Goal: Information Seeking & Learning: Learn about a topic

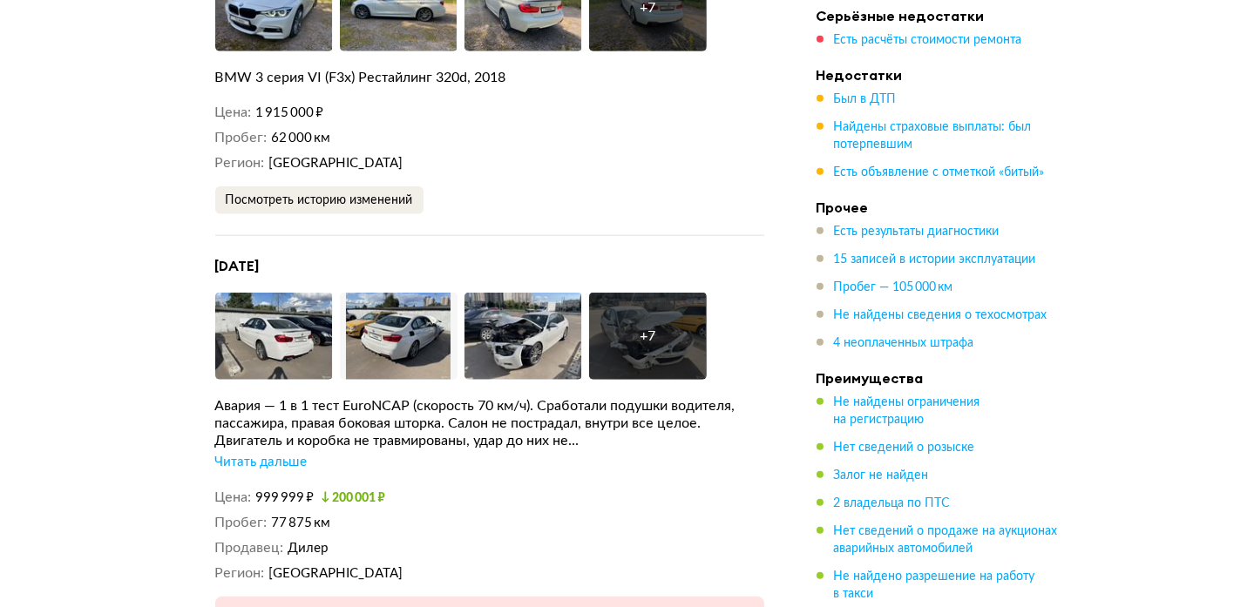
scroll to position [4593, 0]
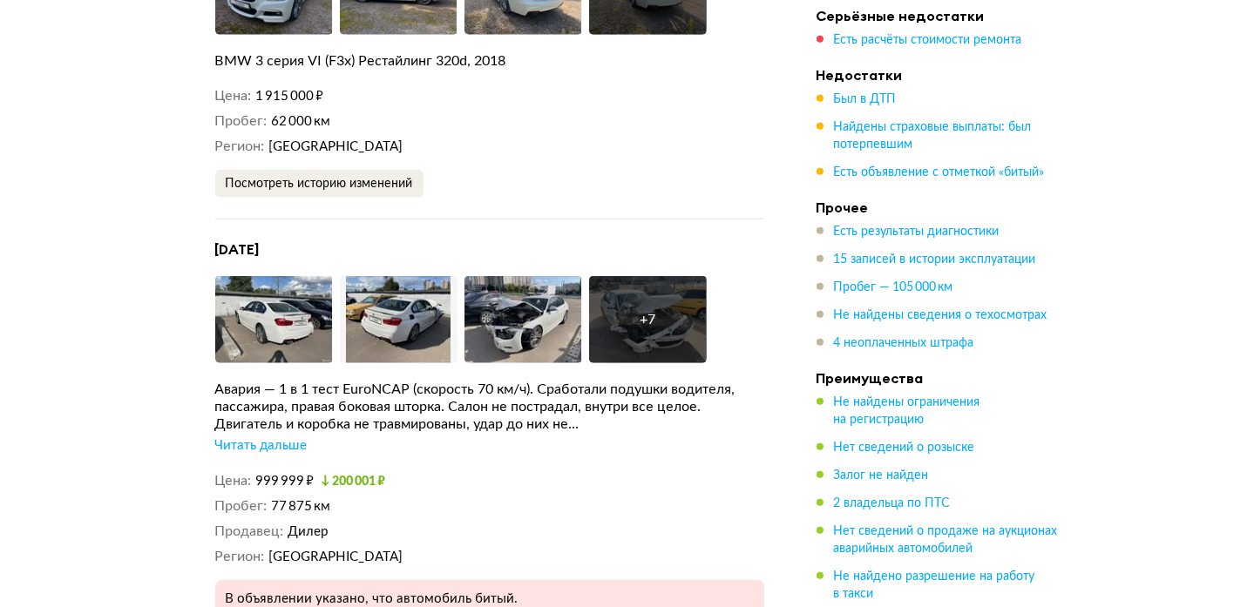
click at [280, 437] on div "Читать дальше" at bounding box center [261, 445] width 92 height 17
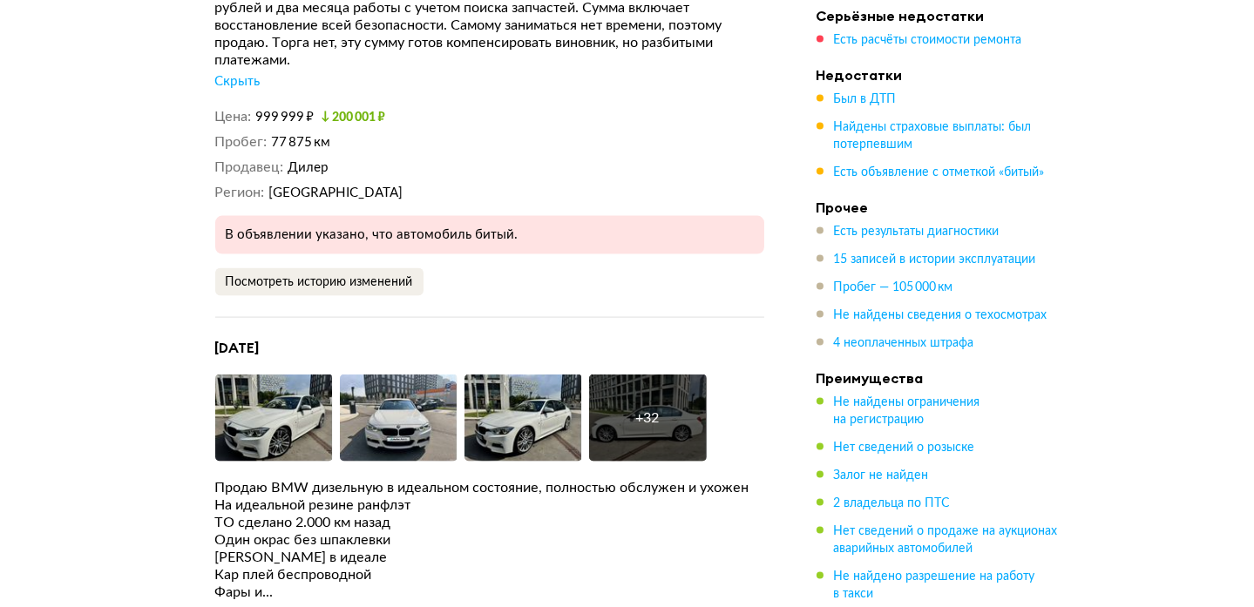
scroll to position [5385, 0]
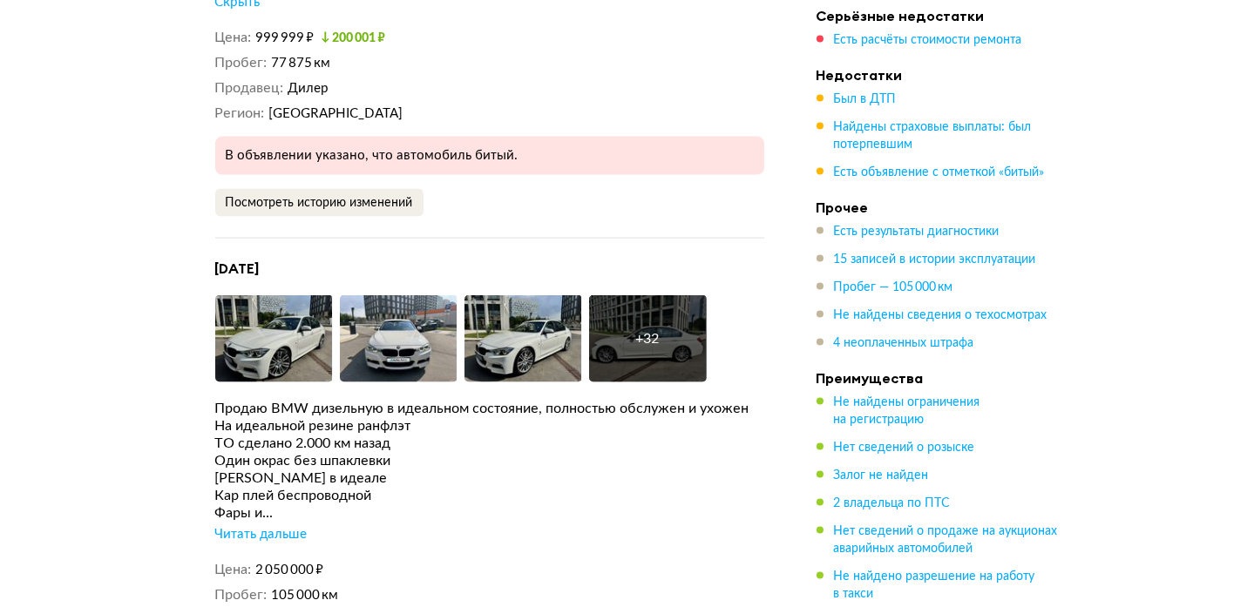
click at [247, 526] on div "Читать дальше" at bounding box center [261, 534] width 92 height 17
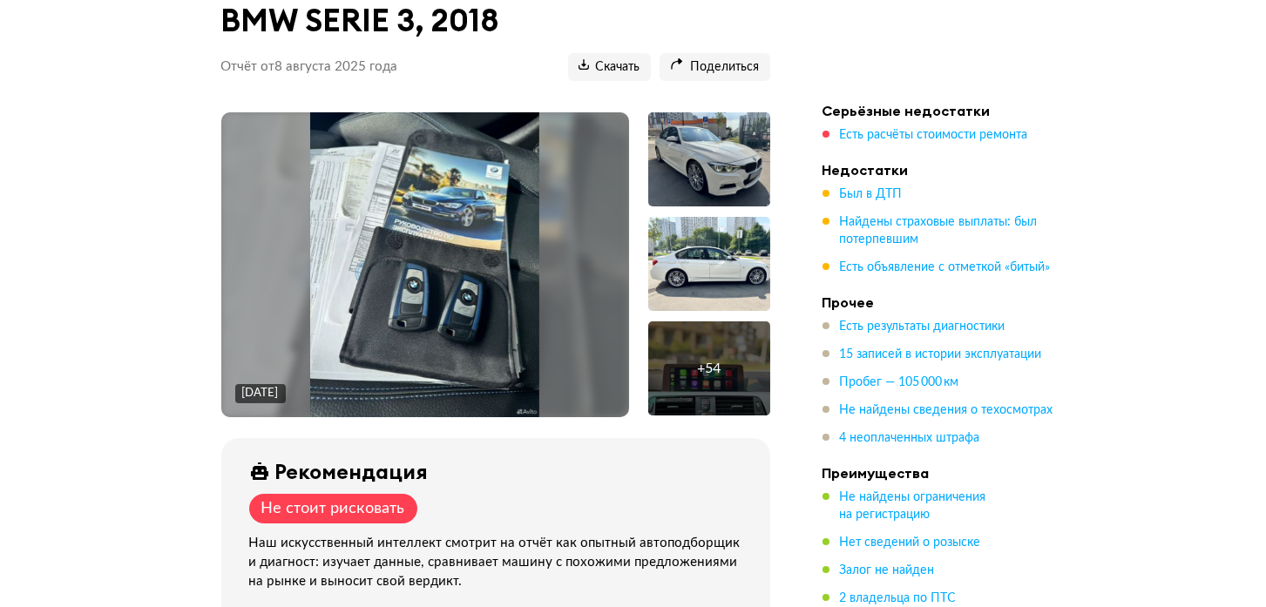
scroll to position [237, 0]
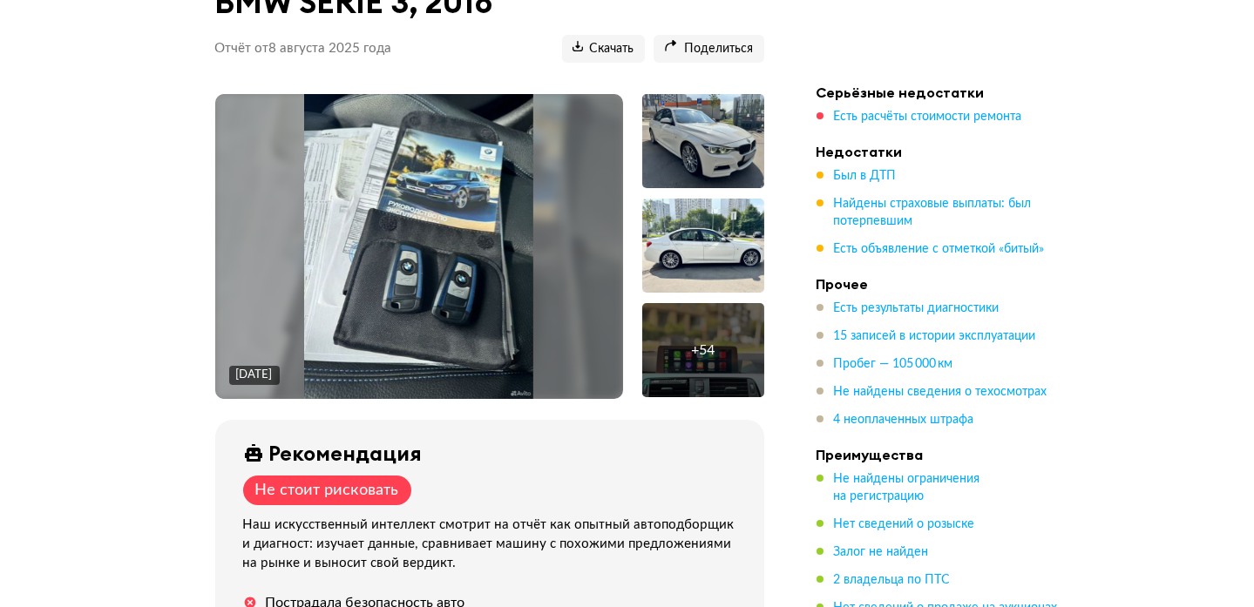
click at [474, 254] on img at bounding box center [418, 246] width 229 height 305
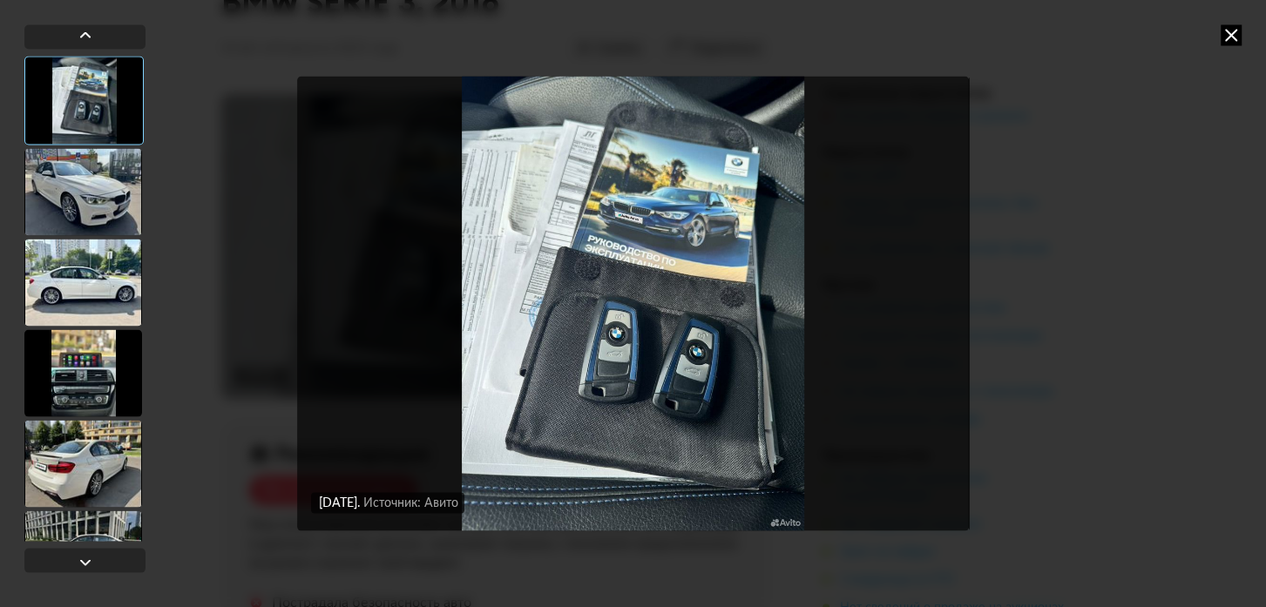
click at [79, 181] on div at bounding box center [83, 191] width 118 height 87
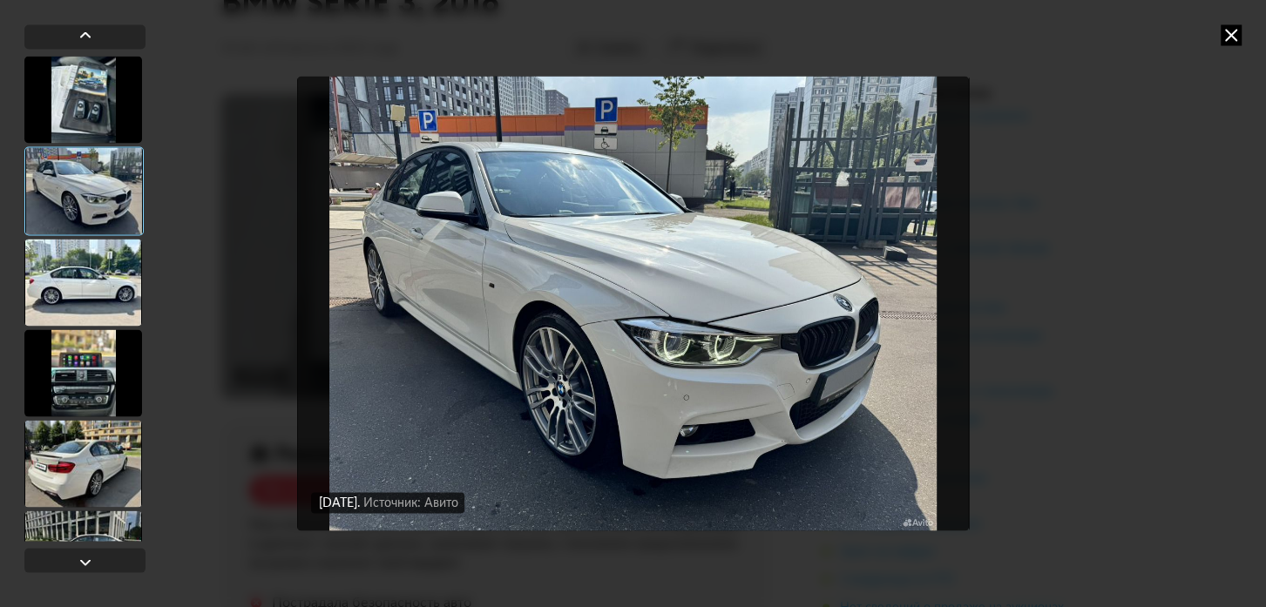
click at [75, 261] on div at bounding box center [83, 282] width 118 height 87
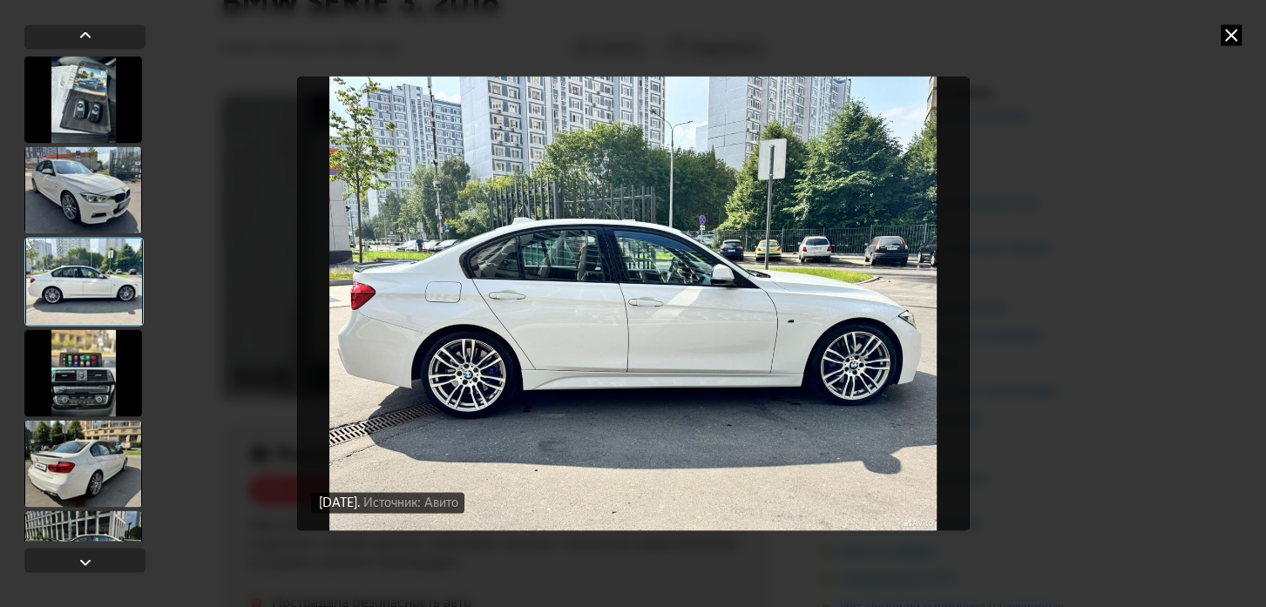
click at [84, 355] on div at bounding box center [83, 372] width 118 height 87
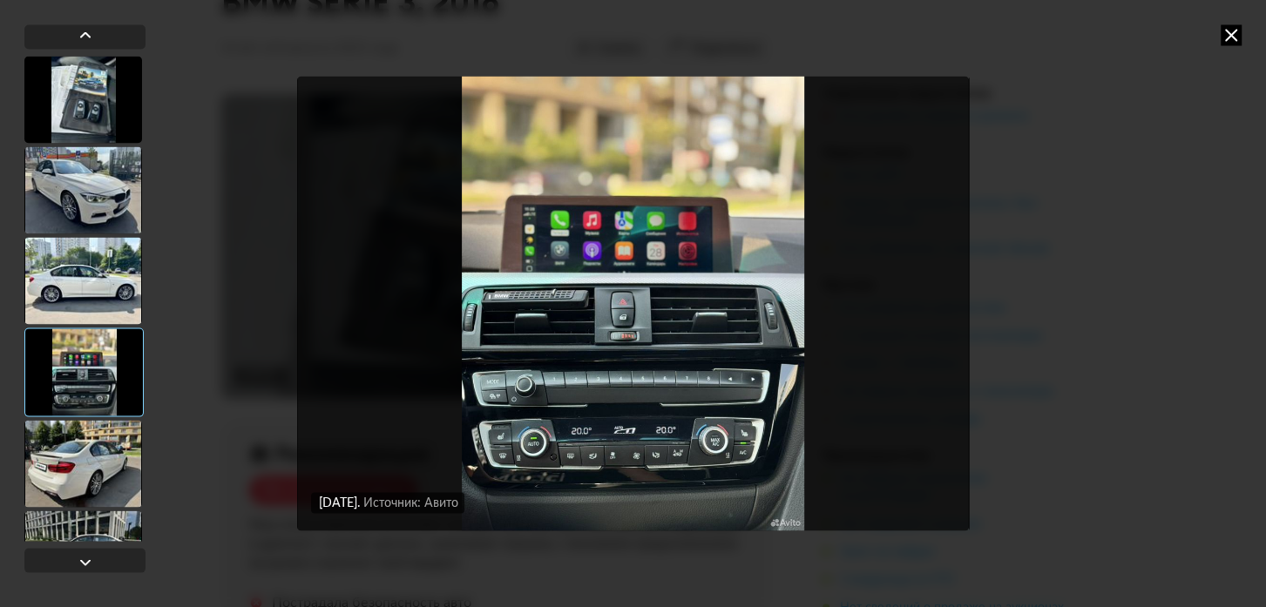
click at [82, 443] on div at bounding box center [83, 463] width 118 height 87
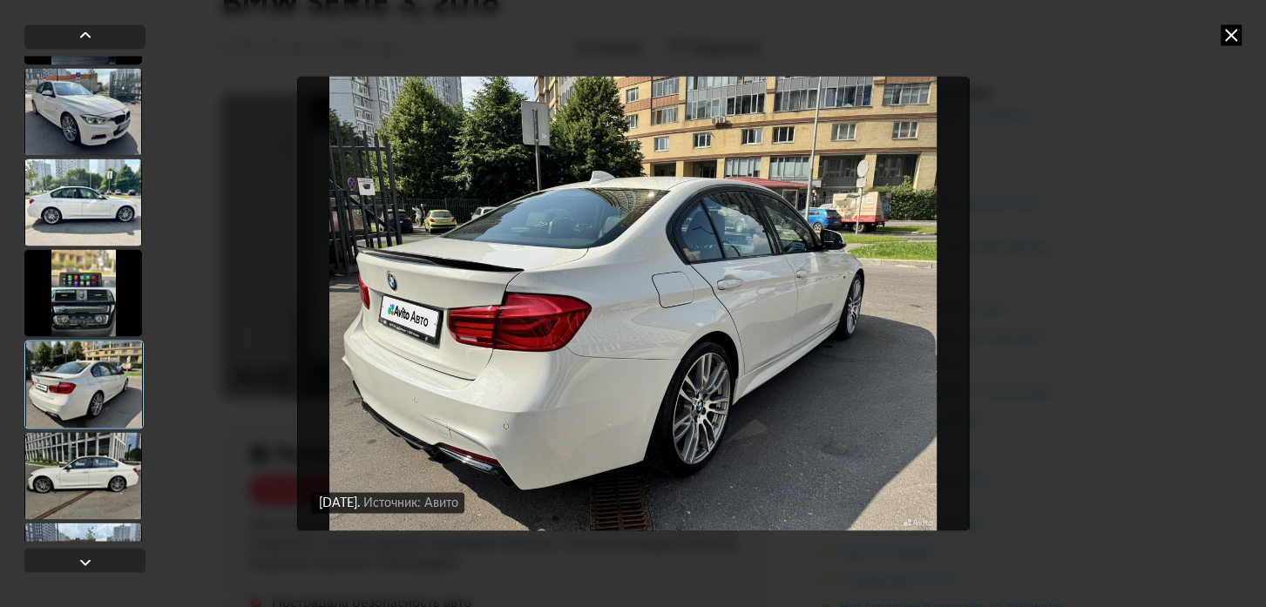
scroll to position [158, 0]
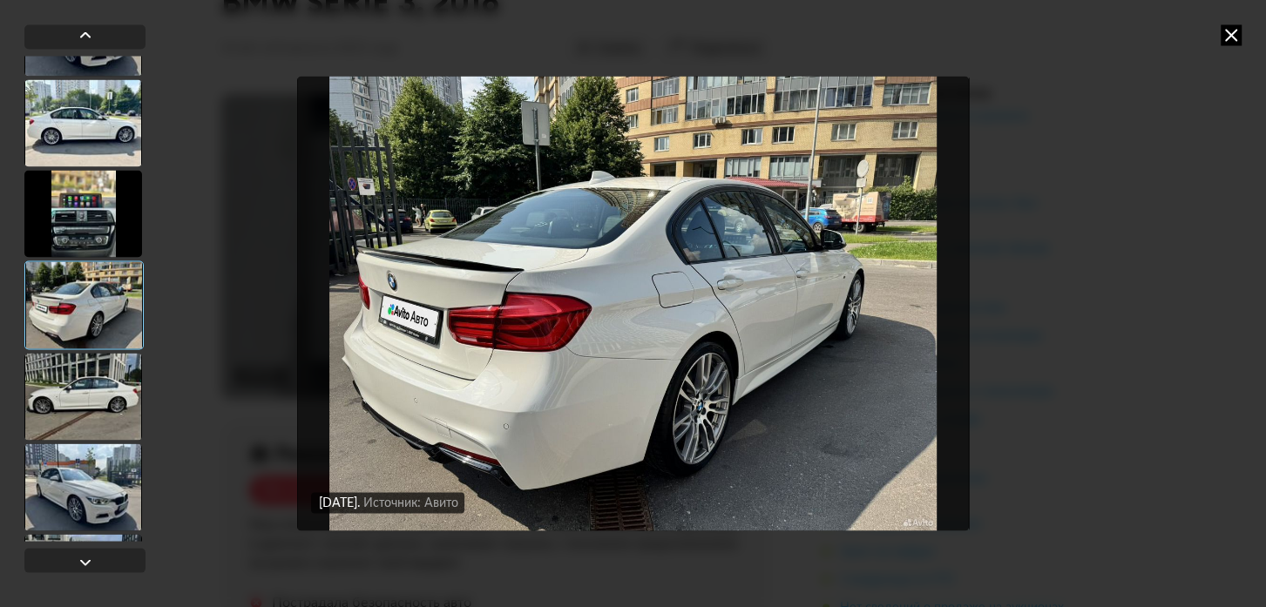
click at [95, 400] on div at bounding box center [83, 396] width 118 height 87
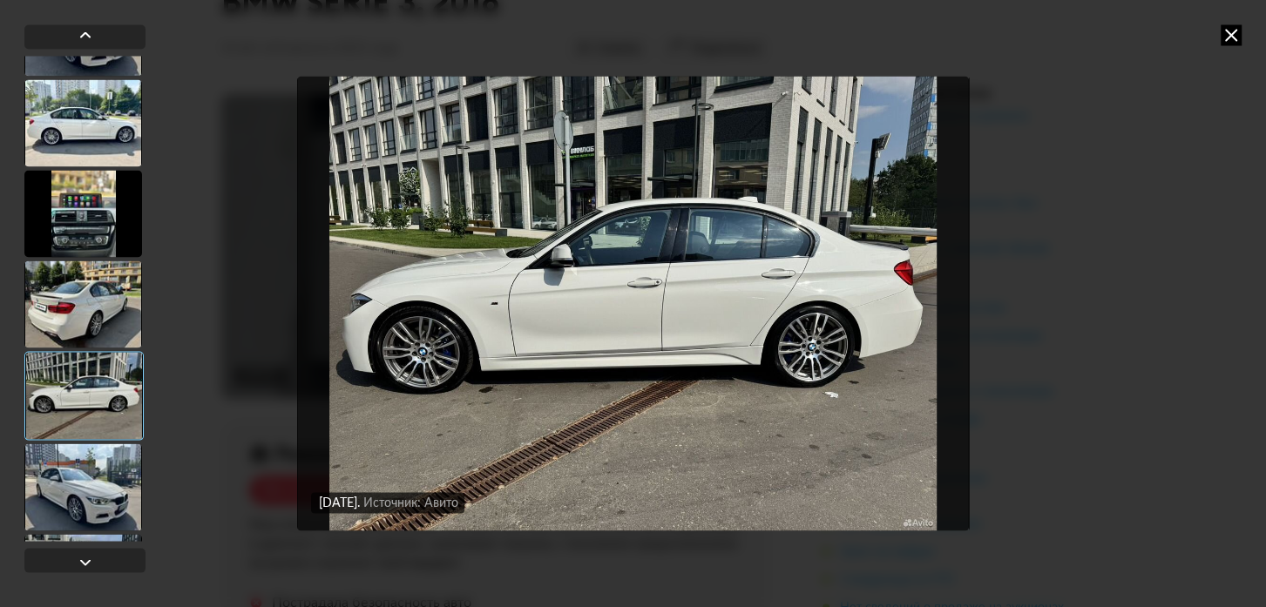
scroll to position [316, 0]
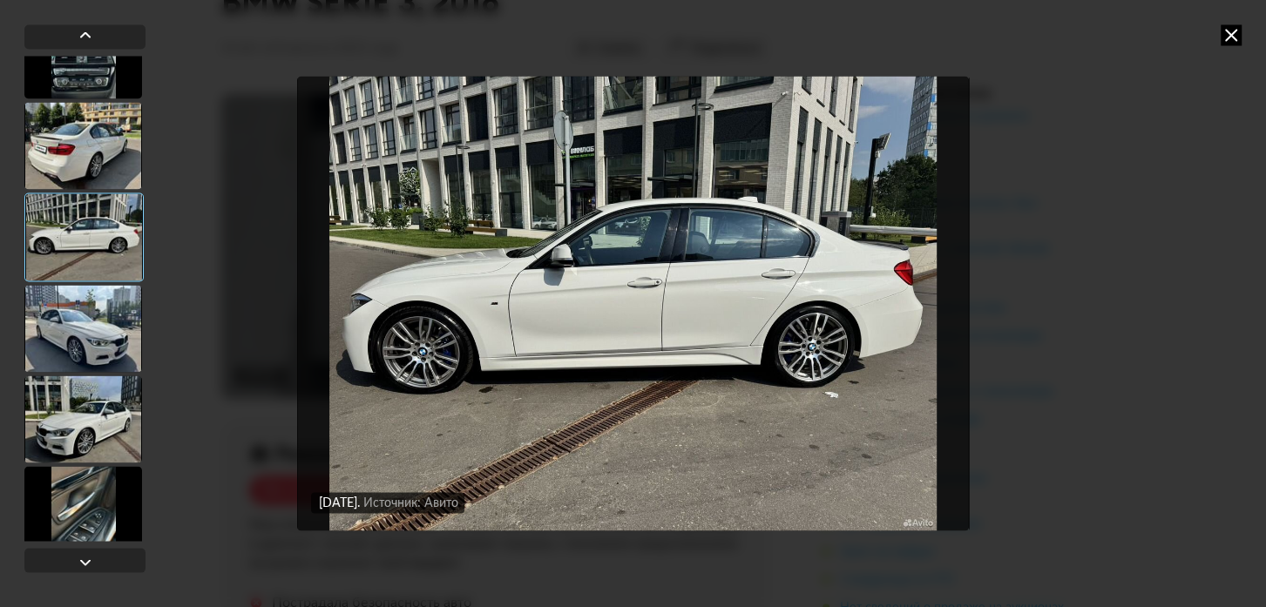
click at [88, 322] on div at bounding box center [83, 328] width 118 height 87
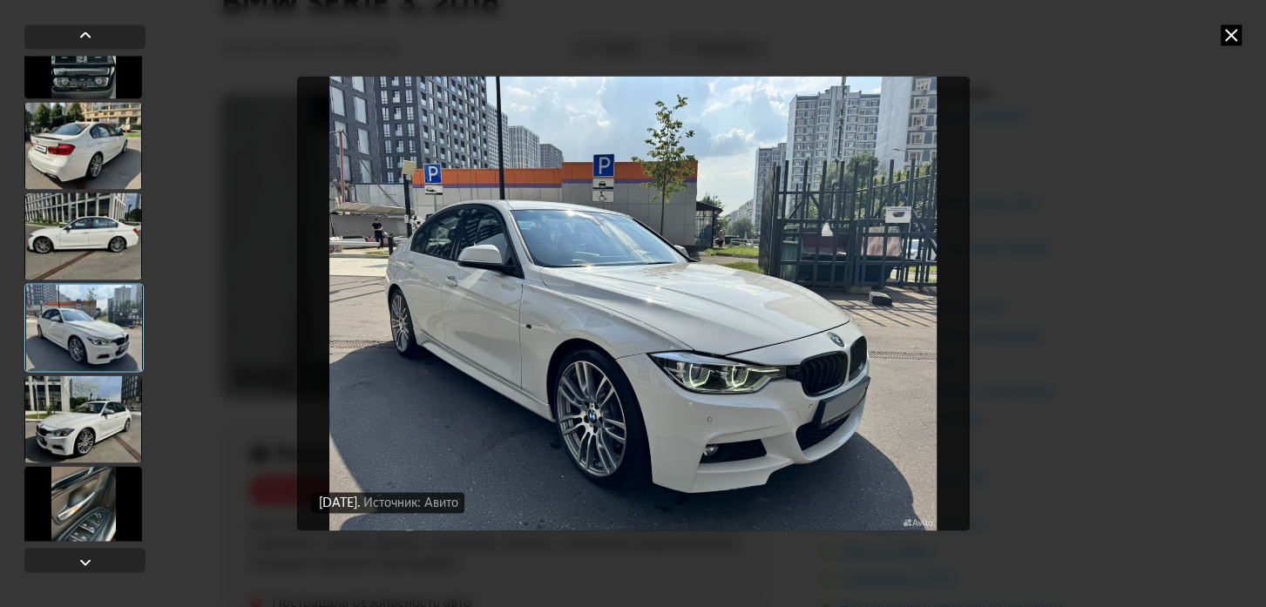
click at [83, 397] on div at bounding box center [83, 418] width 118 height 87
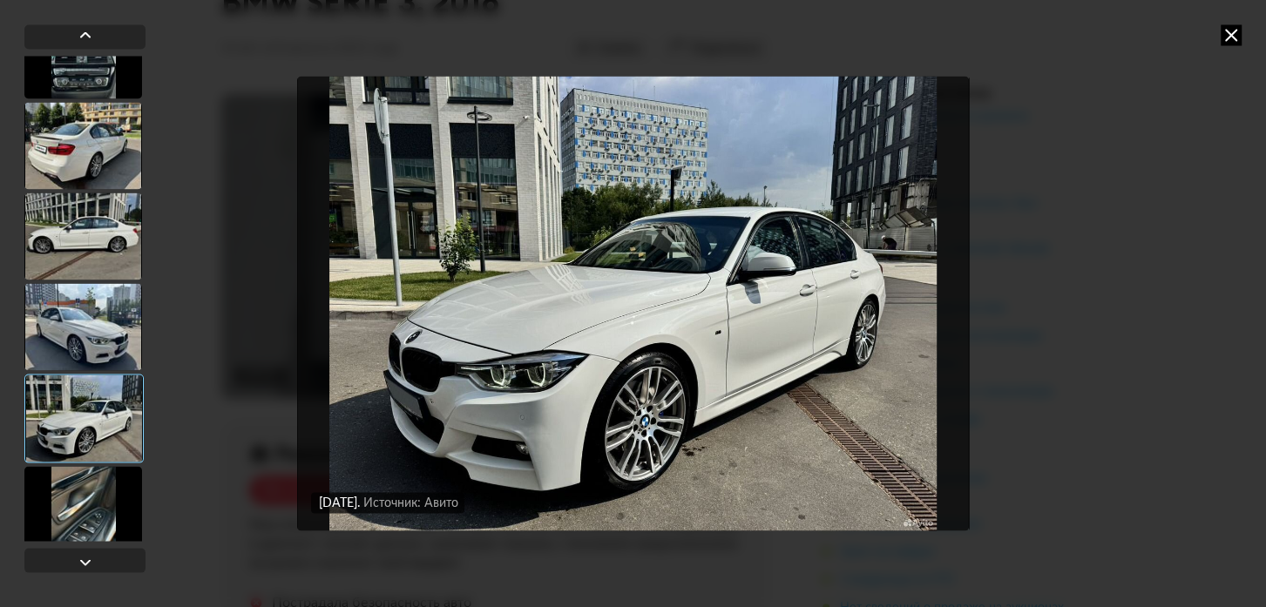
scroll to position [475, 0]
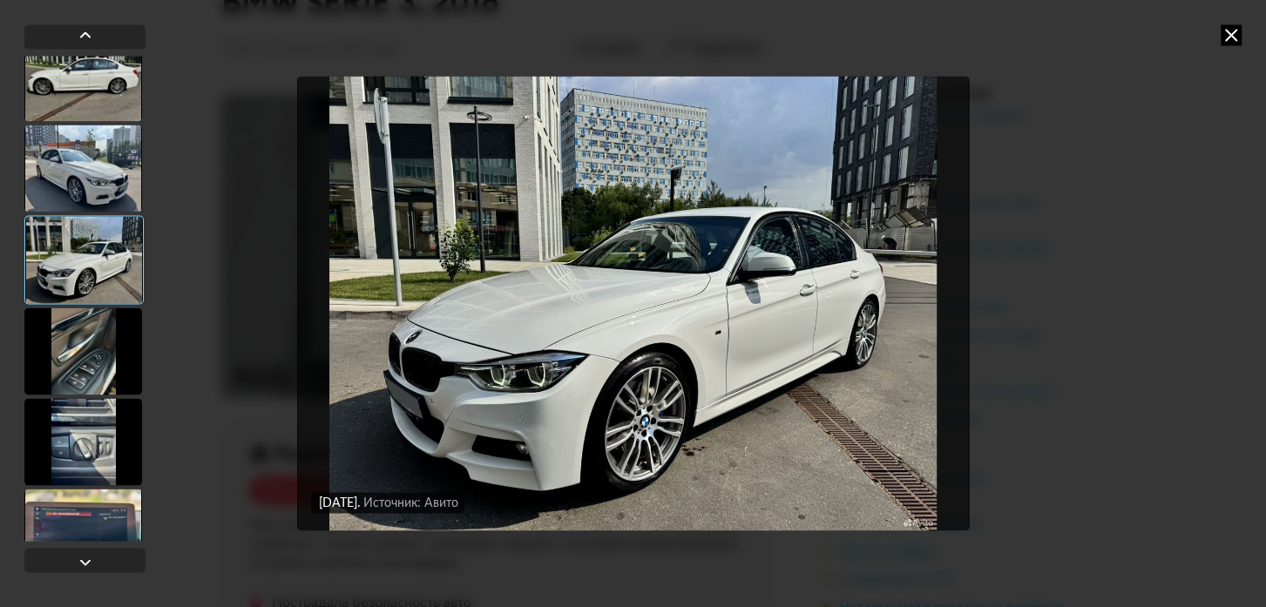
click at [84, 335] on div at bounding box center [83, 351] width 118 height 87
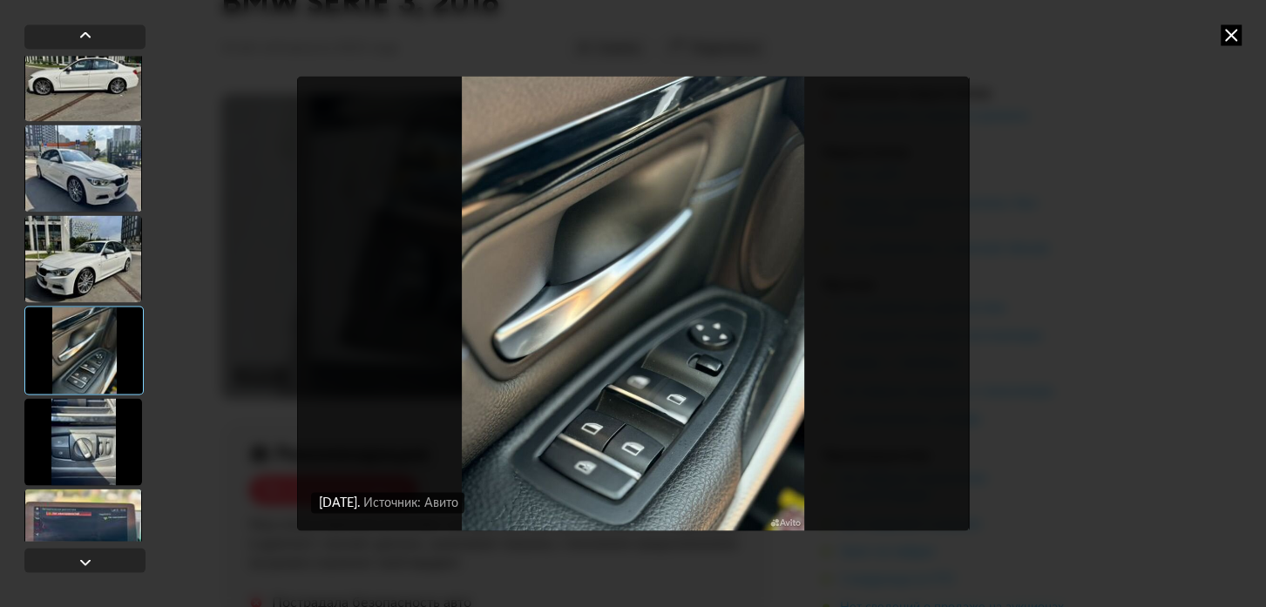
scroll to position [554, 0]
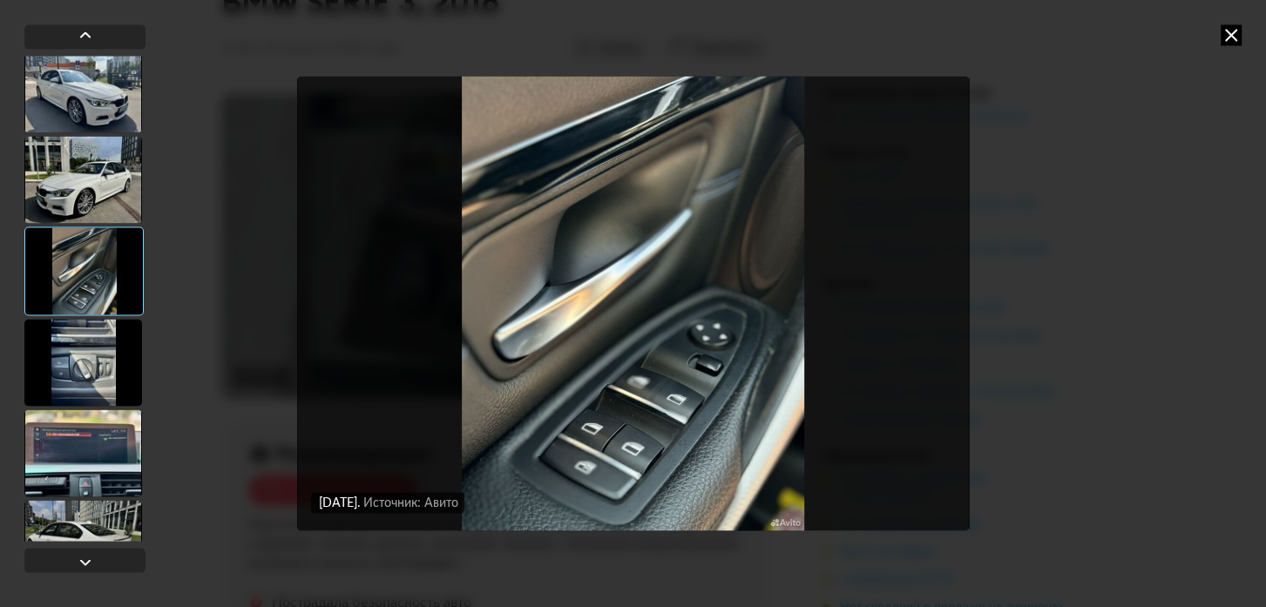
click at [84, 335] on div at bounding box center [83, 362] width 118 height 87
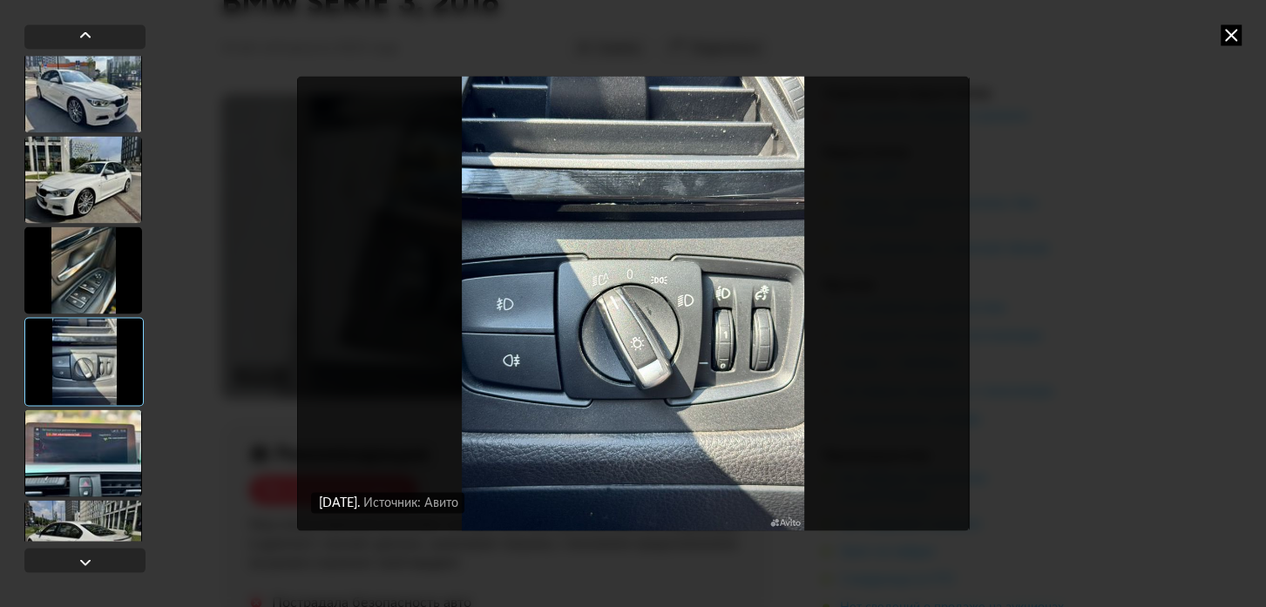
scroll to position [633, 0]
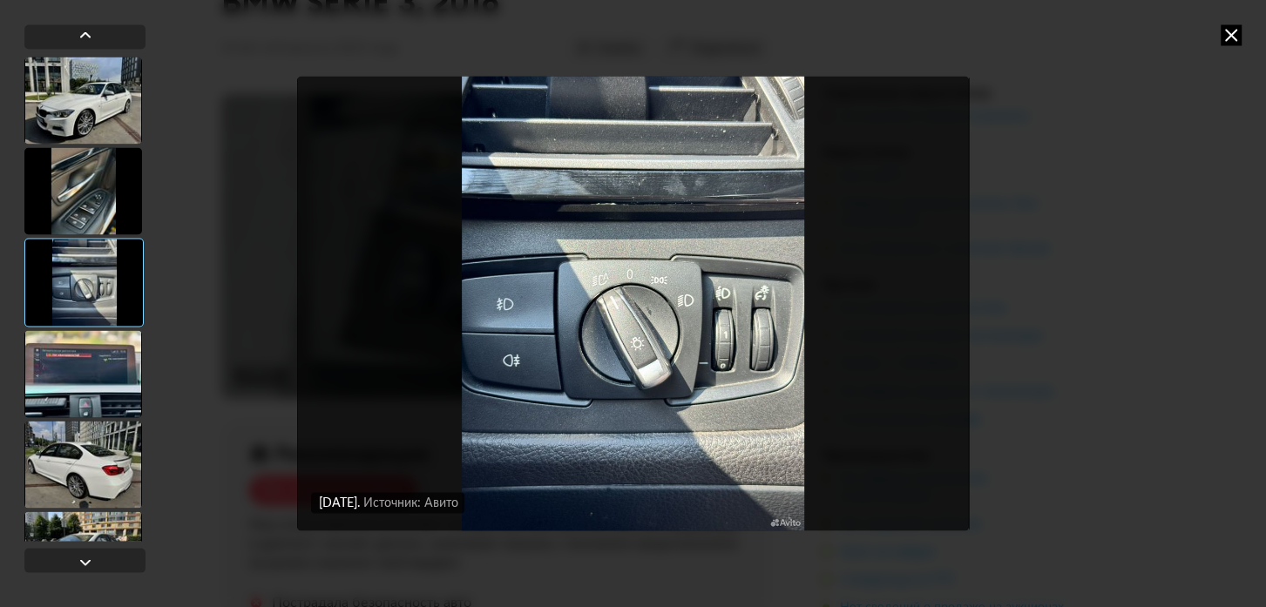
click at [84, 335] on div at bounding box center [83, 373] width 118 height 87
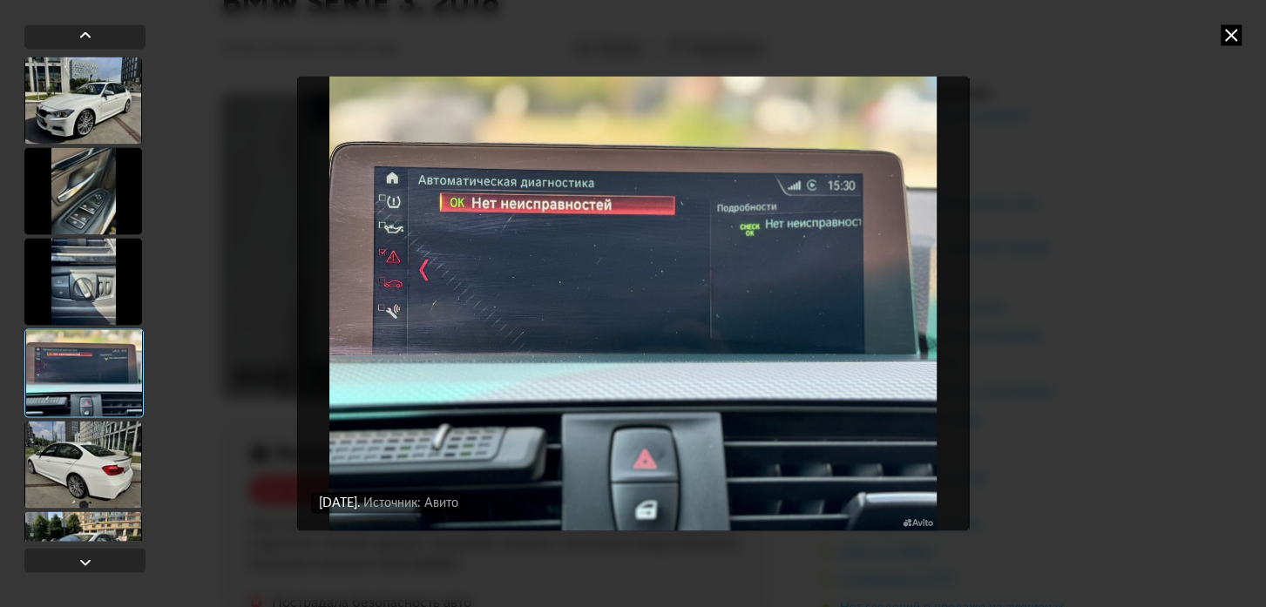
scroll to position [792, 0]
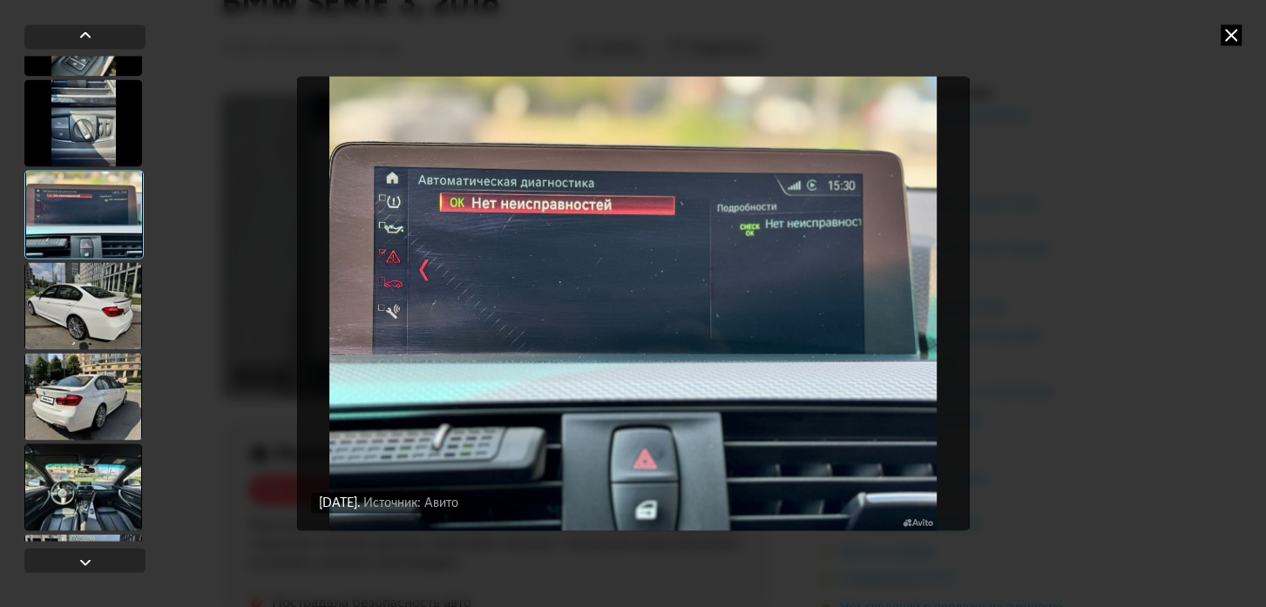
click at [78, 292] on div at bounding box center [83, 305] width 118 height 87
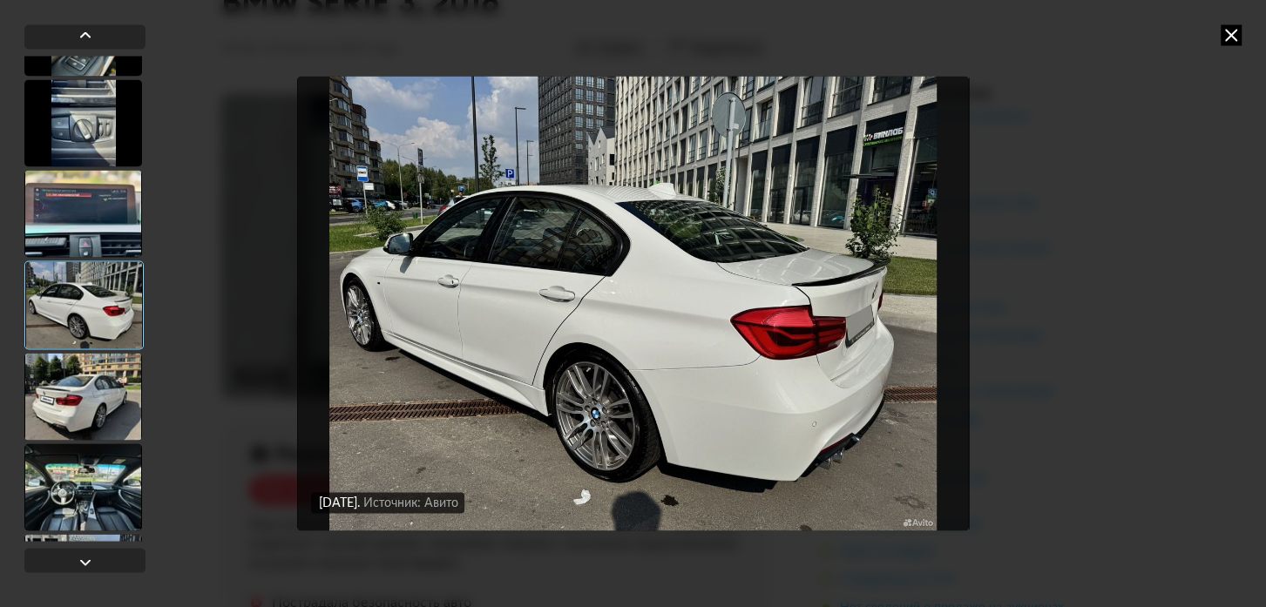
click at [90, 387] on div at bounding box center [83, 396] width 118 height 87
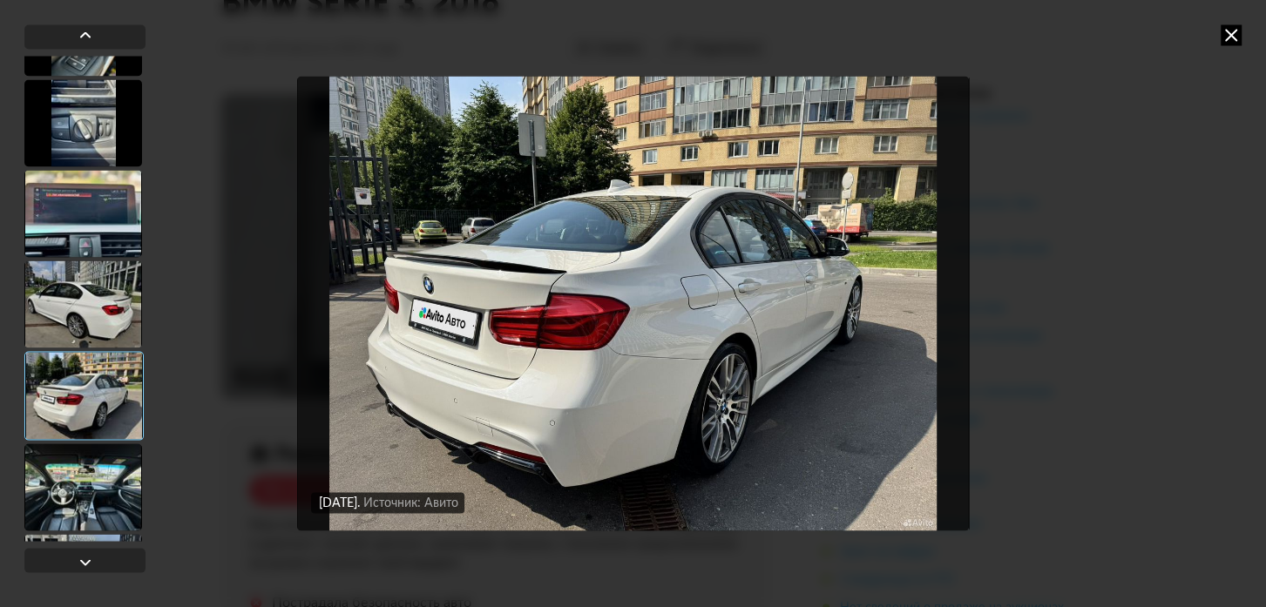
click at [85, 480] on div at bounding box center [83, 486] width 118 height 87
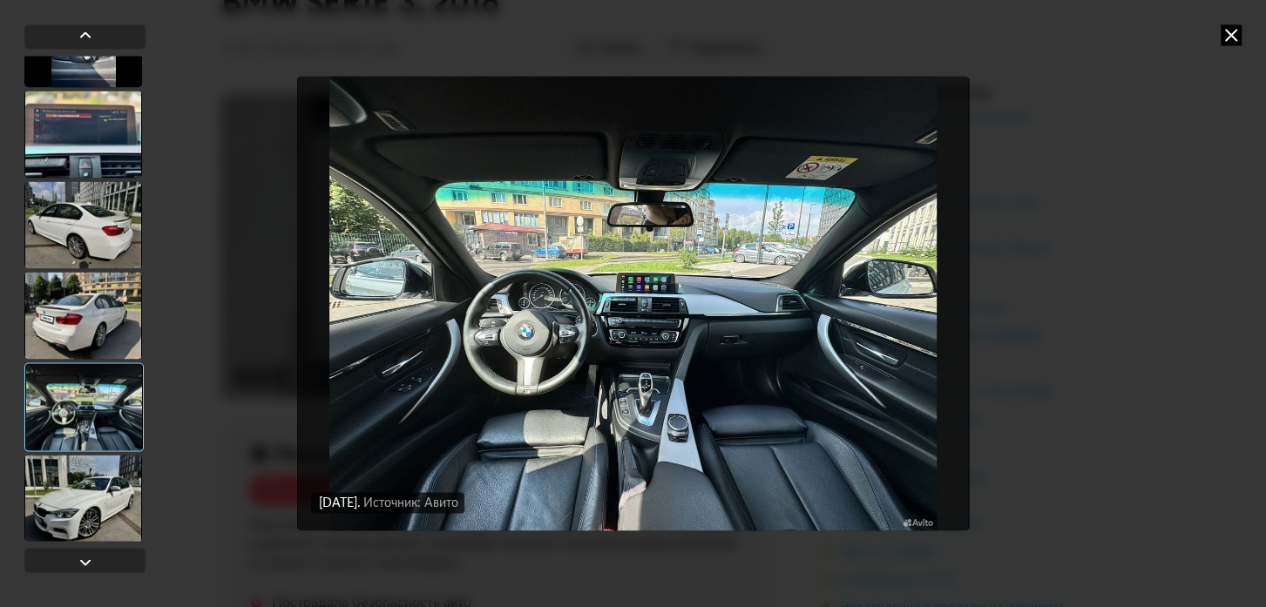
scroll to position [1029, 0]
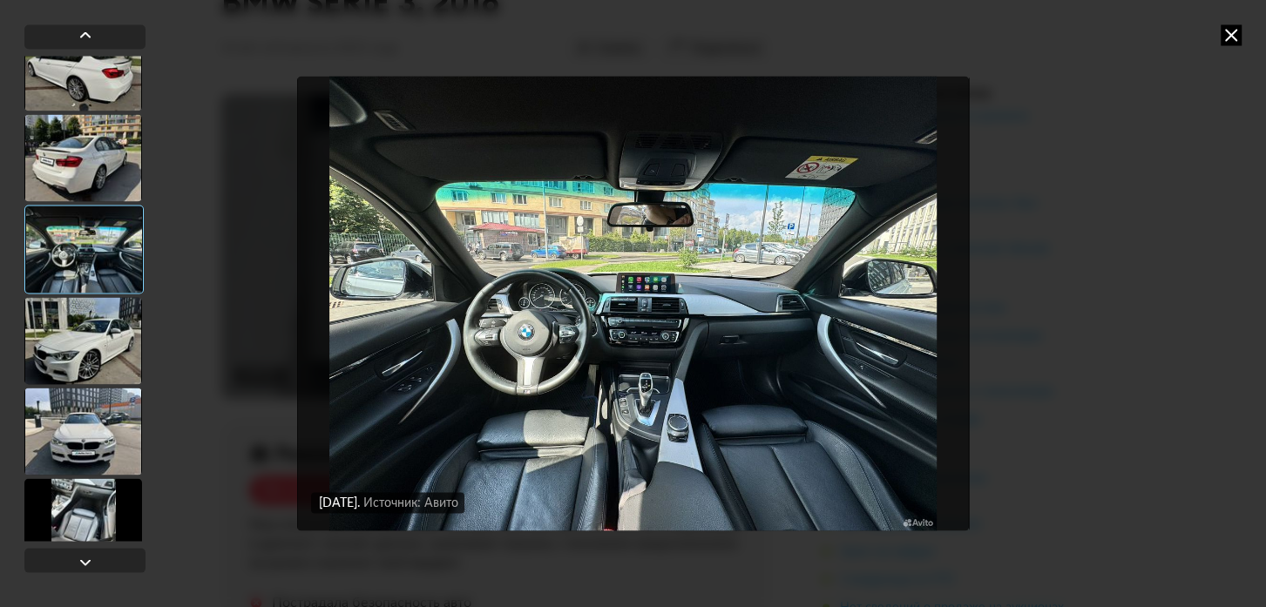
click at [87, 333] on div at bounding box center [83, 340] width 118 height 87
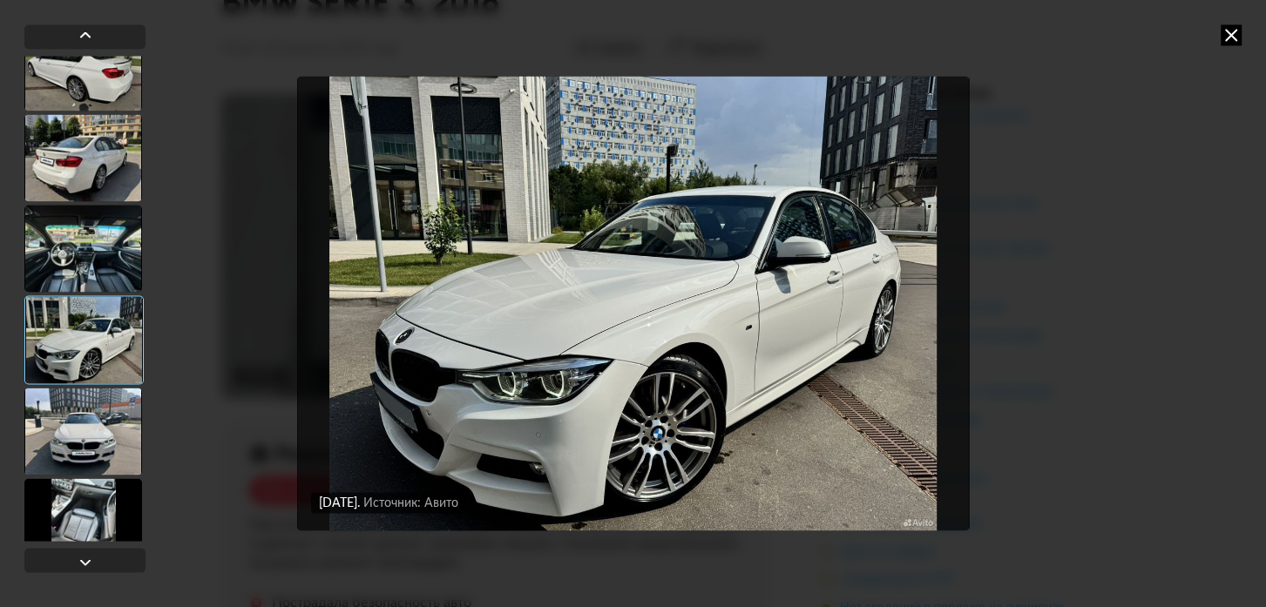
click at [80, 427] on div at bounding box center [83, 431] width 118 height 87
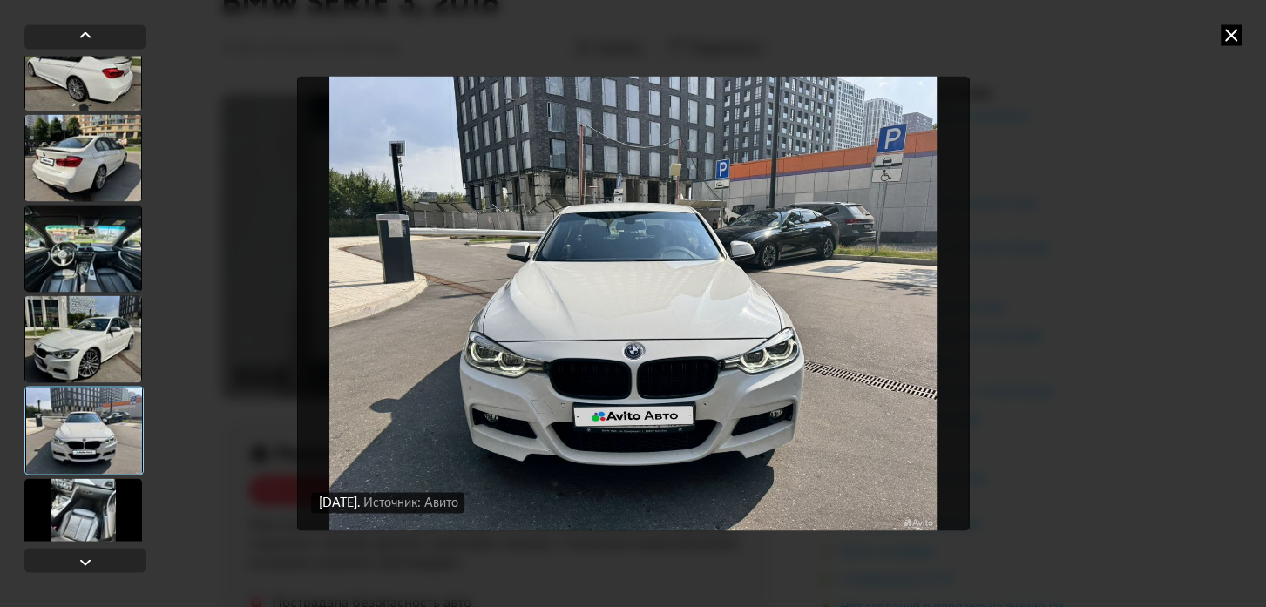
click at [82, 497] on div at bounding box center [83, 521] width 118 height 87
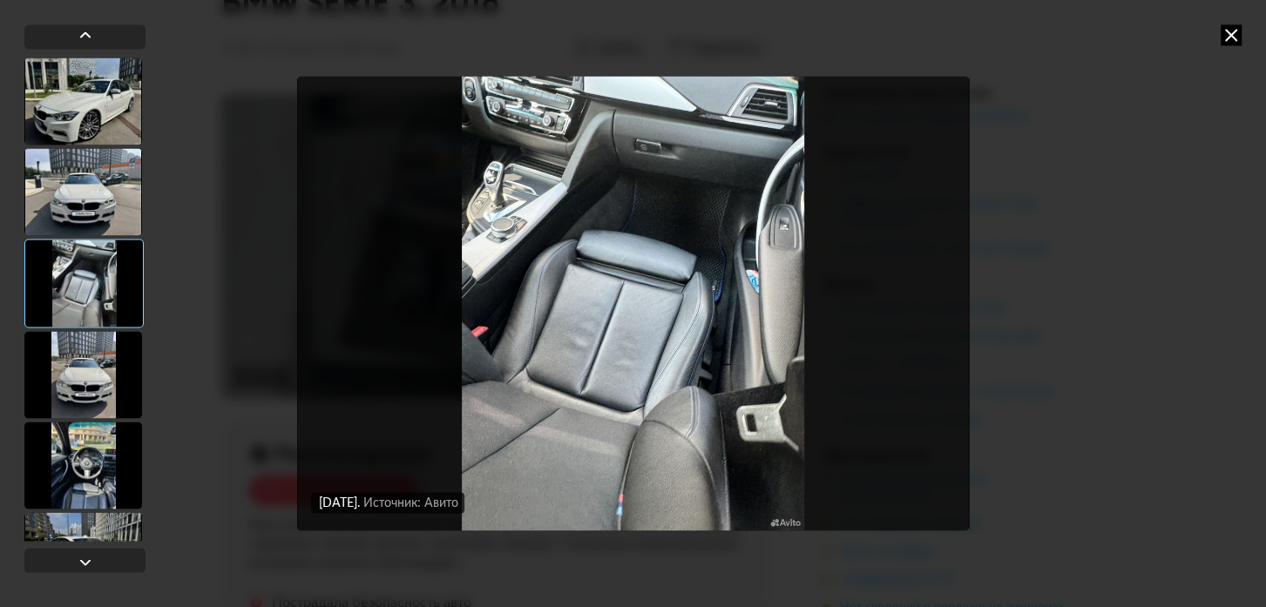
scroll to position [1346, 0]
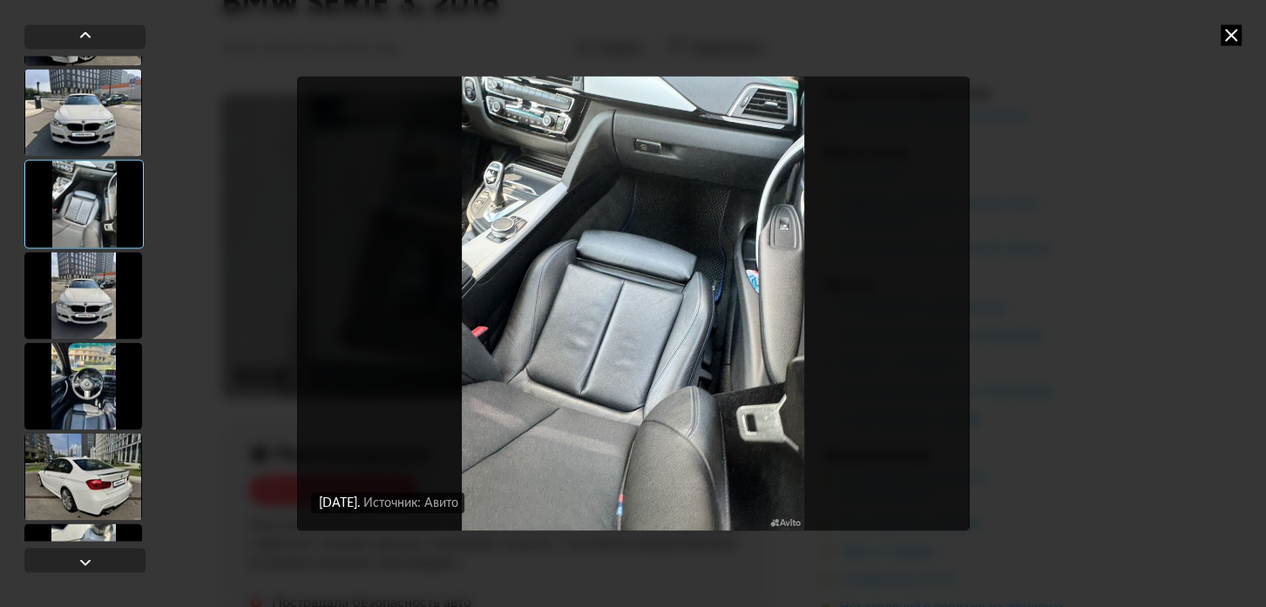
click at [87, 292] on div at bounding box center [83, 295] width 118 height 87
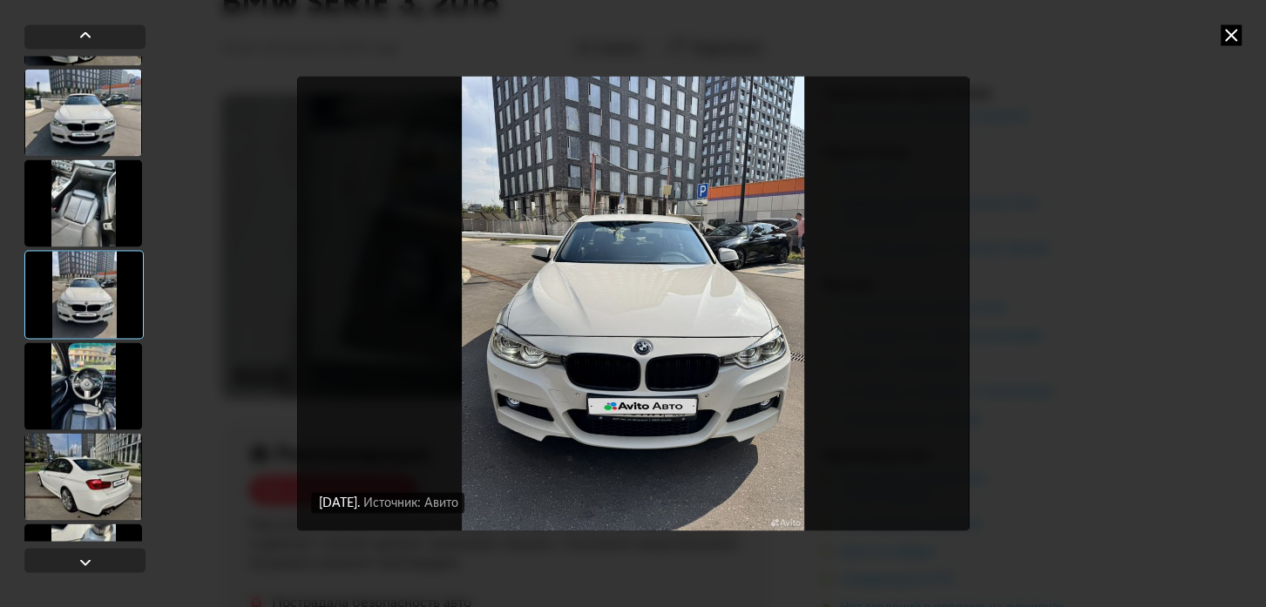
click at [87, 365] on div at bounding box center [83, 385] width 118 height 87
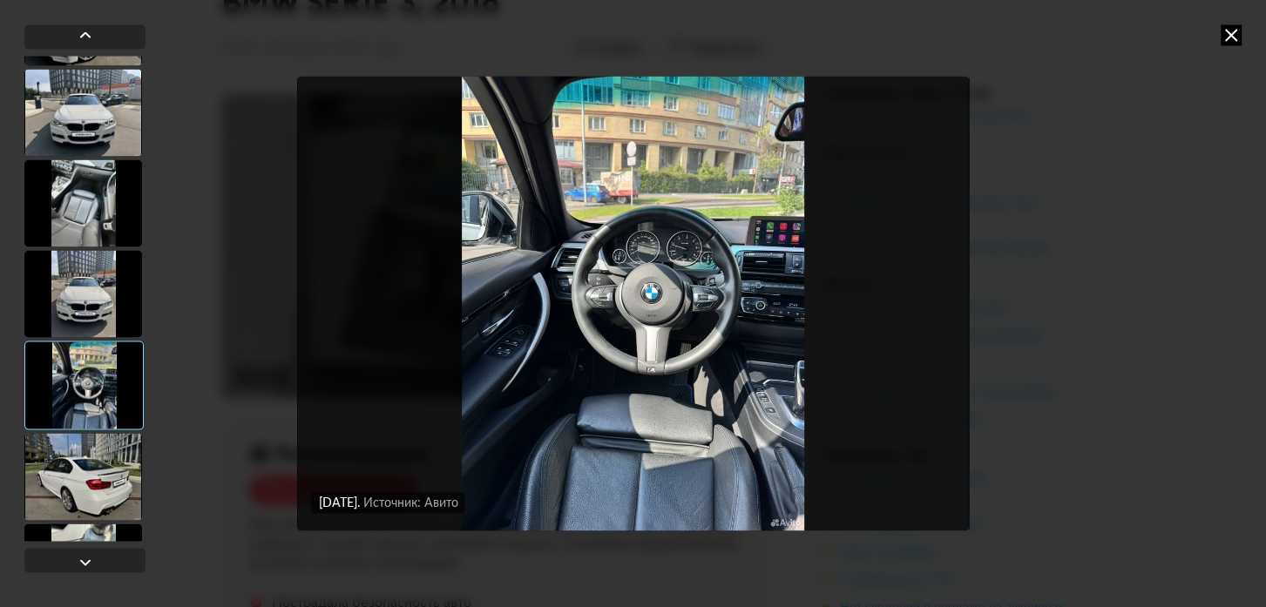
click at [84, 457] on div at bounding box center [83, 476] width 118 height 87
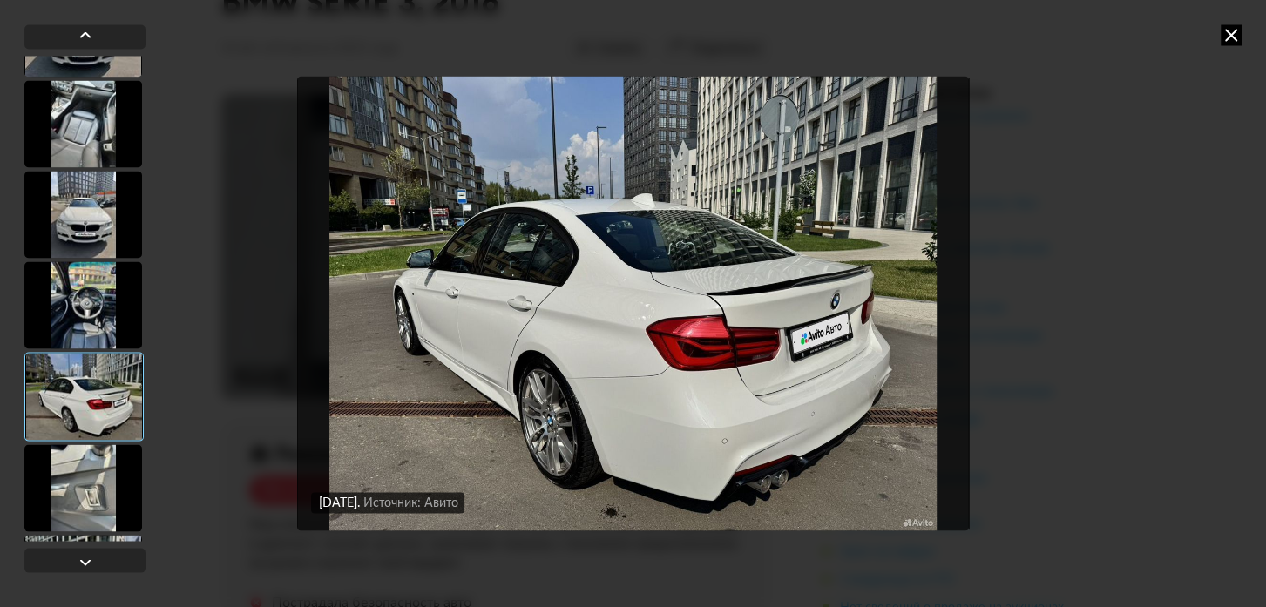
scroll to position [1584, 0]
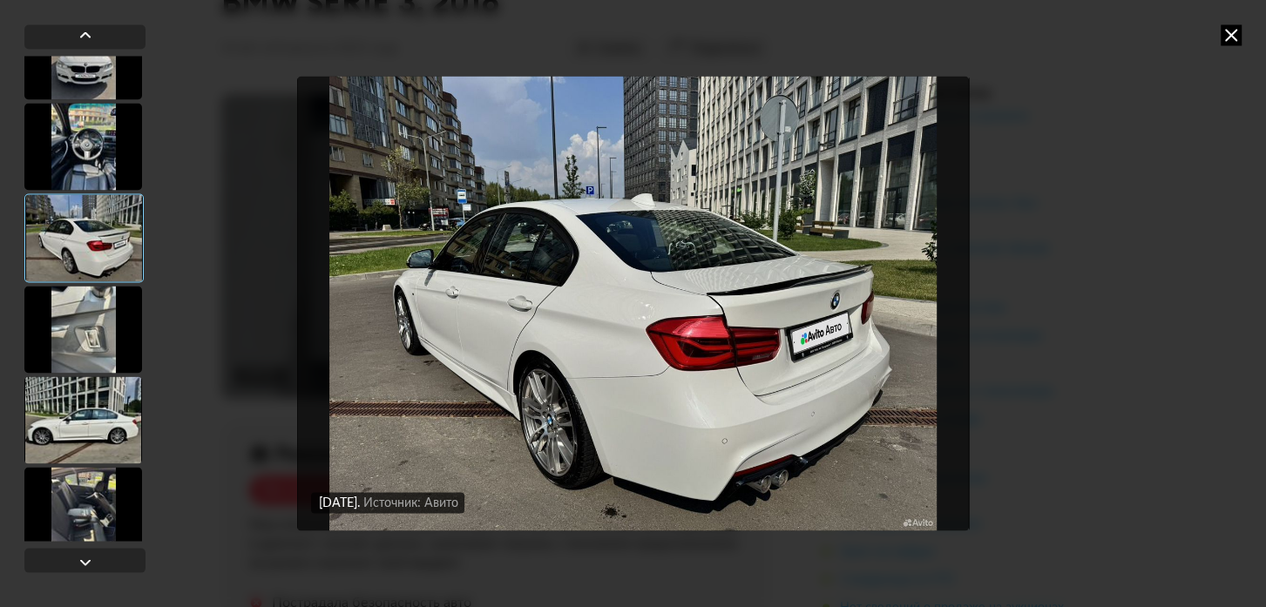
click at [91, 321] on div at bounding box center [83, 329] width 118 height 87
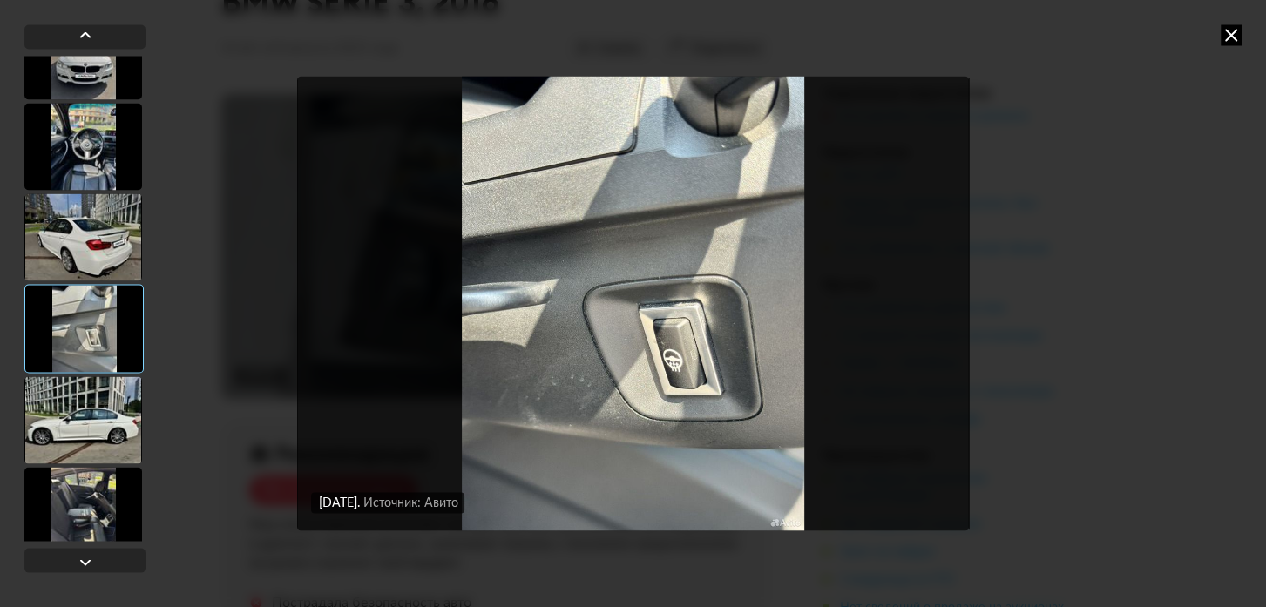
click at [82, 394] on div at bounding box center [83, 419] width 118 height 87
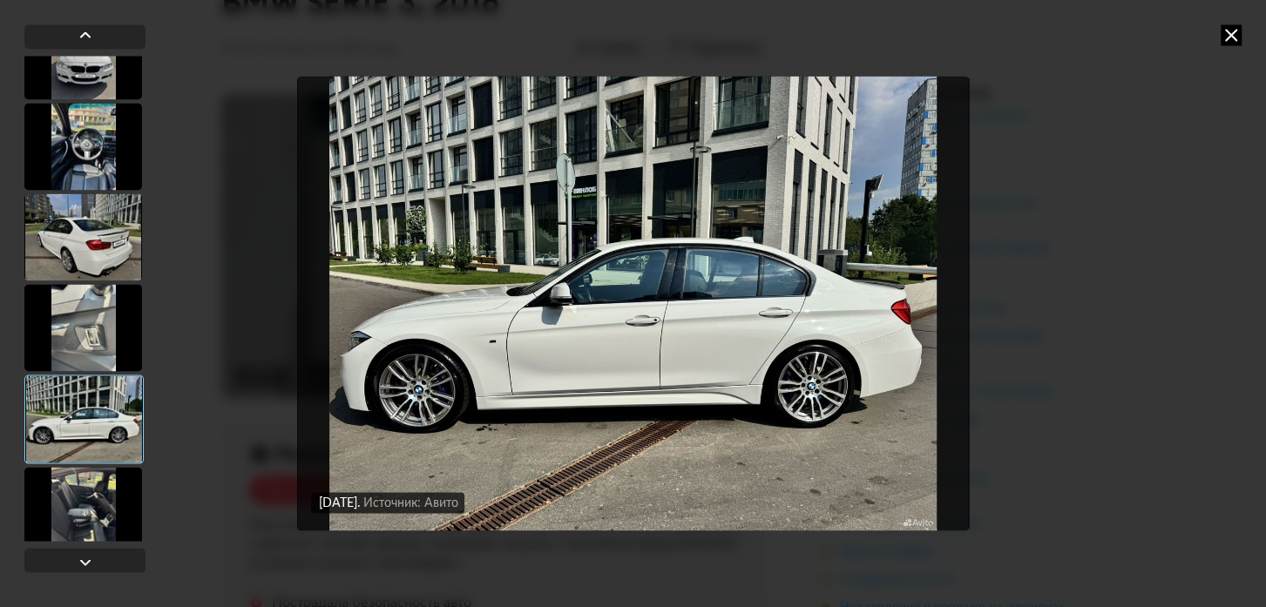
scroll to position [1663, 0]
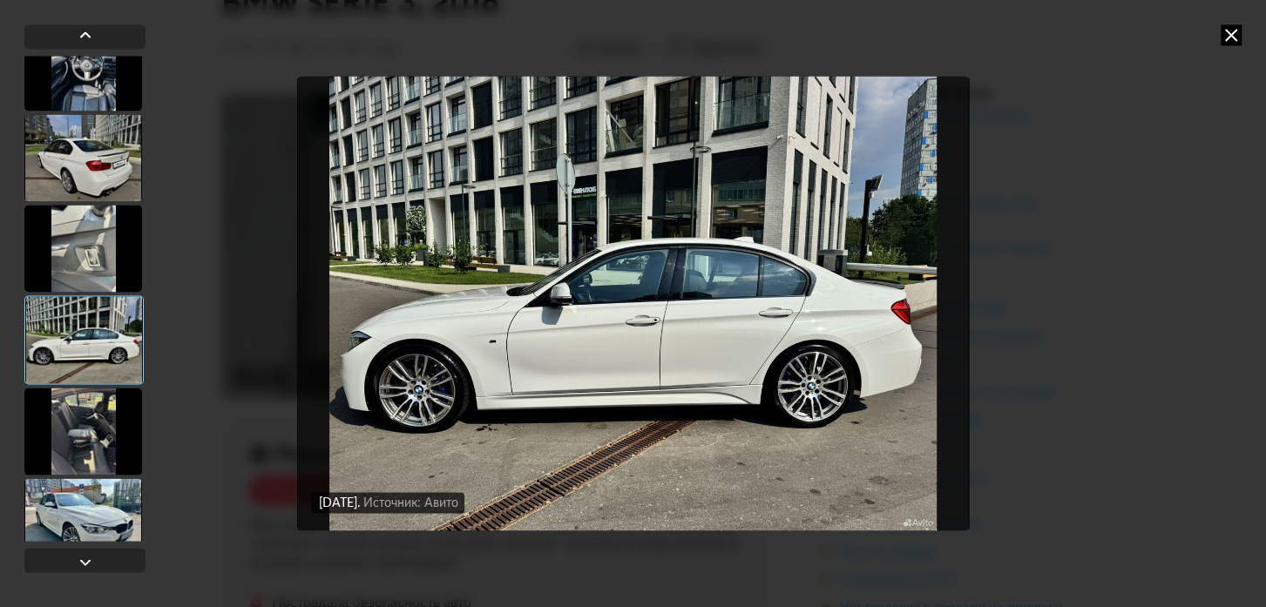
click at [78, 408] on div at bounding box center [83, 431] width 118 height 87
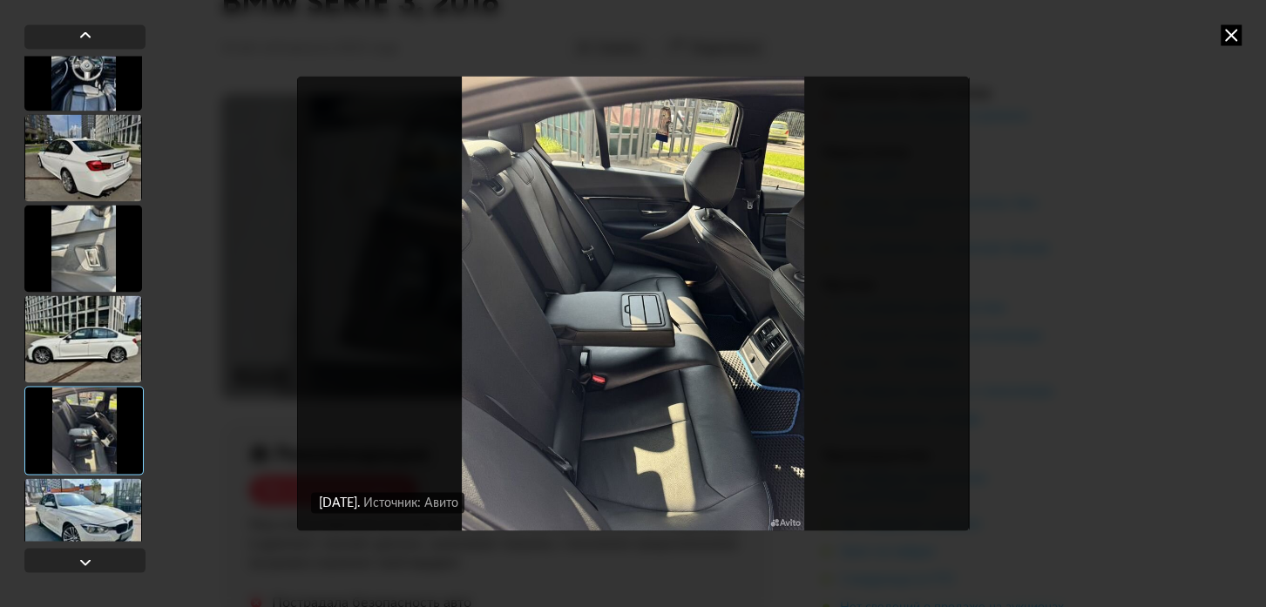
click at [78, 519] on div at bounding box center [83, 521] width 118 height 87
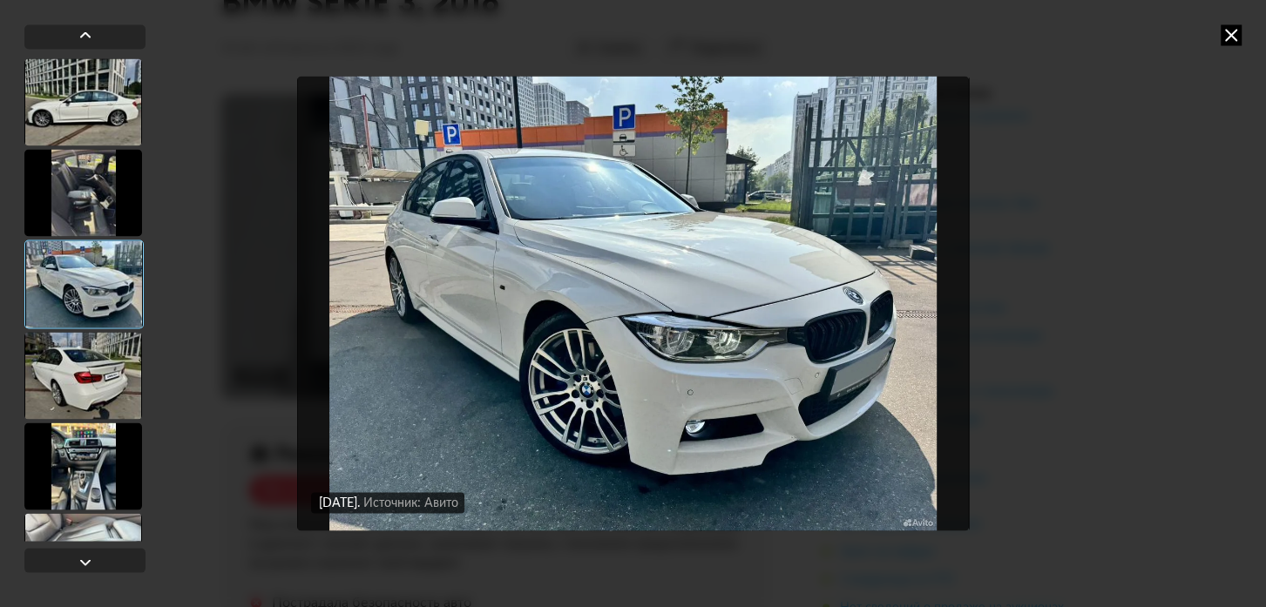
scroll to position [1979, 0]
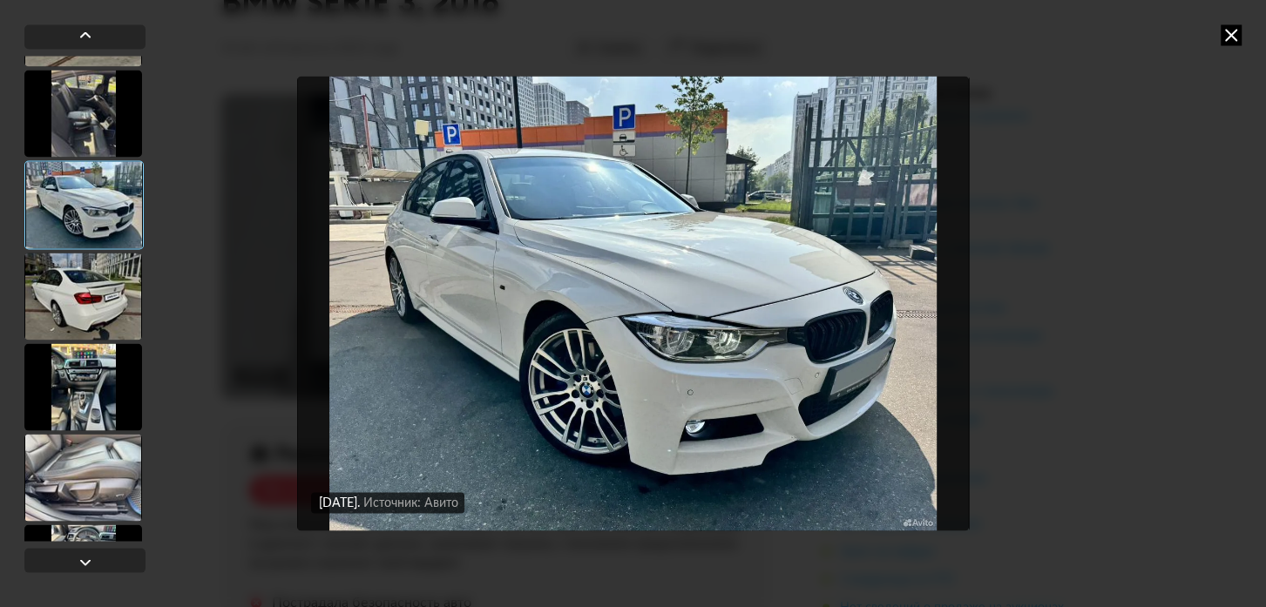
click at [81, 287] on div at bounding box center [83, 296] width 118 height 87
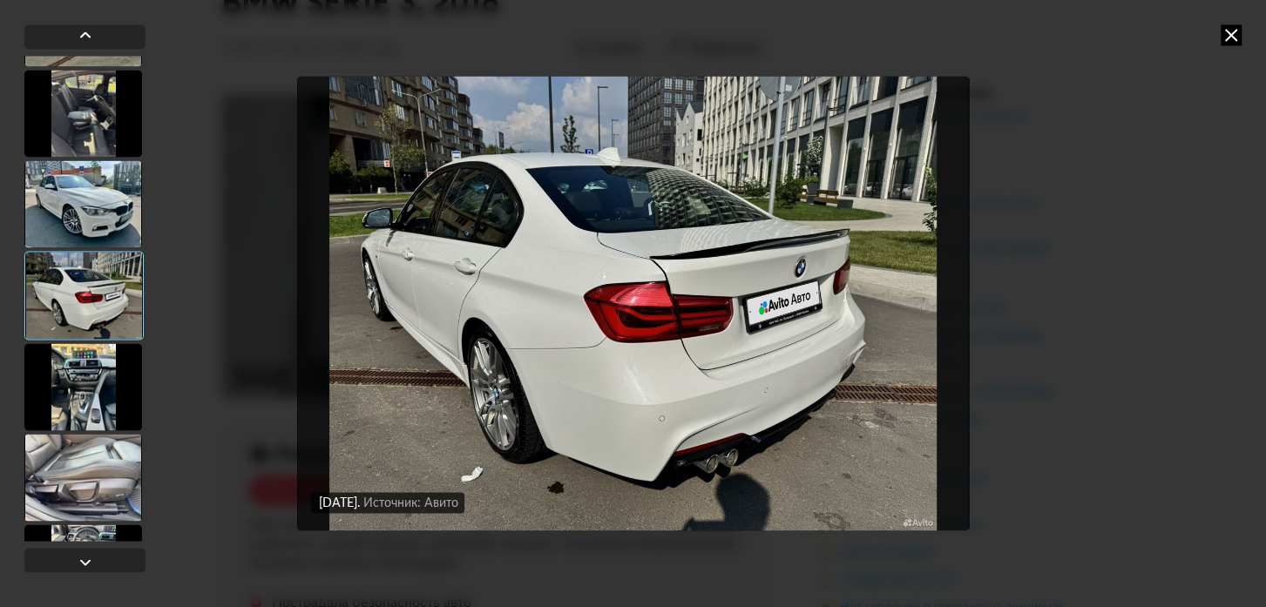
click at [85, 371] on div at bounding box center [83, 386] width 118 height 87
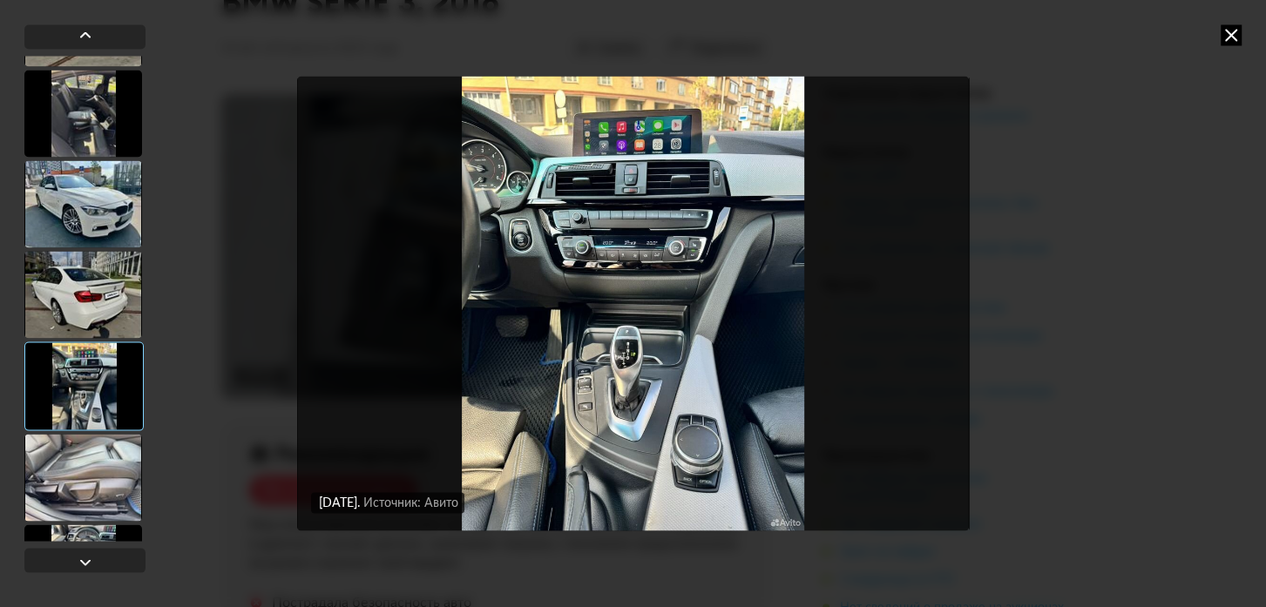
click at [82, 455] on div at bounding box center [83, 477] width 118 height 87
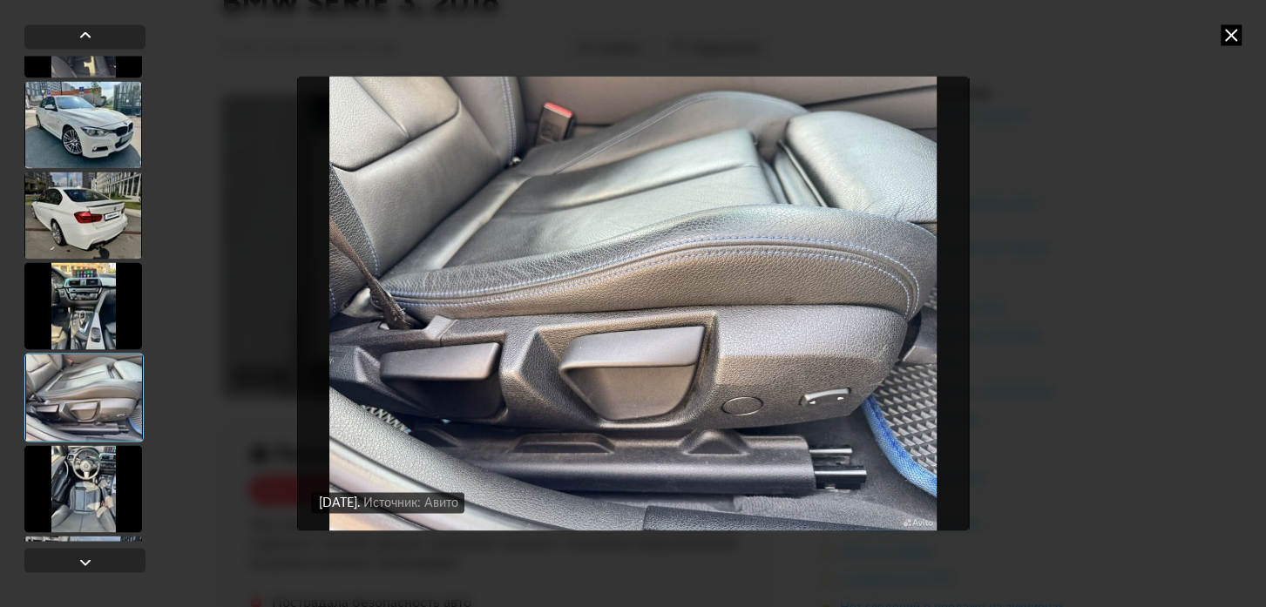
scroll to position [2138, 0]
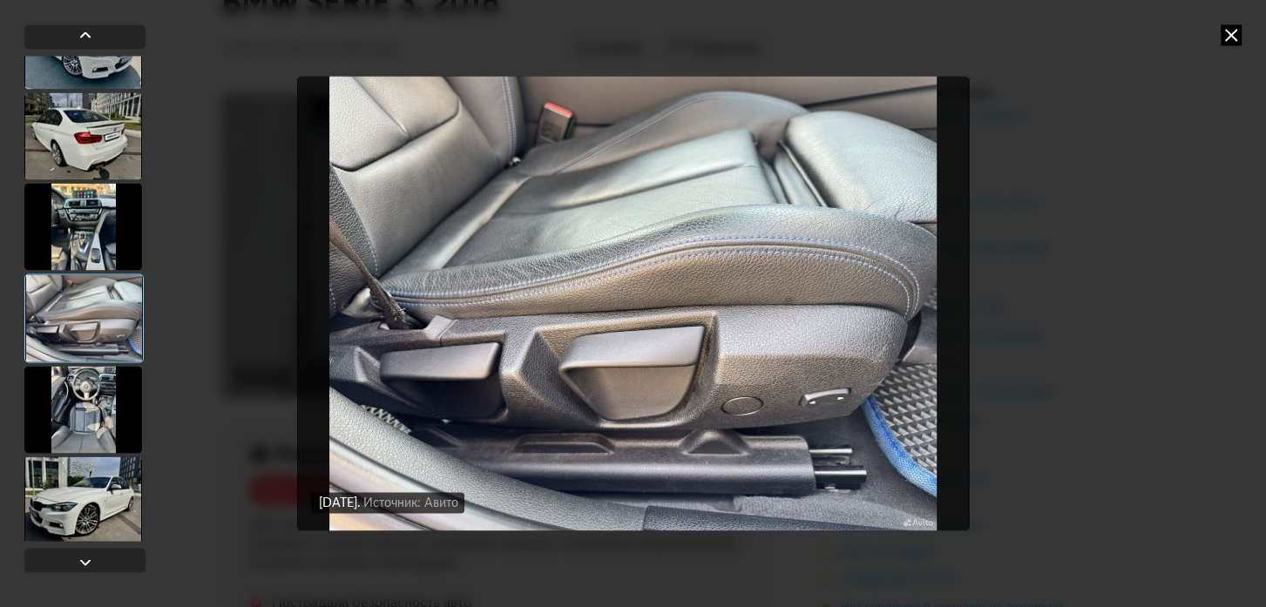
click at [92, 382] on div at bounding box center [83, 409] width 118 height 87
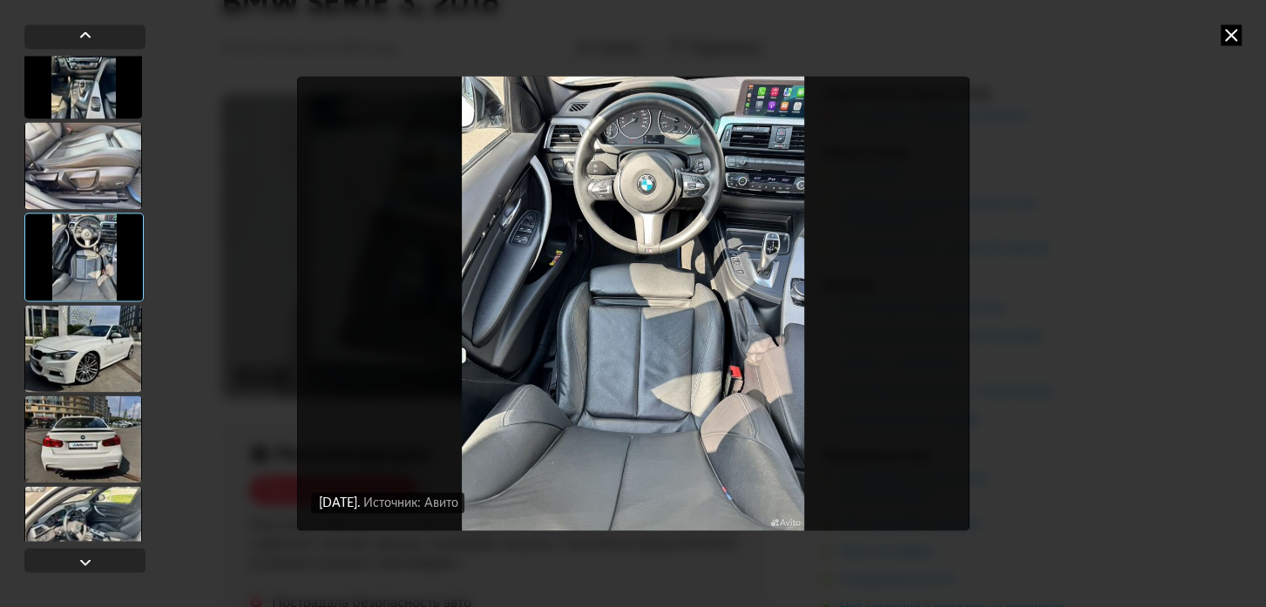
scroll to position [2376, 0]
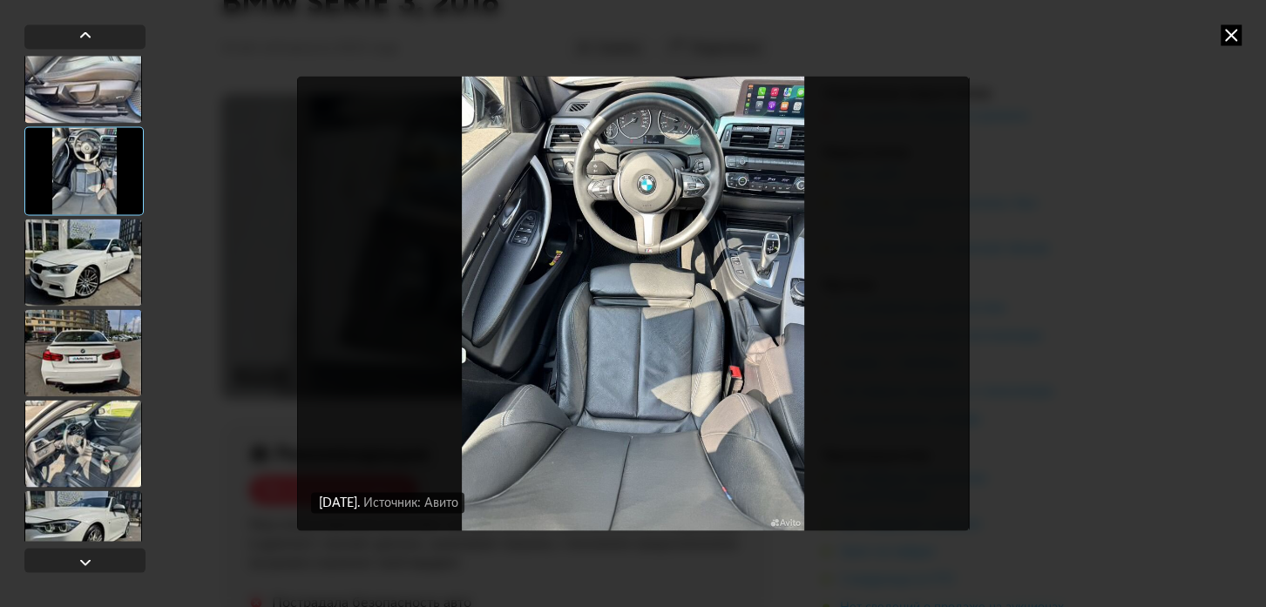
click at [86, 272] on div at bounding box center [83, 262] width 118 height 87
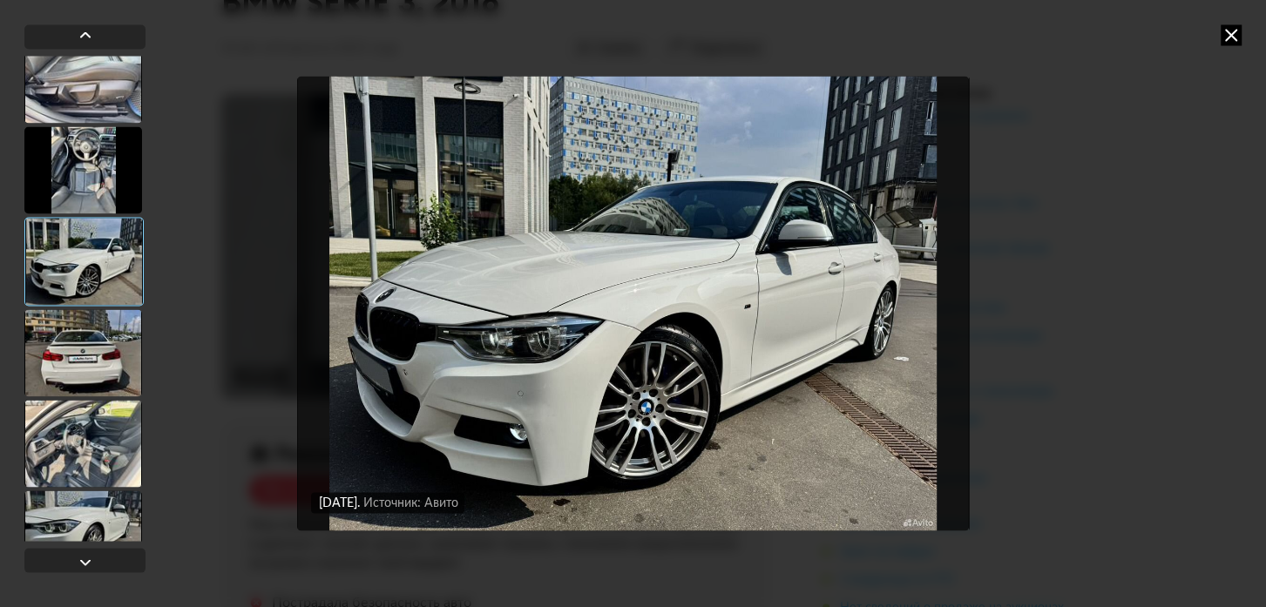
click at [90, 335] on div at bounding box center [83, 352] width 118 height 87
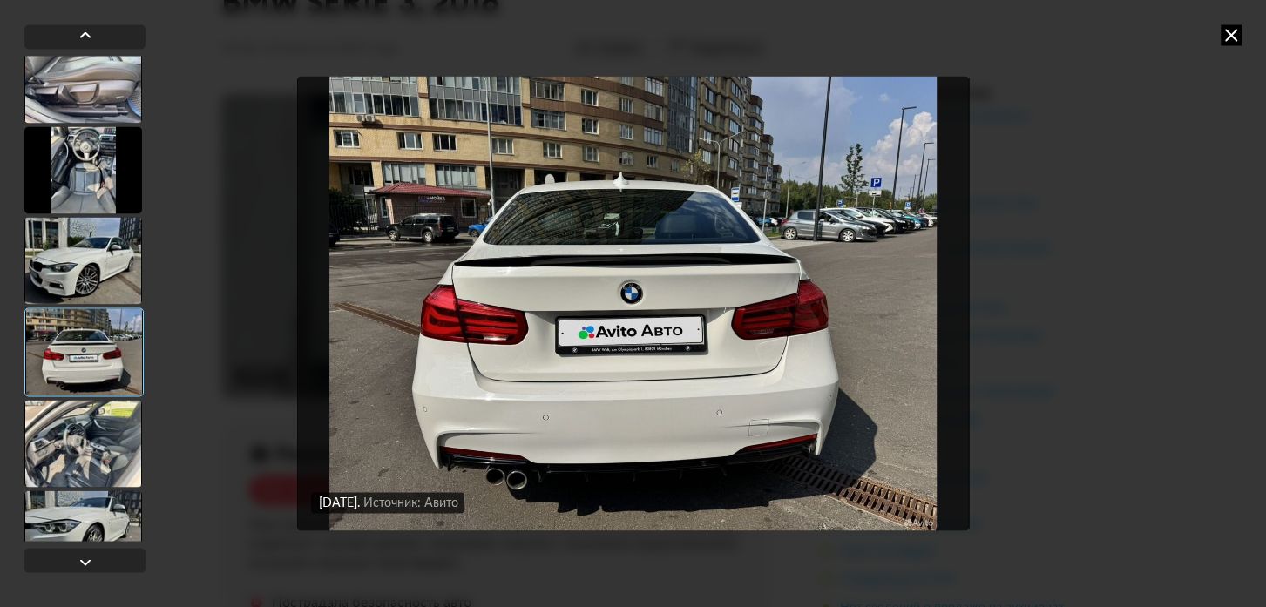
click at [93, 420] on div at bounding box center [83, 443] width 118 height 87
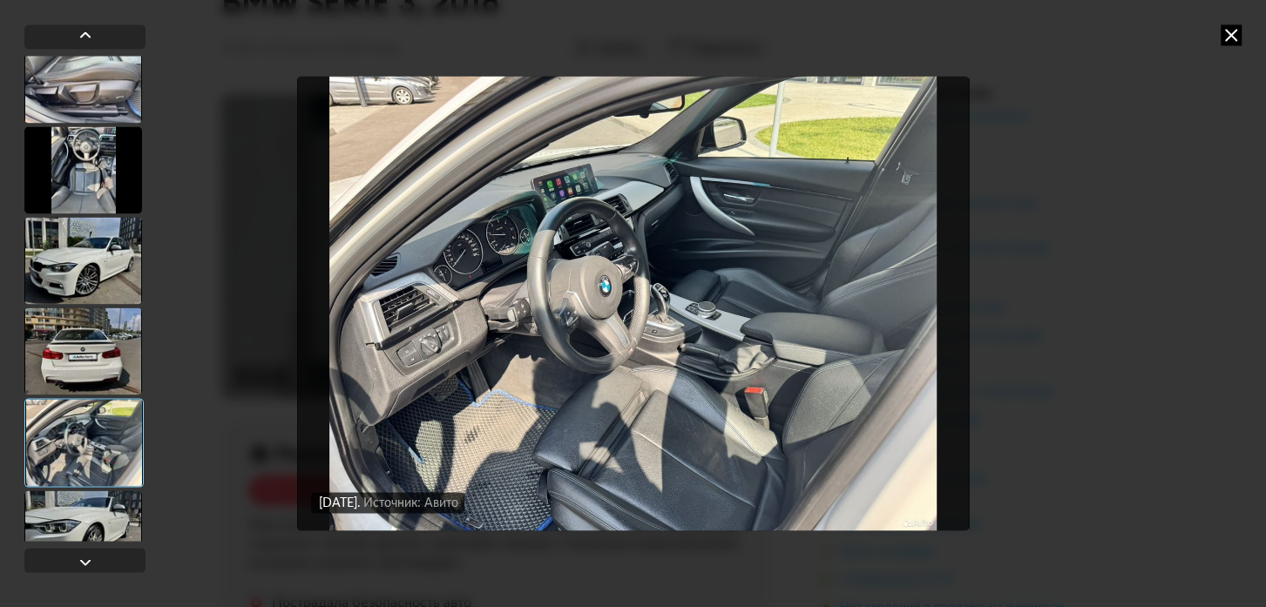
scroll to position [2534, 0]
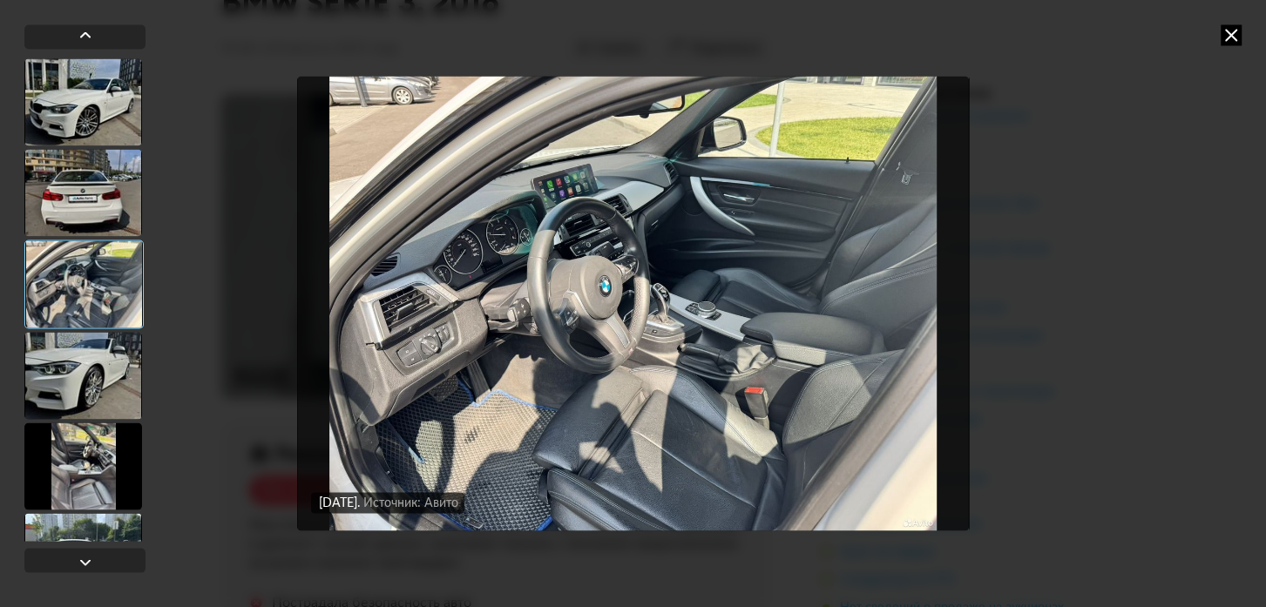
click at [94, 388] on div at bounding box center [83, 375] width 118 height 87
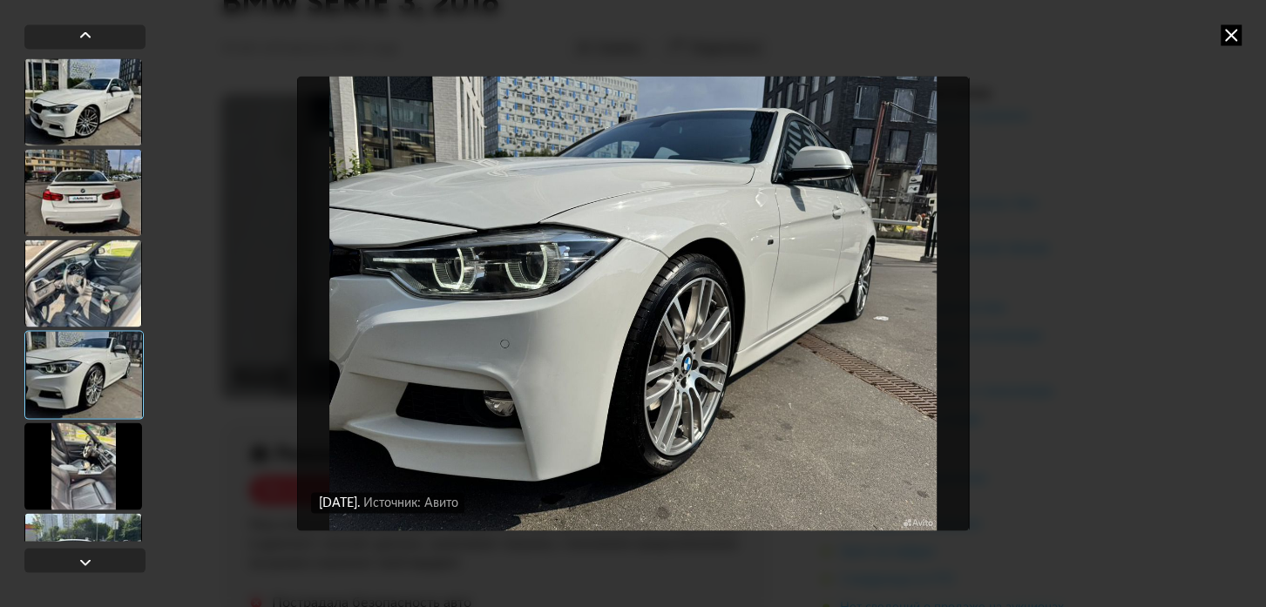
scroll to position [2613, 0]
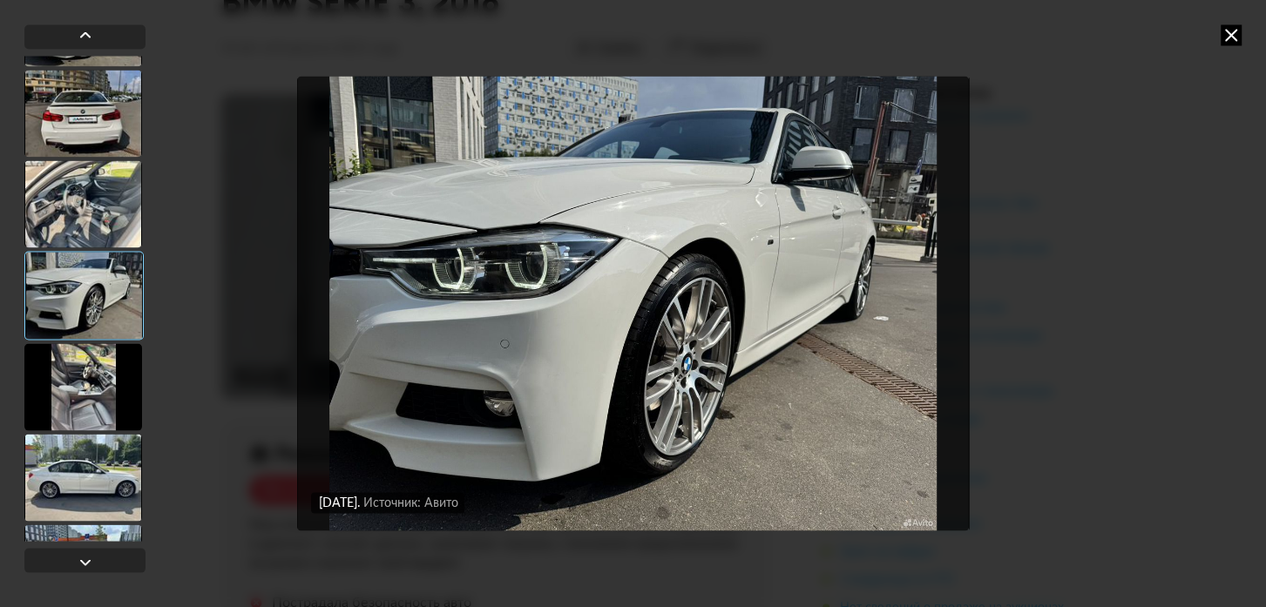
click at [94, 388] on div at bounding box center [83, 386] width 118 height 87
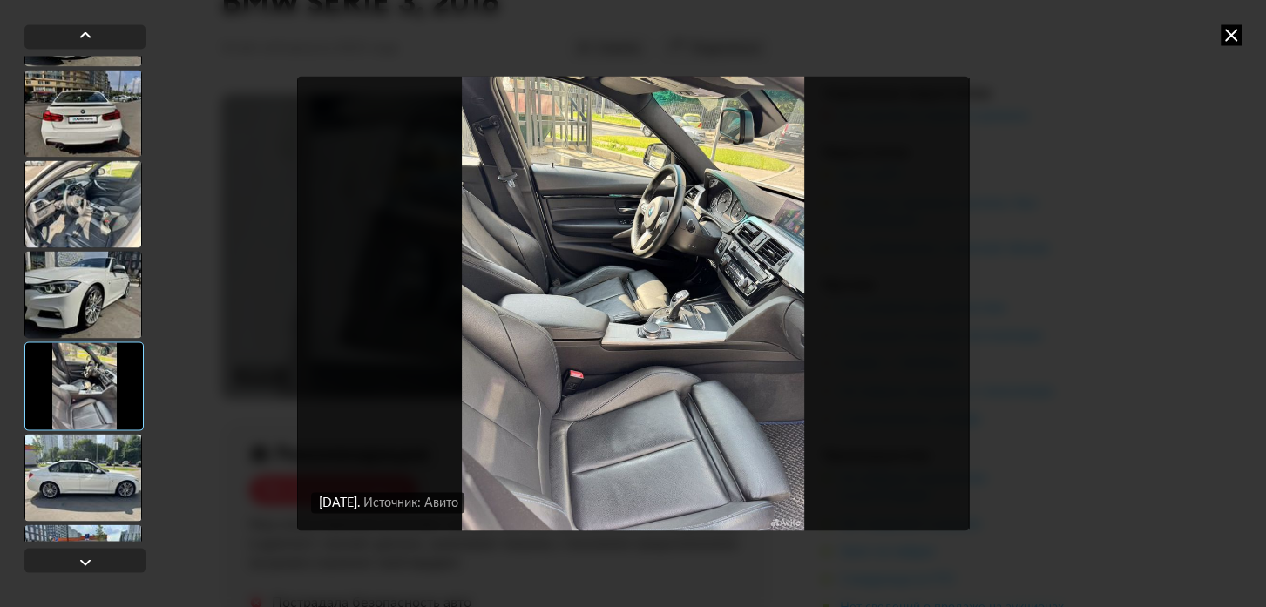
scroll to position [2692, 0]
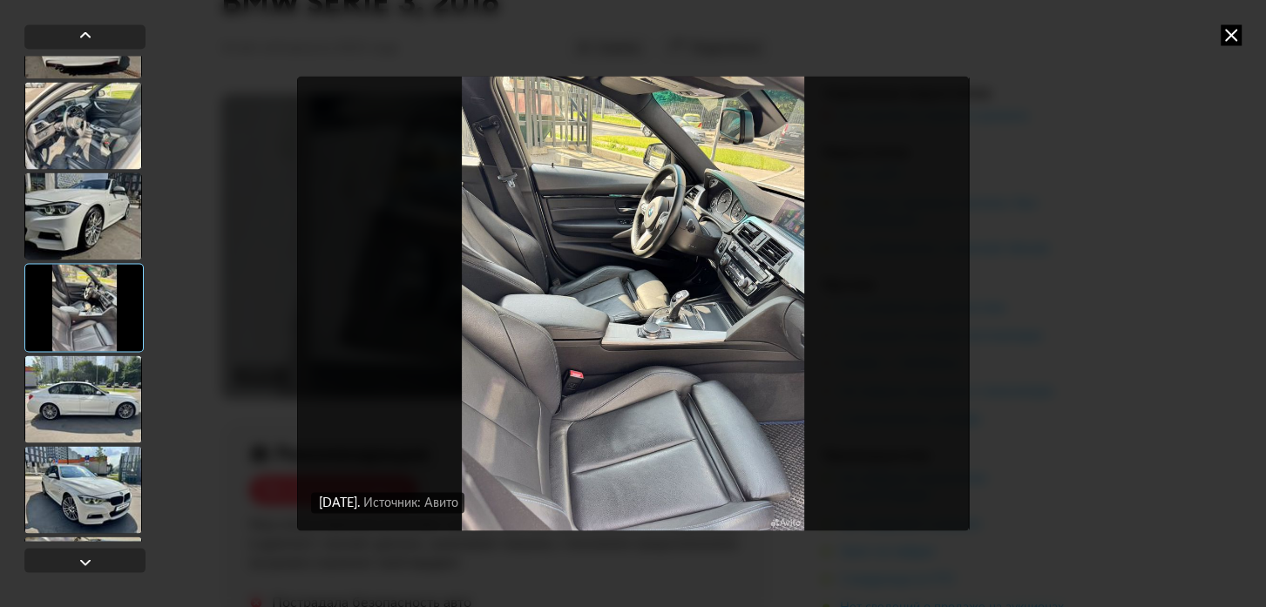
click at [94, 388] on div at bounding box center [83, 398] width 118 height 87
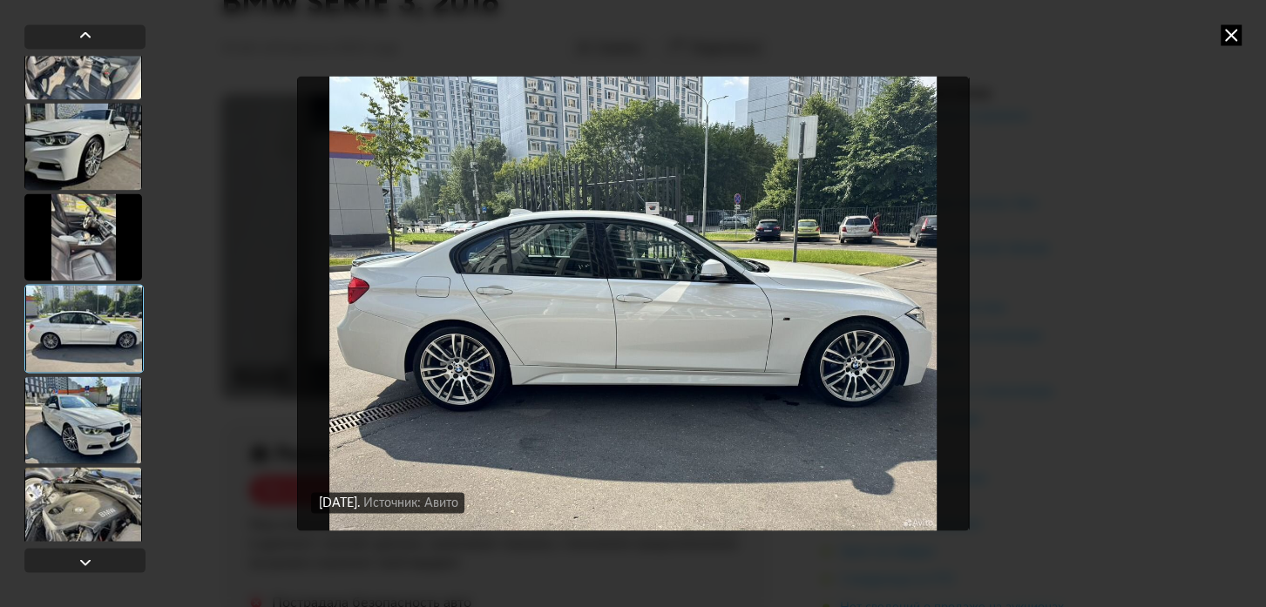
scroll to position [2771, 0]
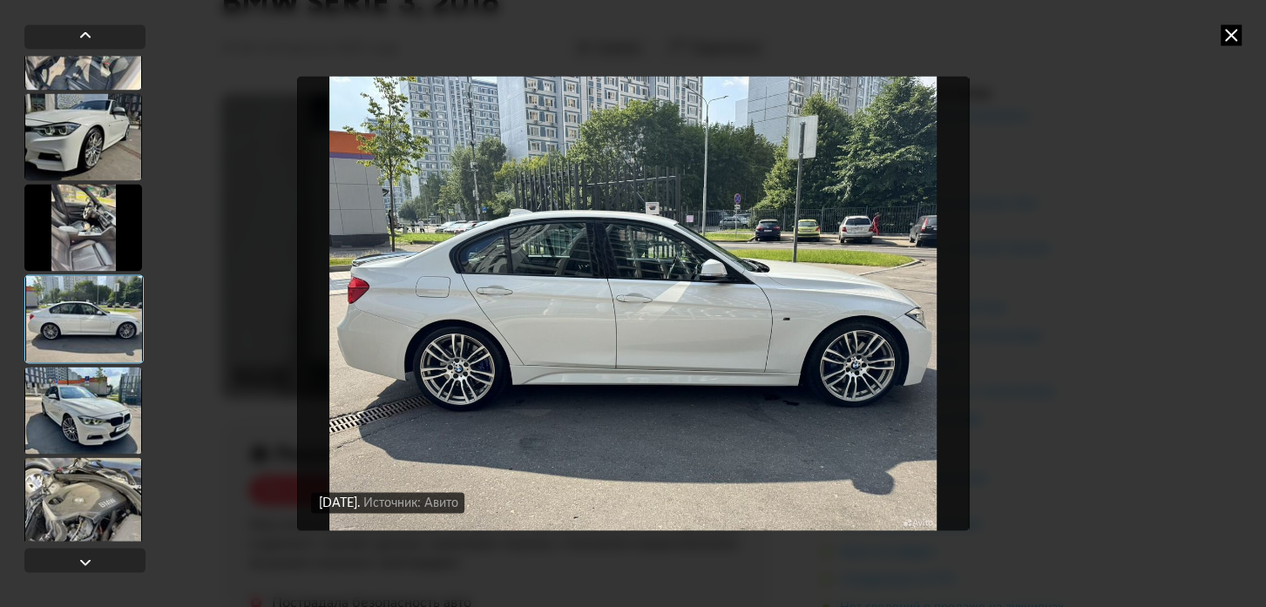
click at [94, 388] on div at bounding box center [83, 410] width 118 height 87
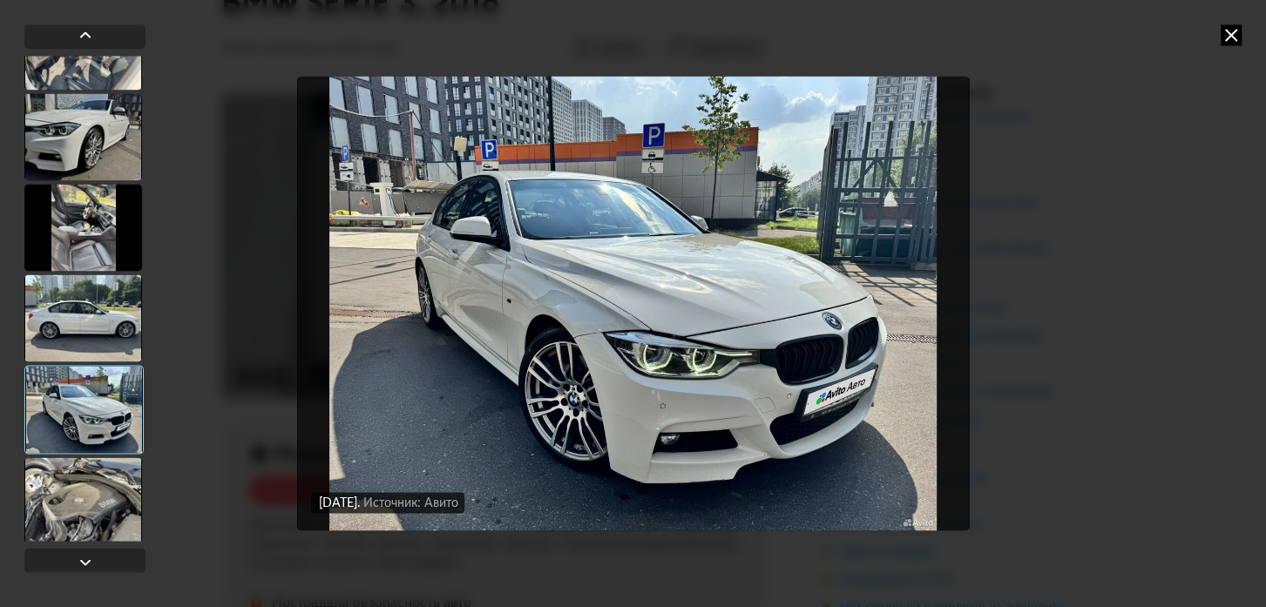
scroll to position [2850, 0]
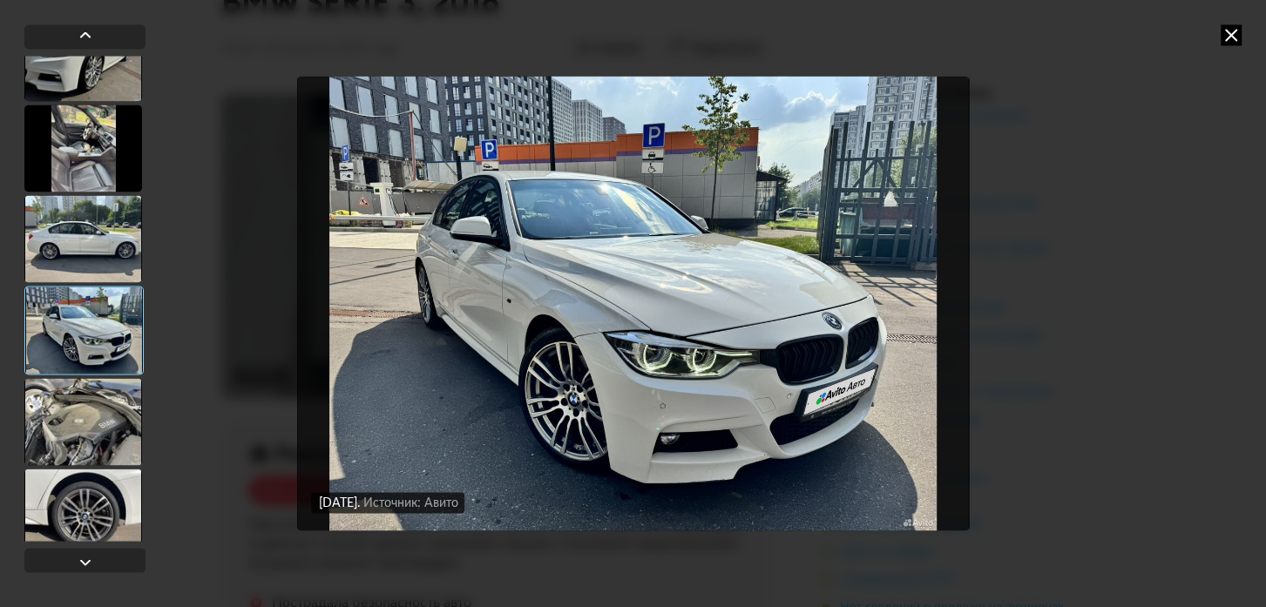
click at [94, 388] on div at bounding box center [83, 421] width 118 height 87
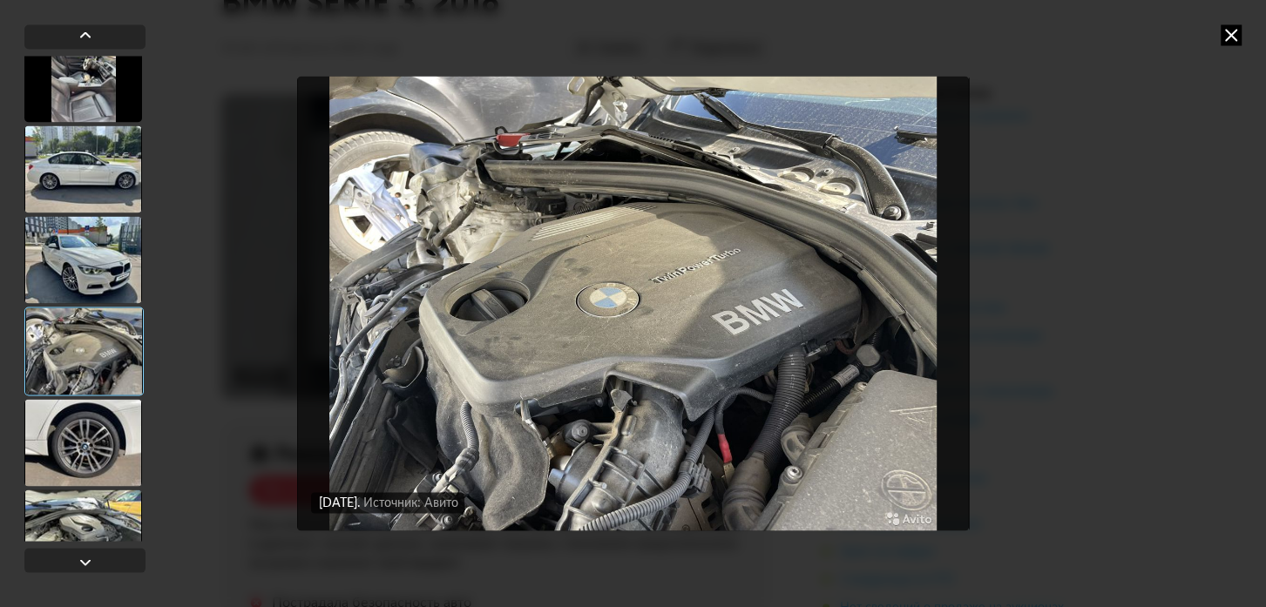
scroll to position [2930, 0]
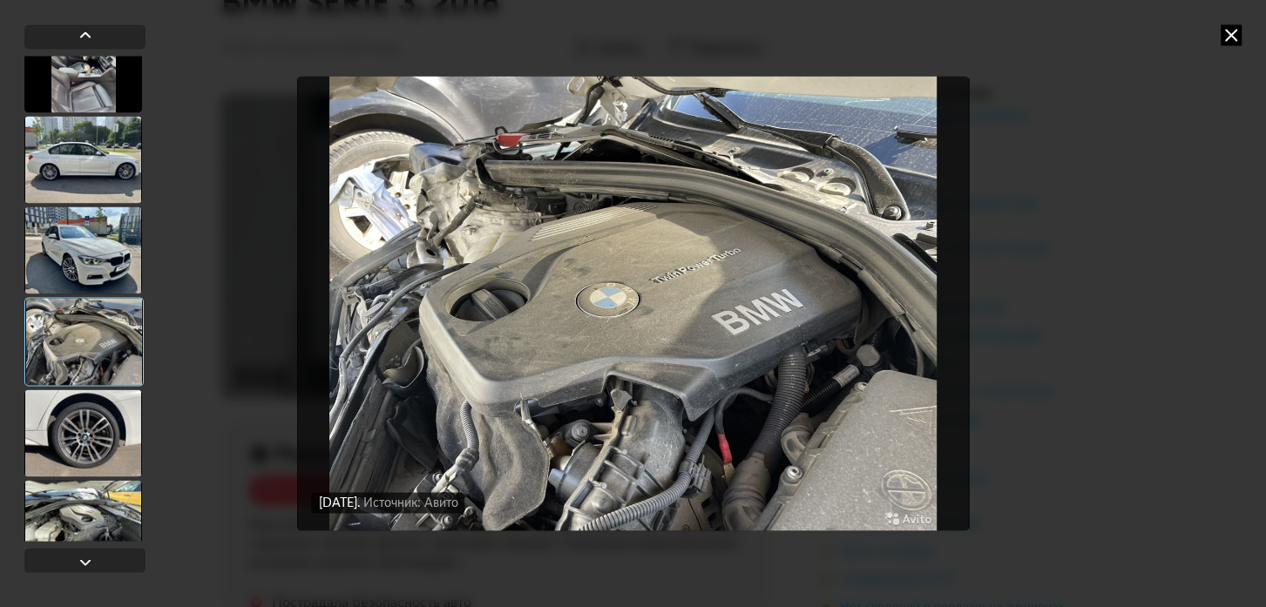
click at [78, 418] on div at bounding box center [83, 432] width 118 height 87
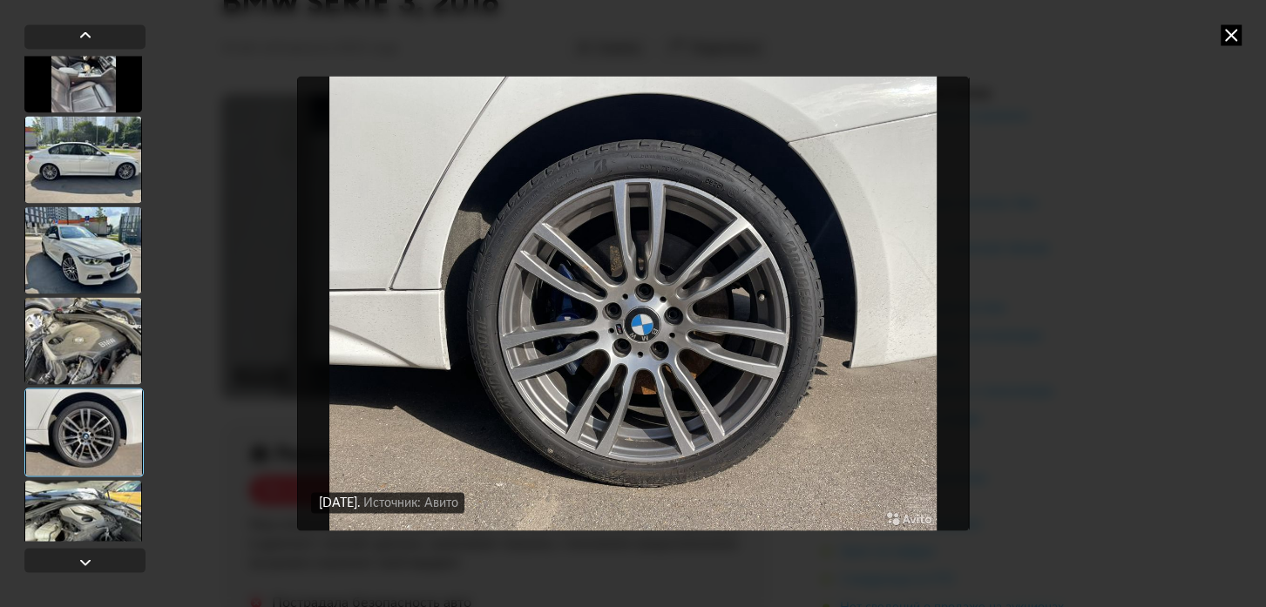
scroll to position [3009, 0]
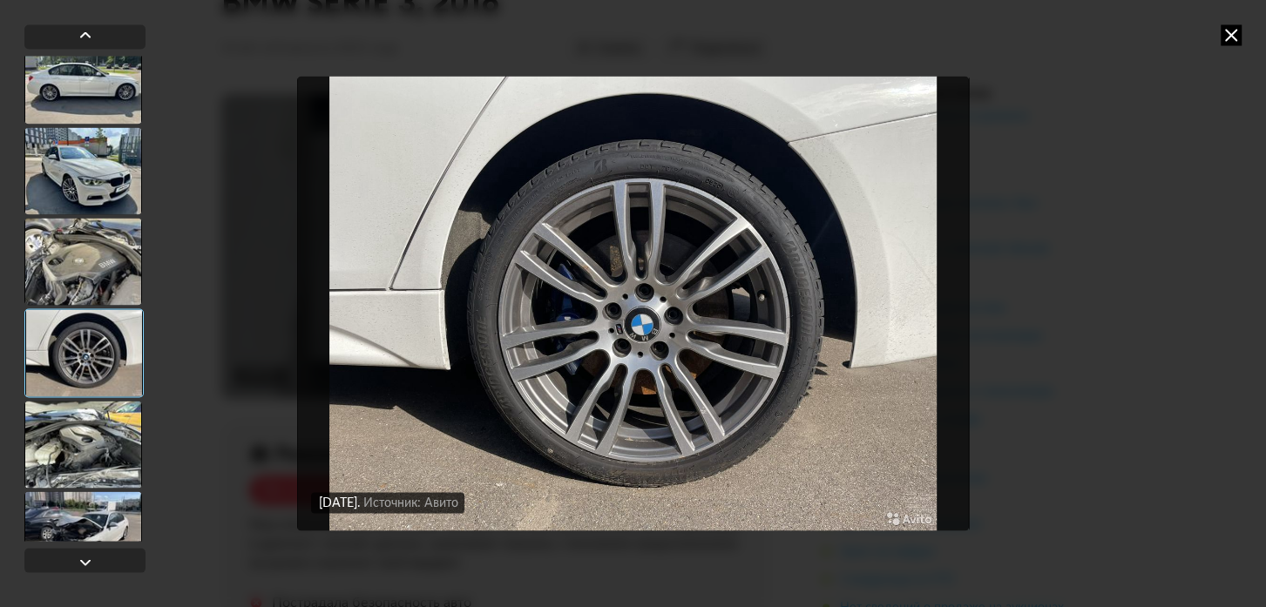
click at [78, 418] on div at bounding box center [83, 444] width 118 height 87
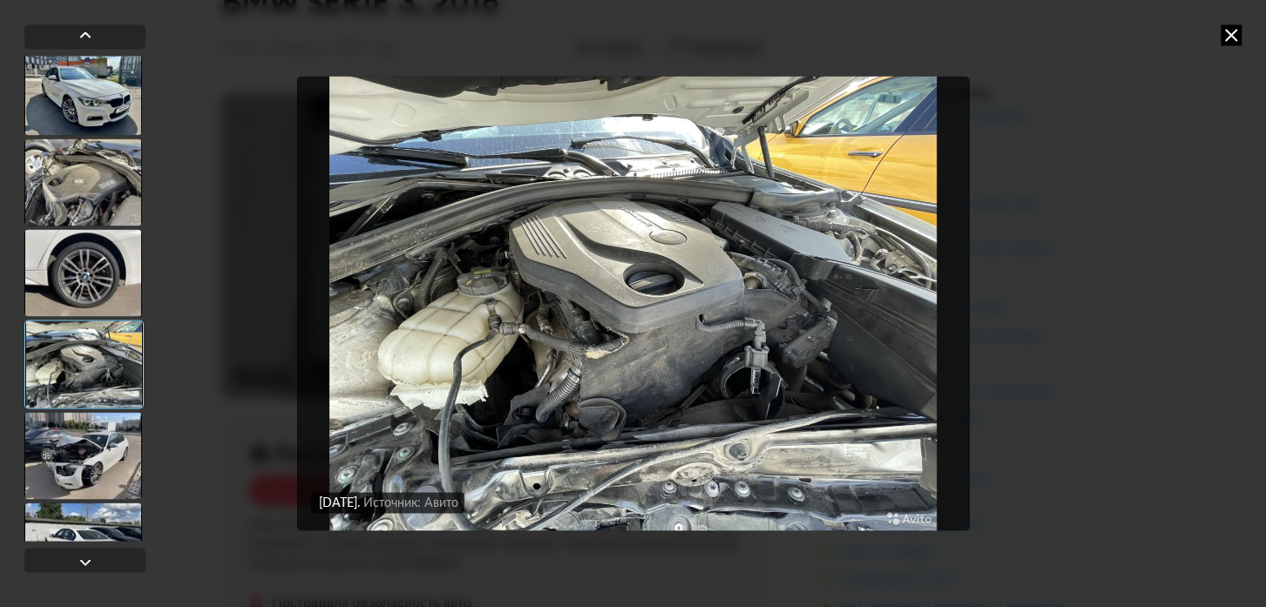
scroll to position [3247, 0]
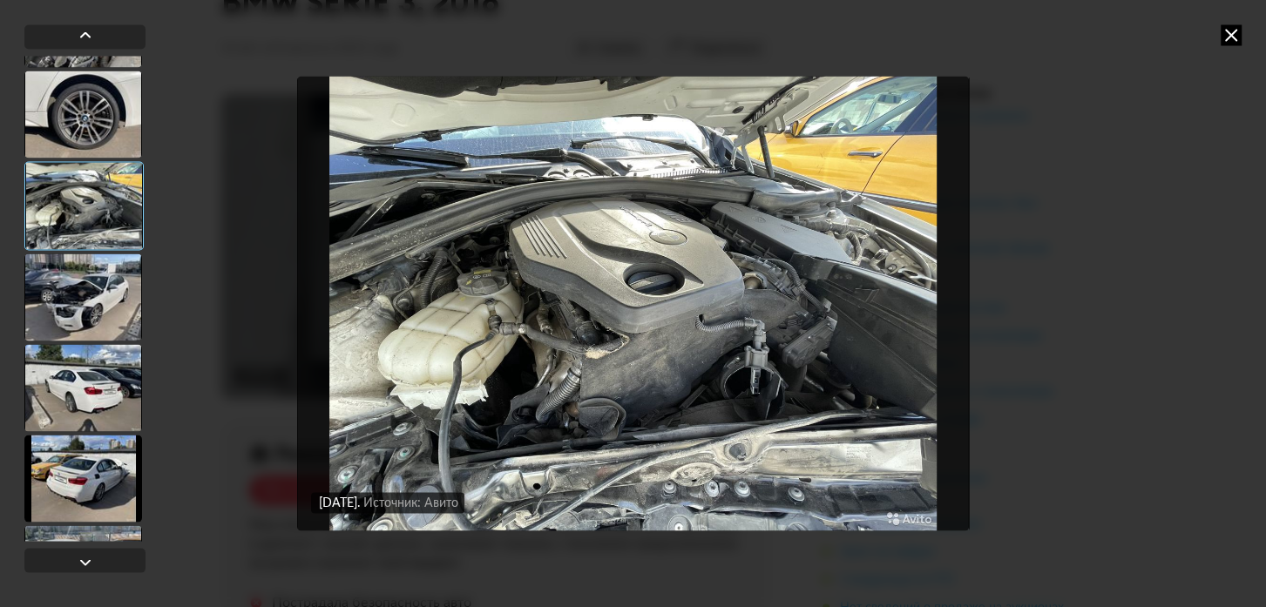
click at [89, 287] on div at bounding box center [83, 297] width 118 height 87
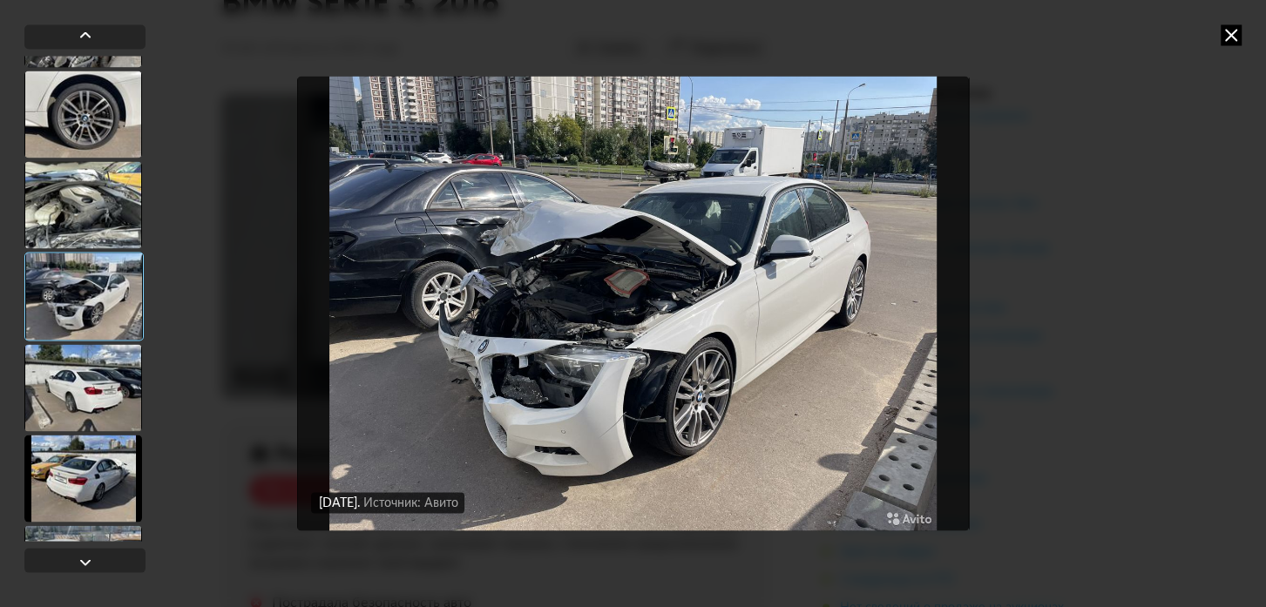
click at [71, 374] on div at bounding box center [83, 387] width 118 height 87
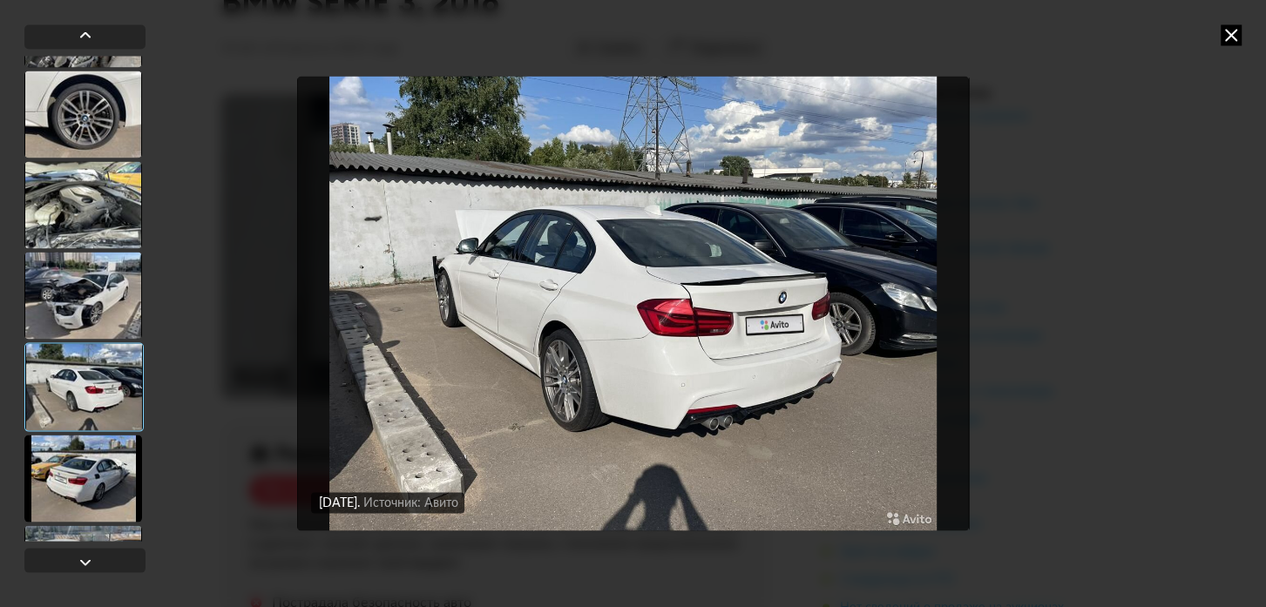
click at [74, 463] on div at bounding box center [83, 478] width 118 height 87
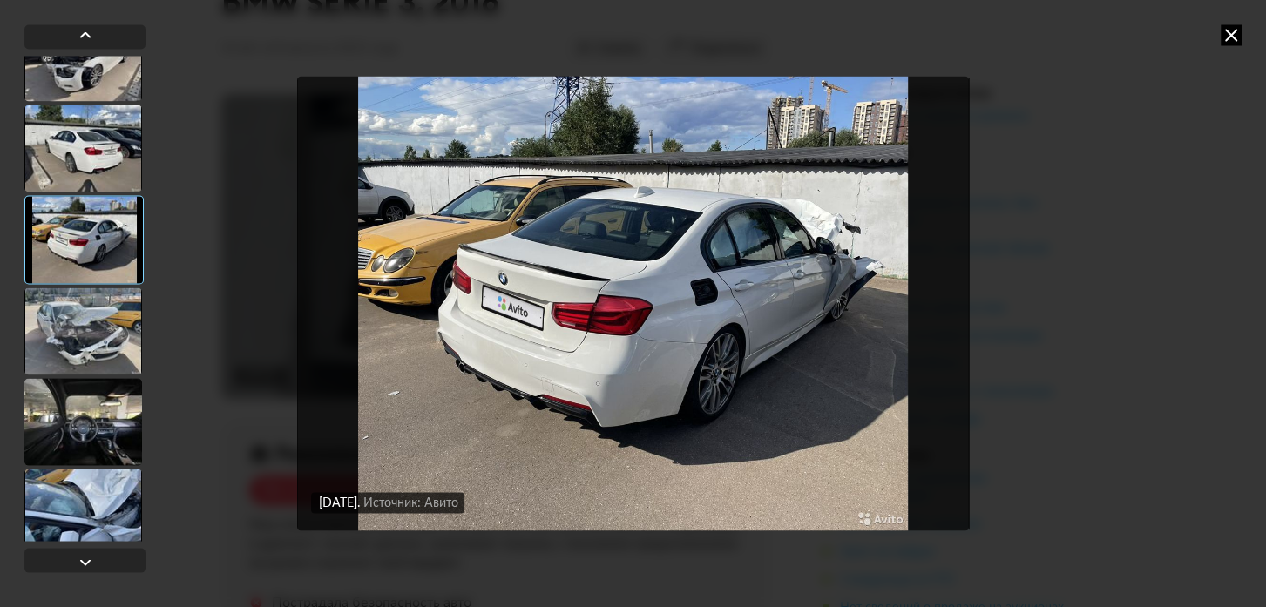
scroll to position [3563, 0]
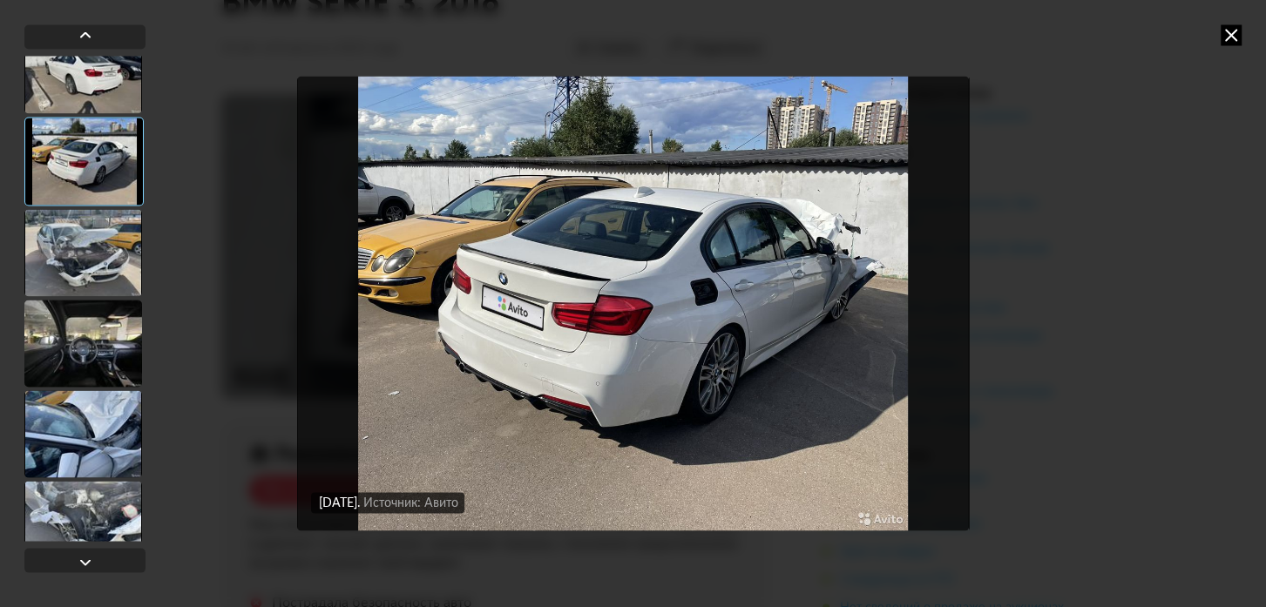
click at [88, 252] on div at bounding box center [83, 252] width 118 height 87
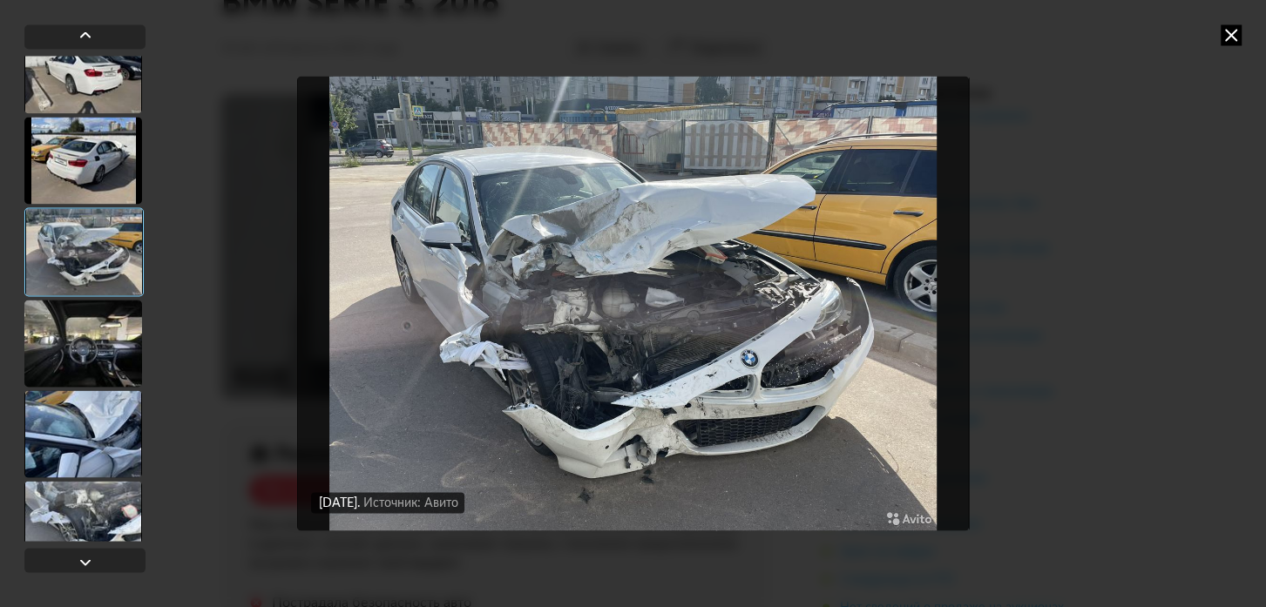
click at [85, 327] on div at bounding box center [83, 343] width 118 height 87
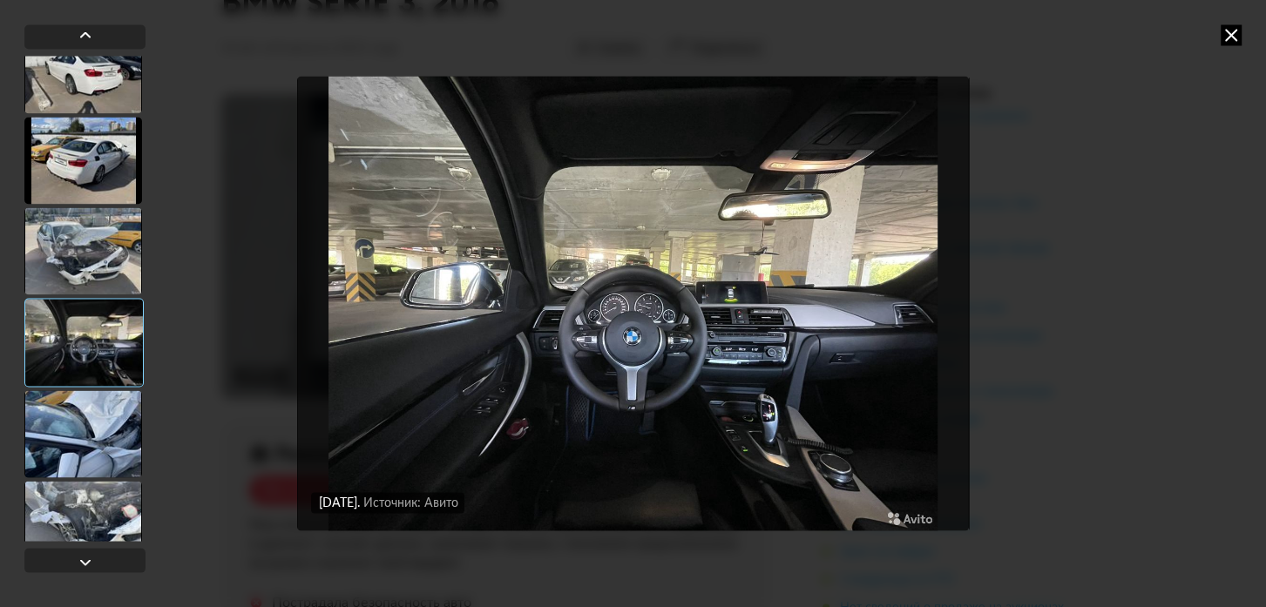
click at [81, 420] on div at bounding box center [83, 433] width 118 height 87
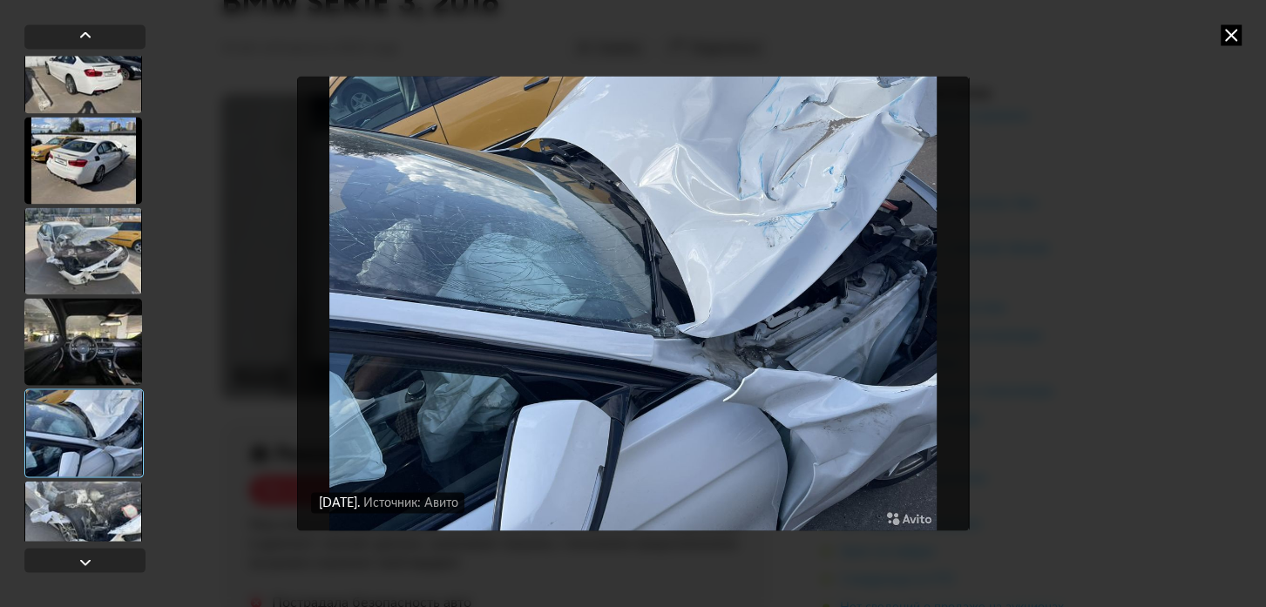
click at [75, 500] on div at bounding box center [83, 524] width 118 height 87
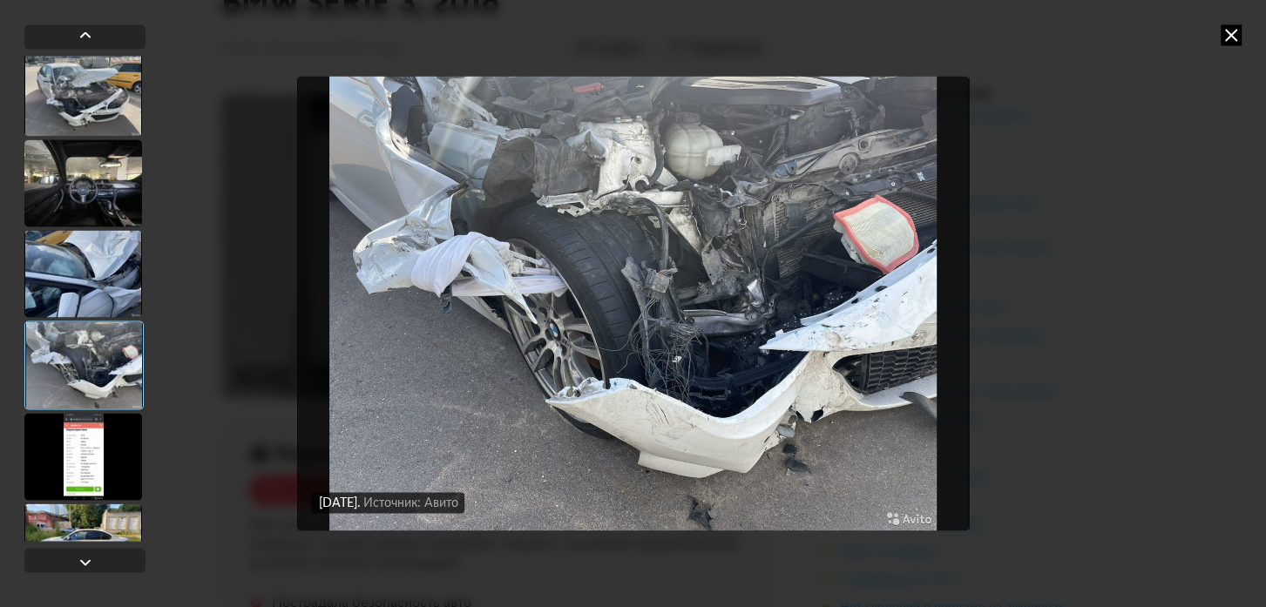
scroll to position [3801, 0]
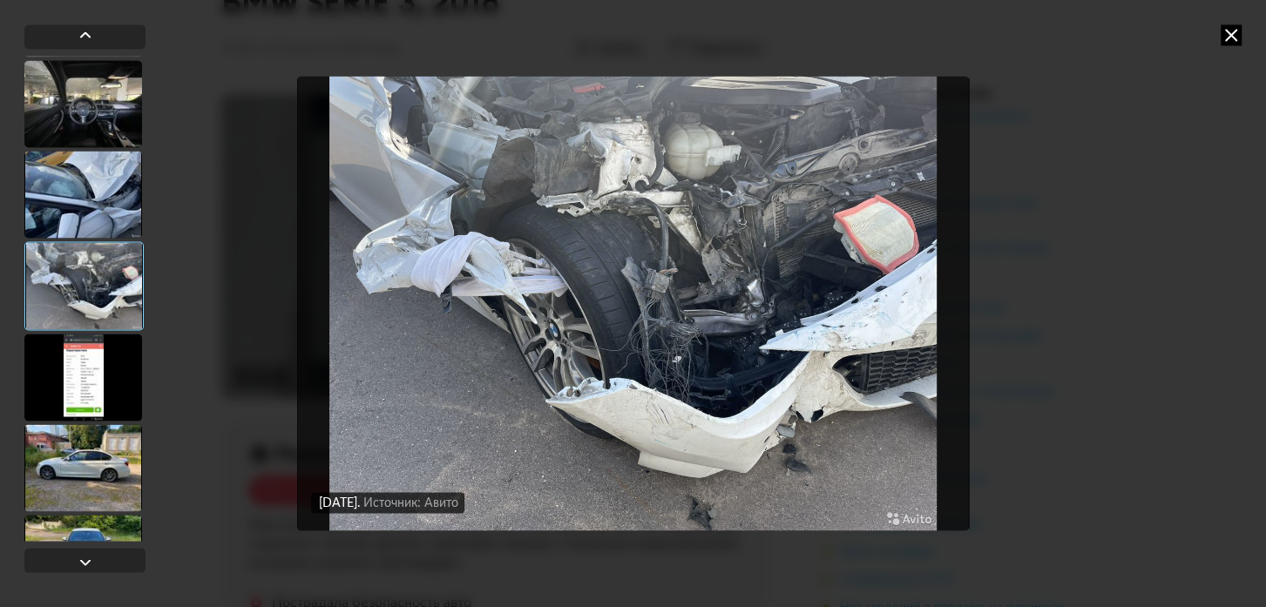
click at [88, 378] on div at bounding box center [83, 377] width 118 height 87
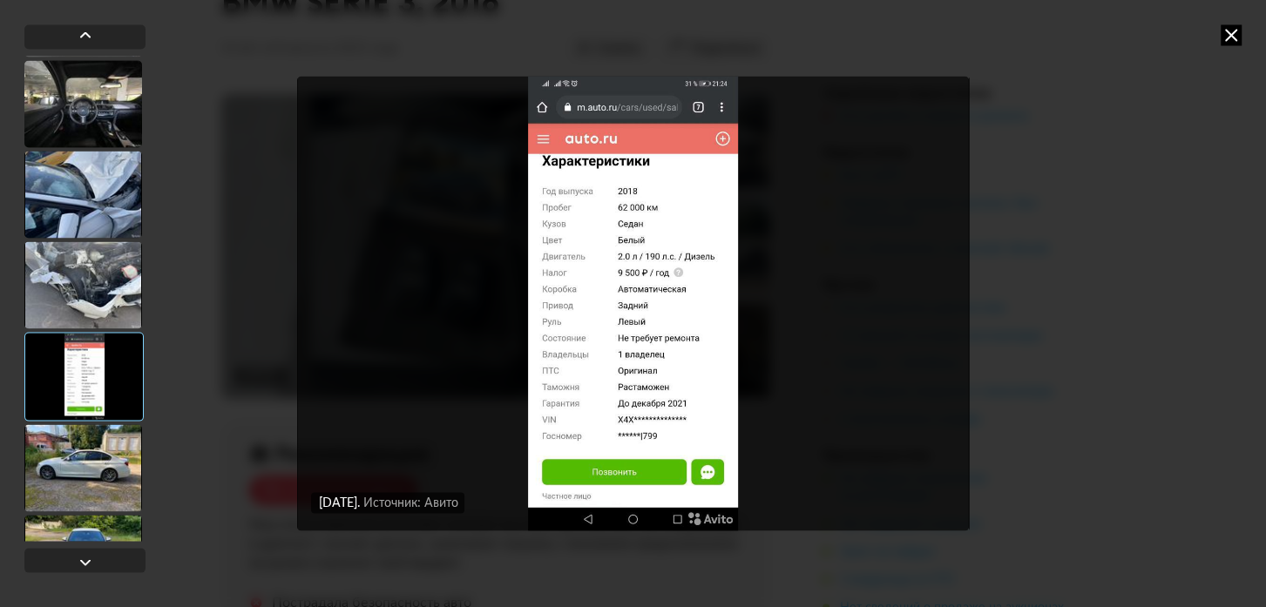
click at [80, 457] on div at bounding box center [83, 467] width 118 height 87
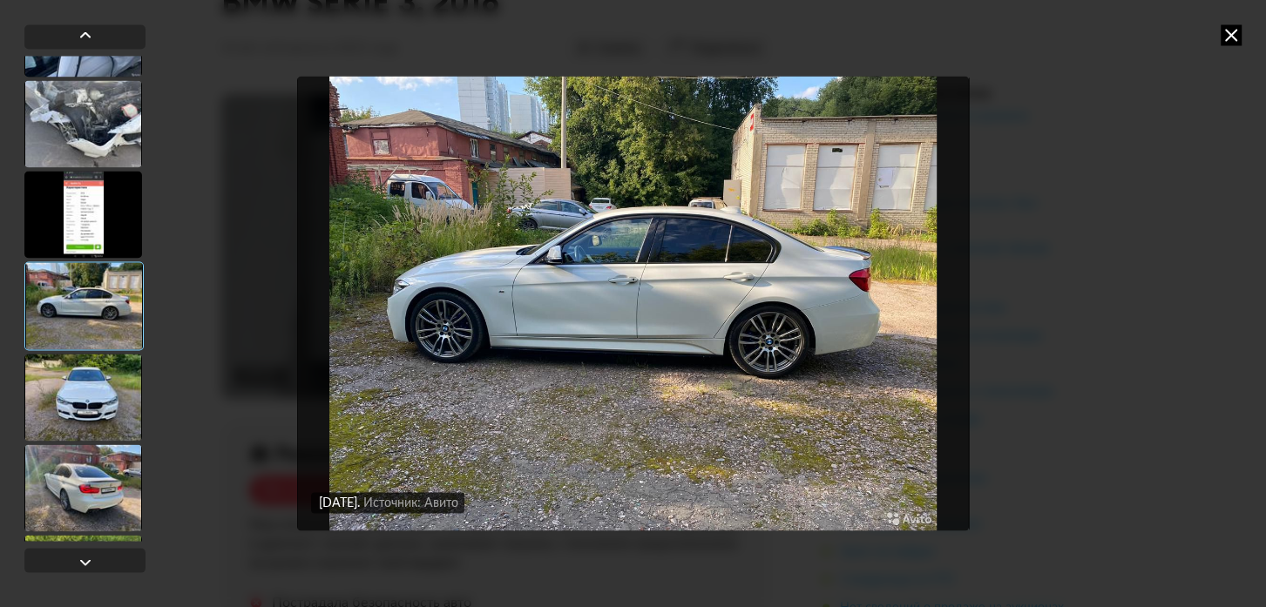
scroll to position [4039, 0]
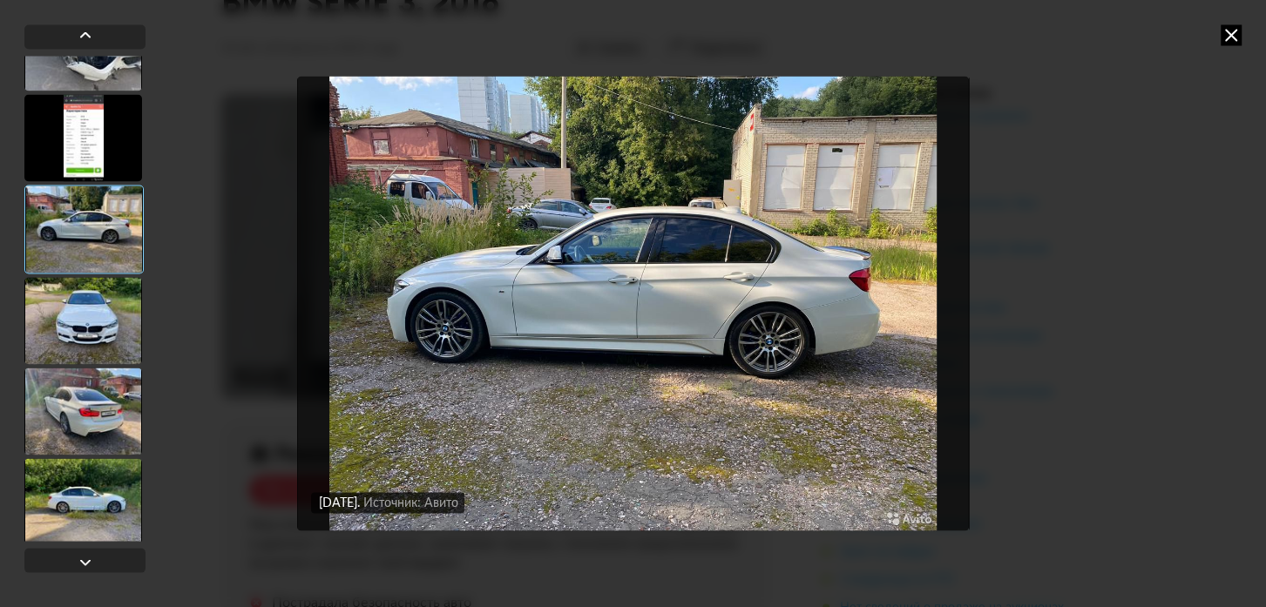
click at [83, 316] on div at bounding box center [83, 320] width 118 height 87
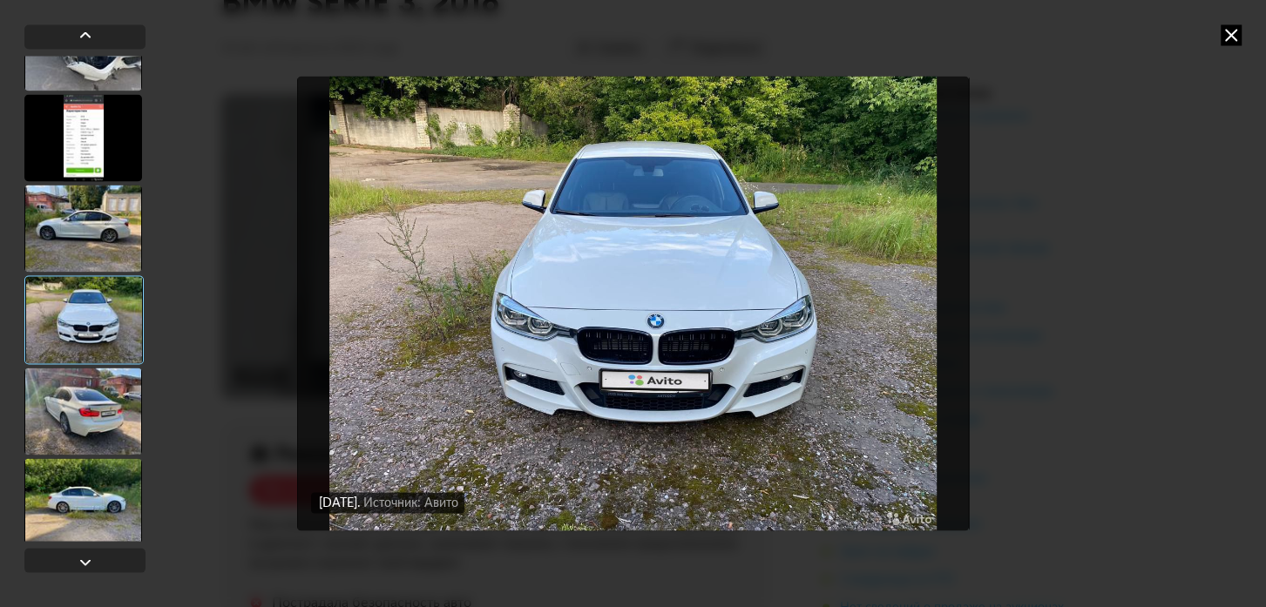
click at [78, 399] on div at bounding box center [83, 411] width 118 height 87
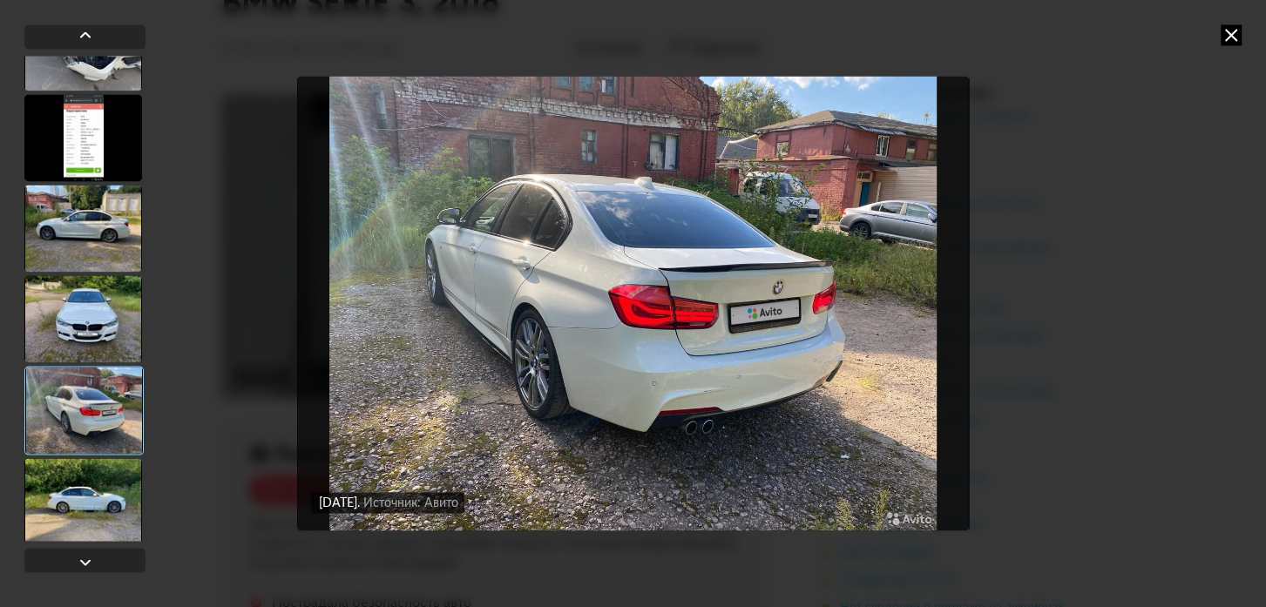
click at [80, 486] on div at bounding box center [83, 501] width 118 height 87
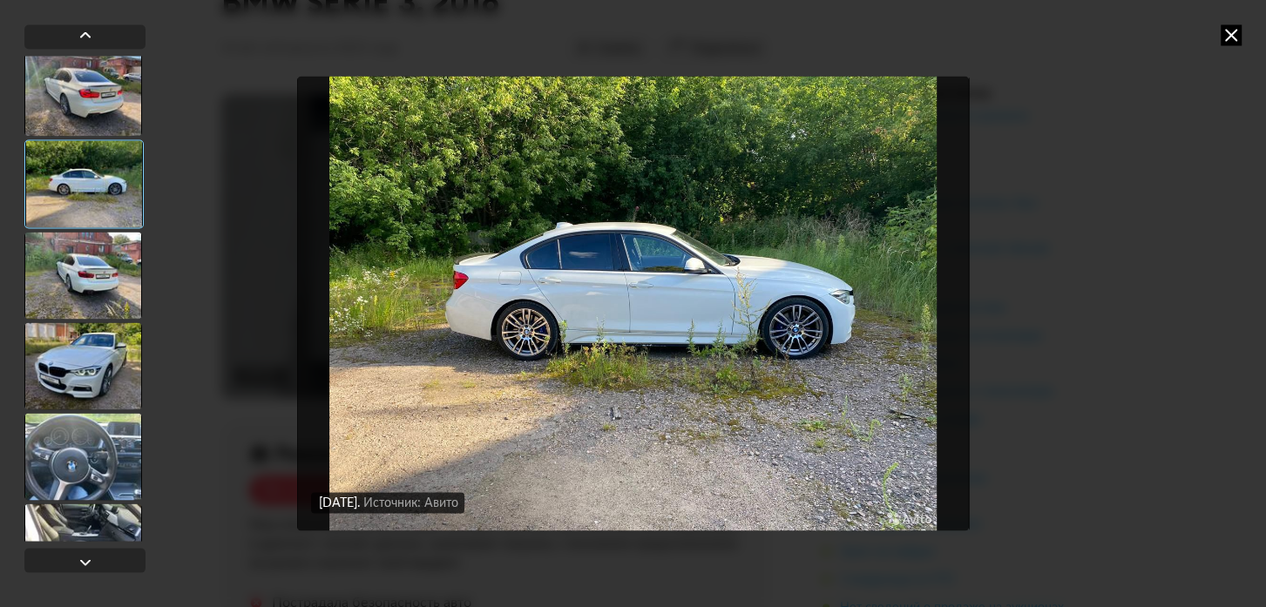
scroll to position [4434, 0]
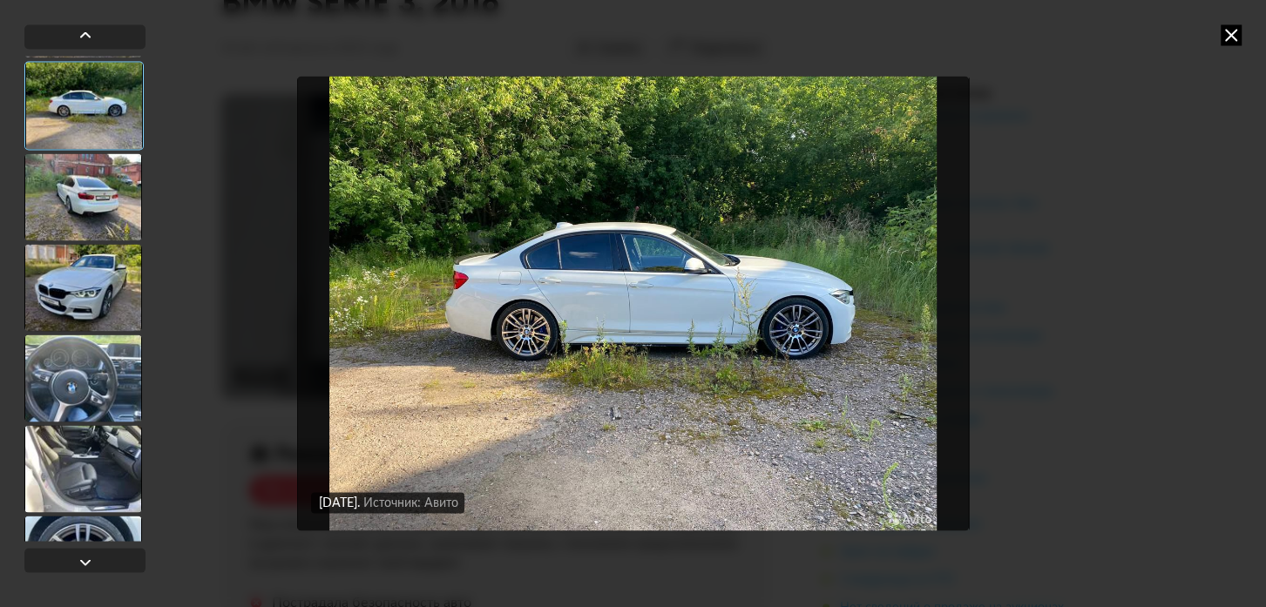
click at [80, 185] on div at bounding box center [83, 196] width 118 height 87
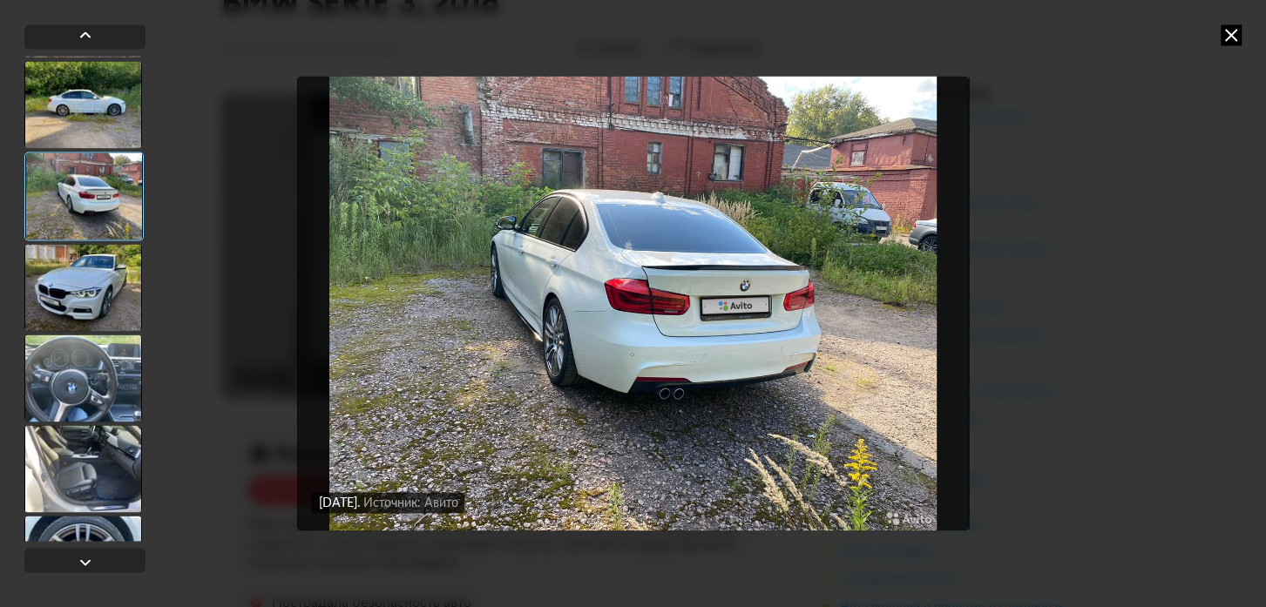
click at [83, 258] on div at bounding box center [83, 287] width 118 height 87
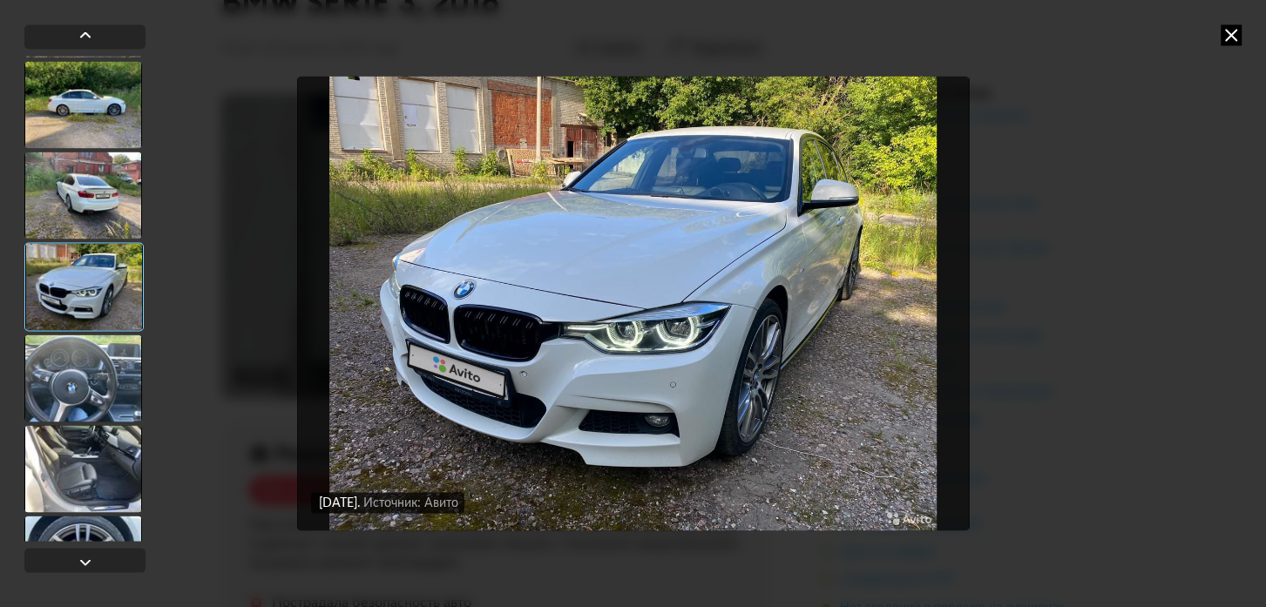
click at [83, 366] on div at bounding box center [83, 378] width 118 height 87
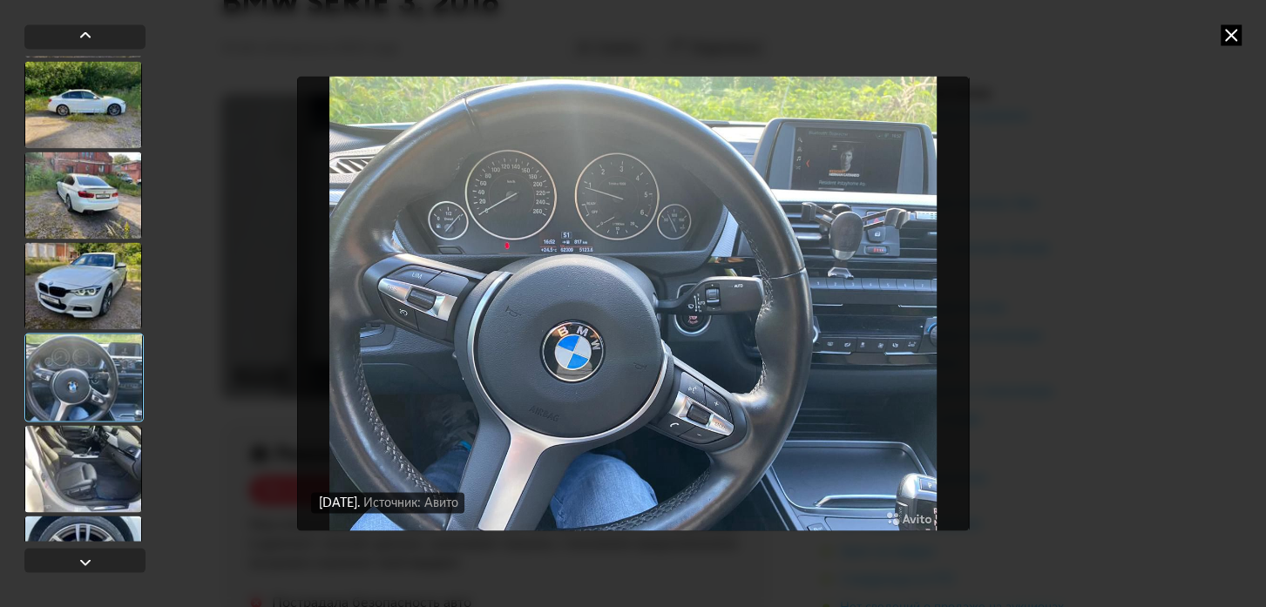
click at [77, 443] on div at bounding box center [83, 468] width 118 height 87
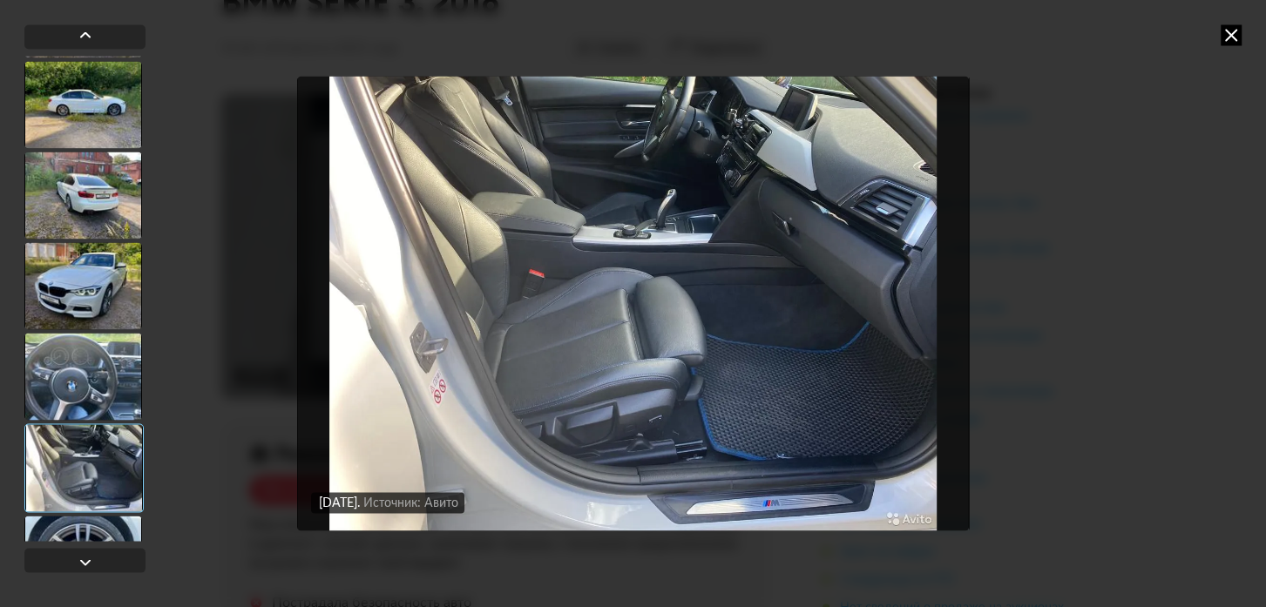
click at [76, 479] on div at bounding box center [83, 467] width 119 height 89
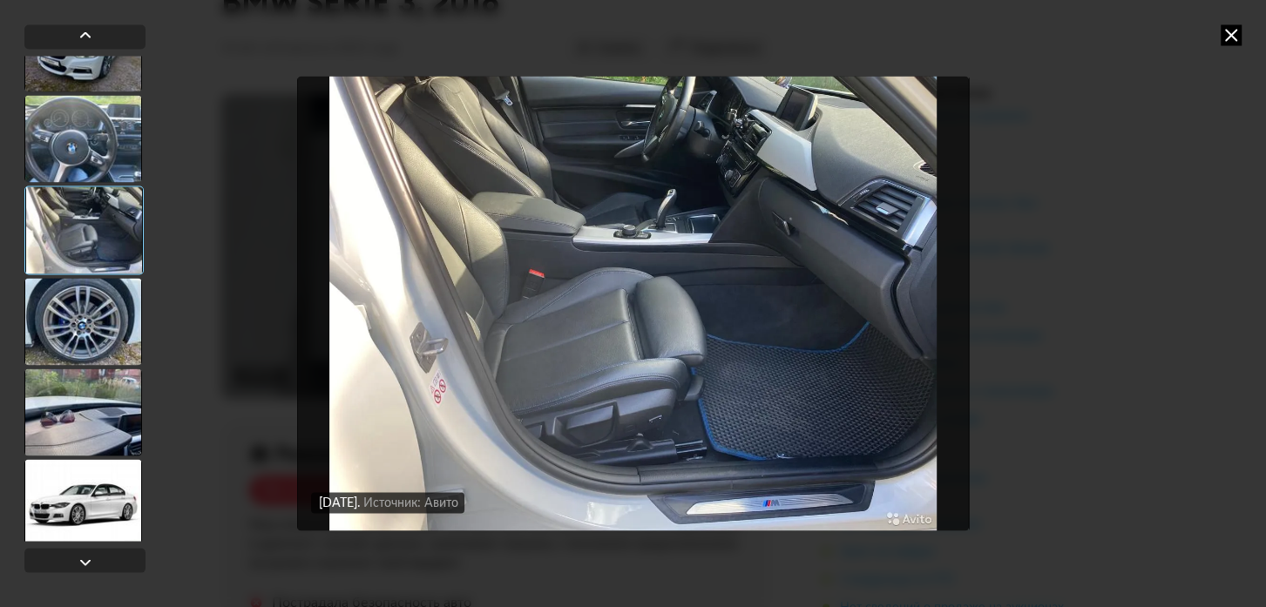
click at [88, 338] on div at bounding box center [83, 321] width 118 height 87
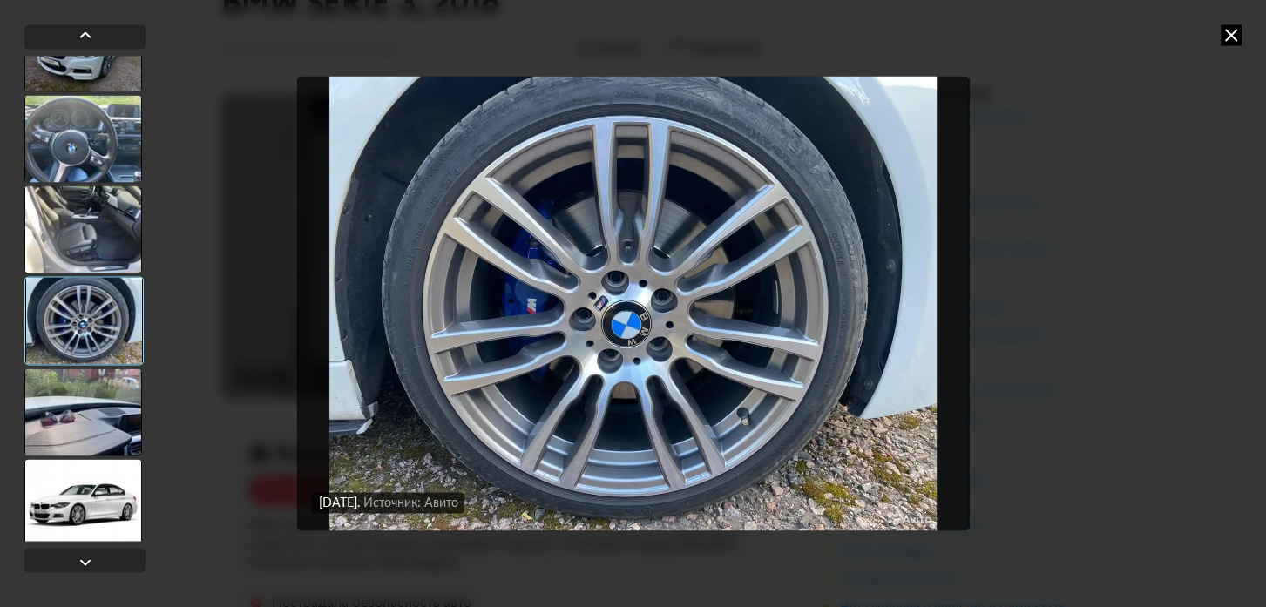
scroll to position [4678, 0]
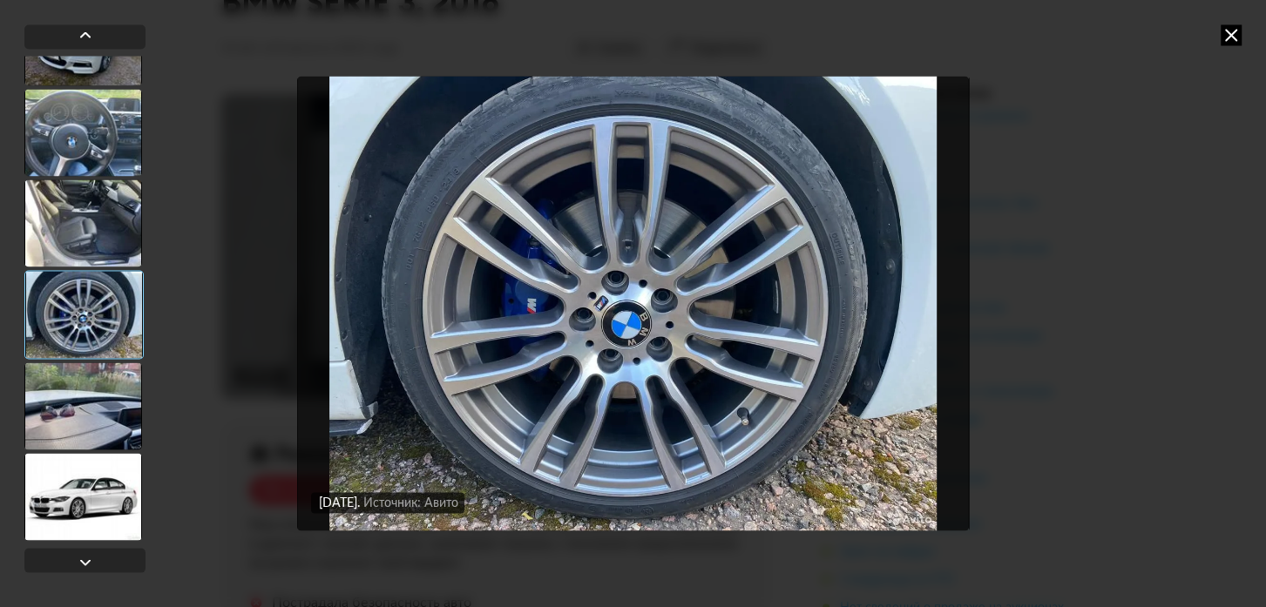
click at [71, 389] on div at bounding box center [83, 405] width 118 height 87
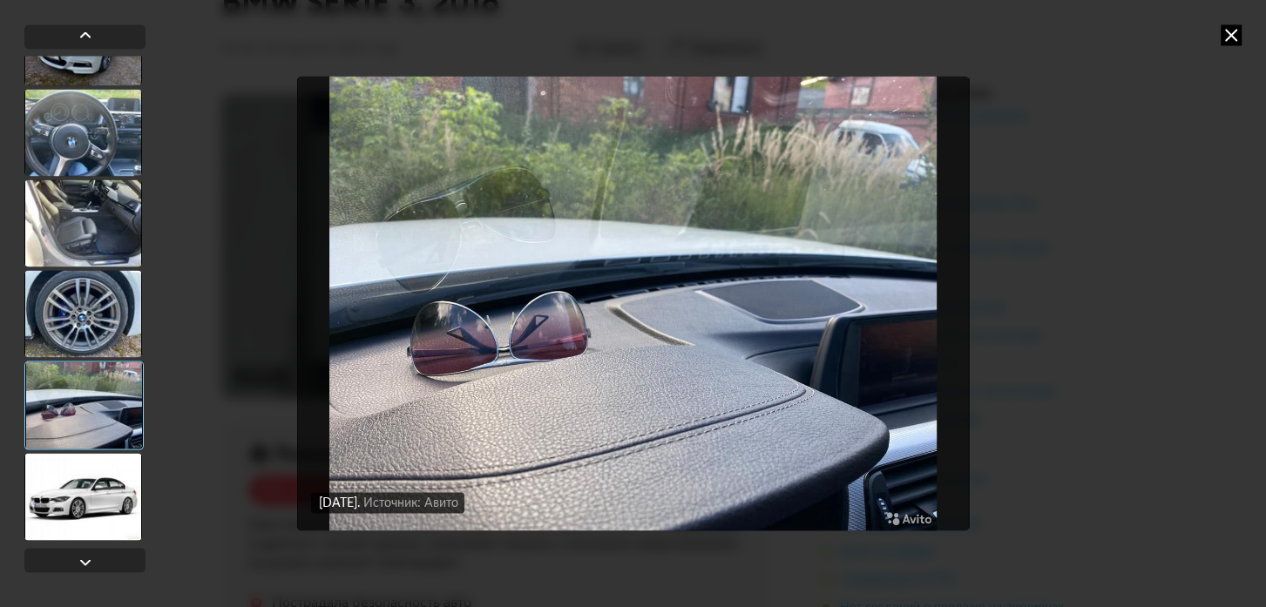
click at [81, 491] on div at bounding box center [83, 496] width 118 height 87
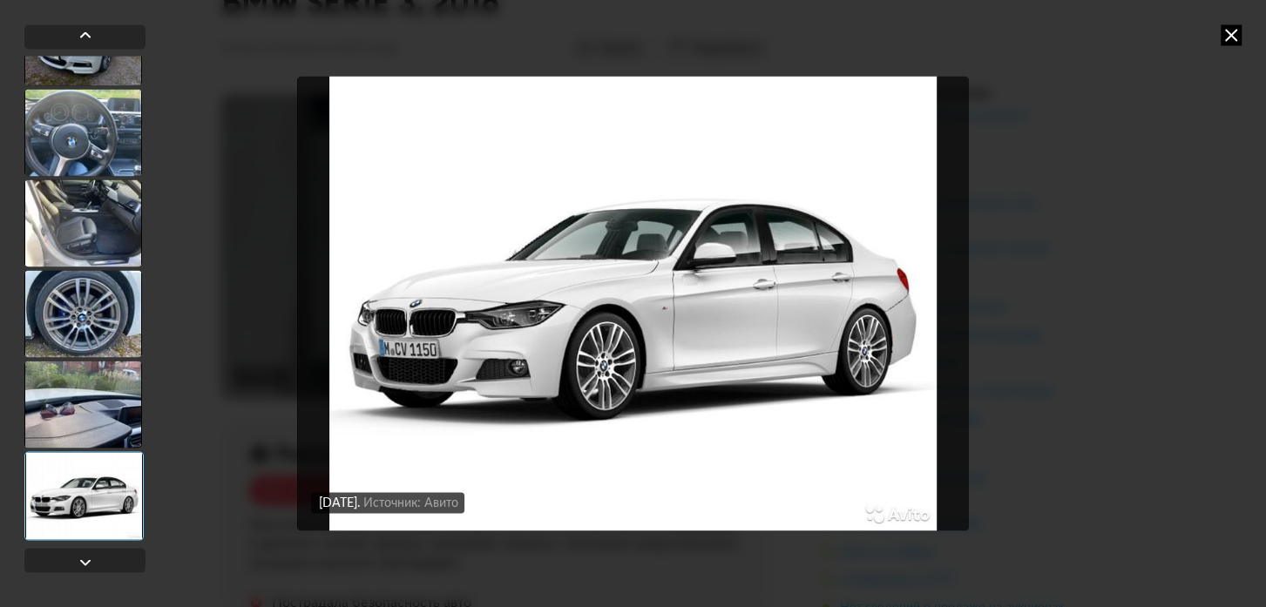
click at [88, 409] on div at bounding box center [83, 404] width 118 height 87
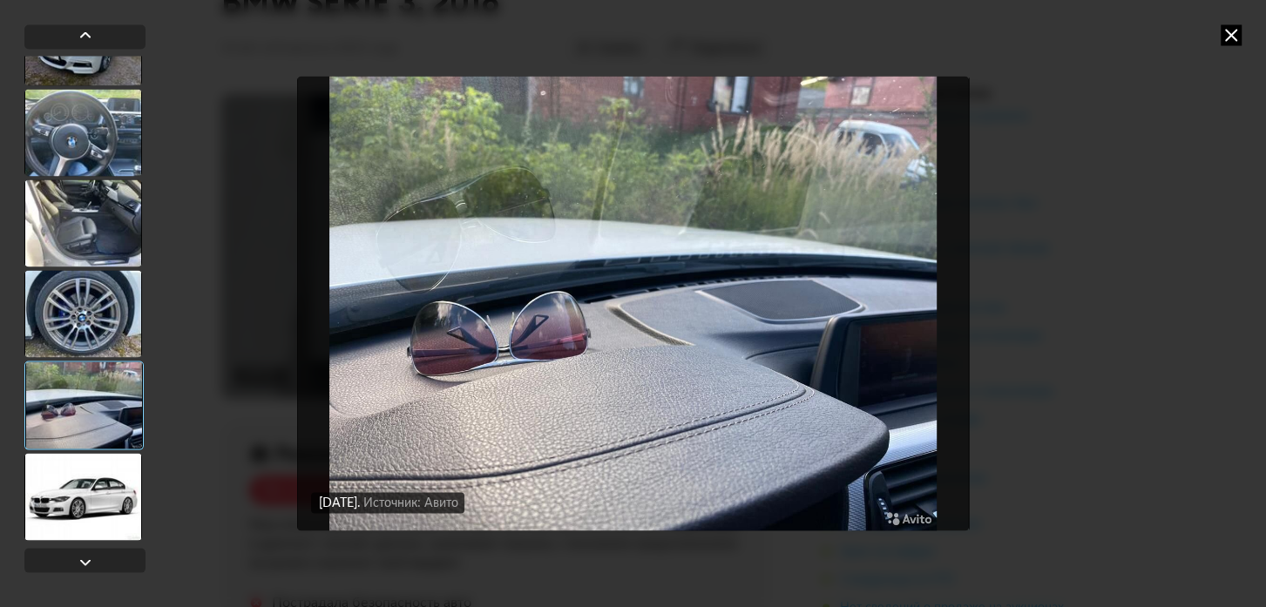
click at [83, 490] on div at bounding box center [83, 496] width 118 height 87
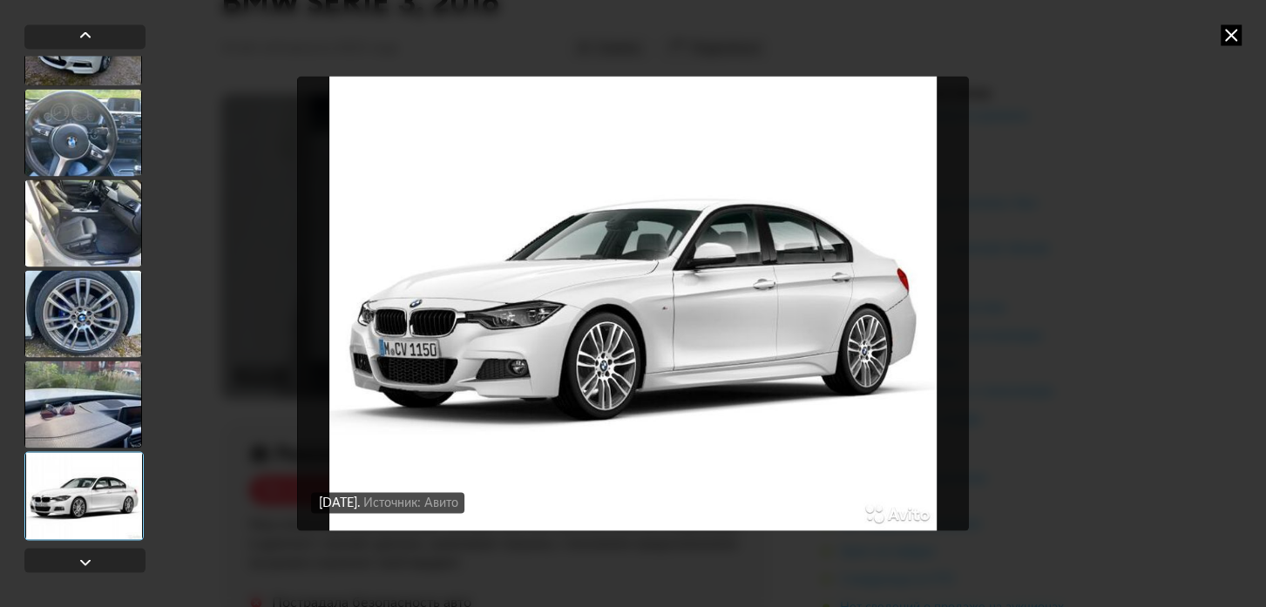
click at [87, 409] on div at bounding box center [83, 404] width 118 height 87
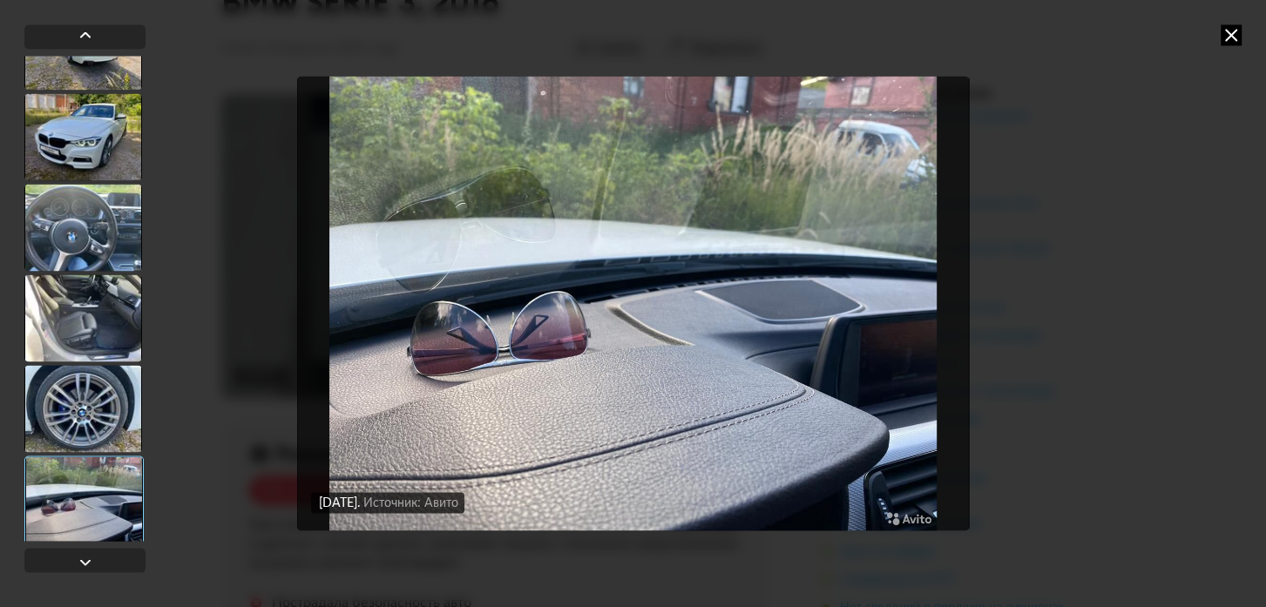
scroll to position [4520, 0]
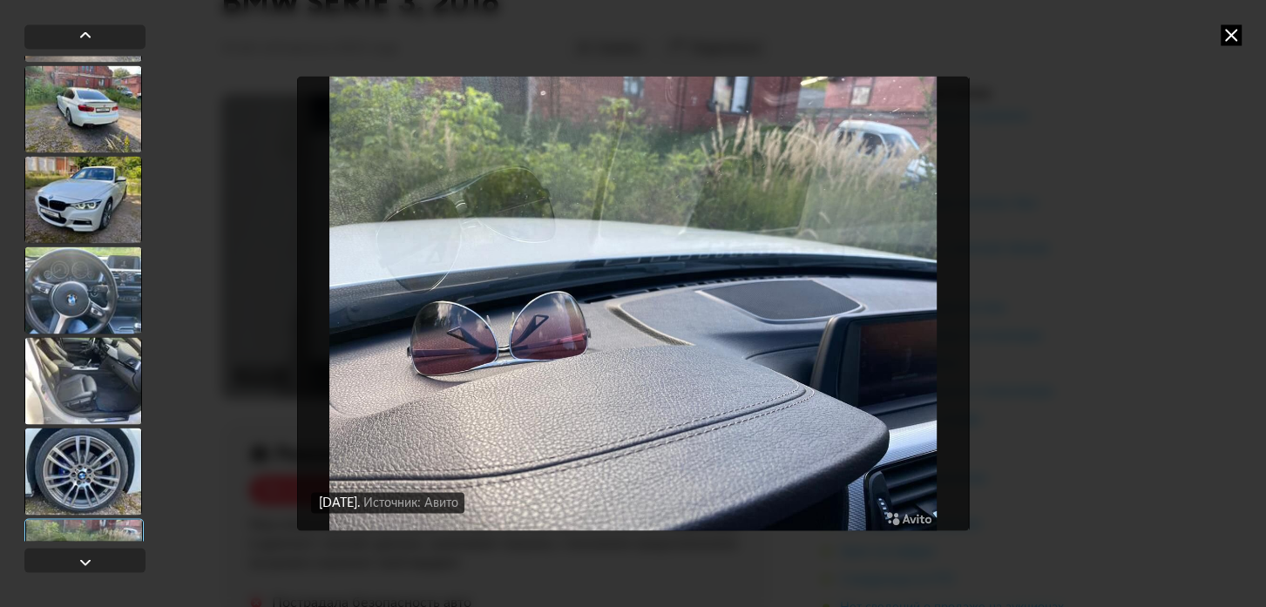
click at [85, 461] on div at bounding box center [83, 471] width 118 height 87
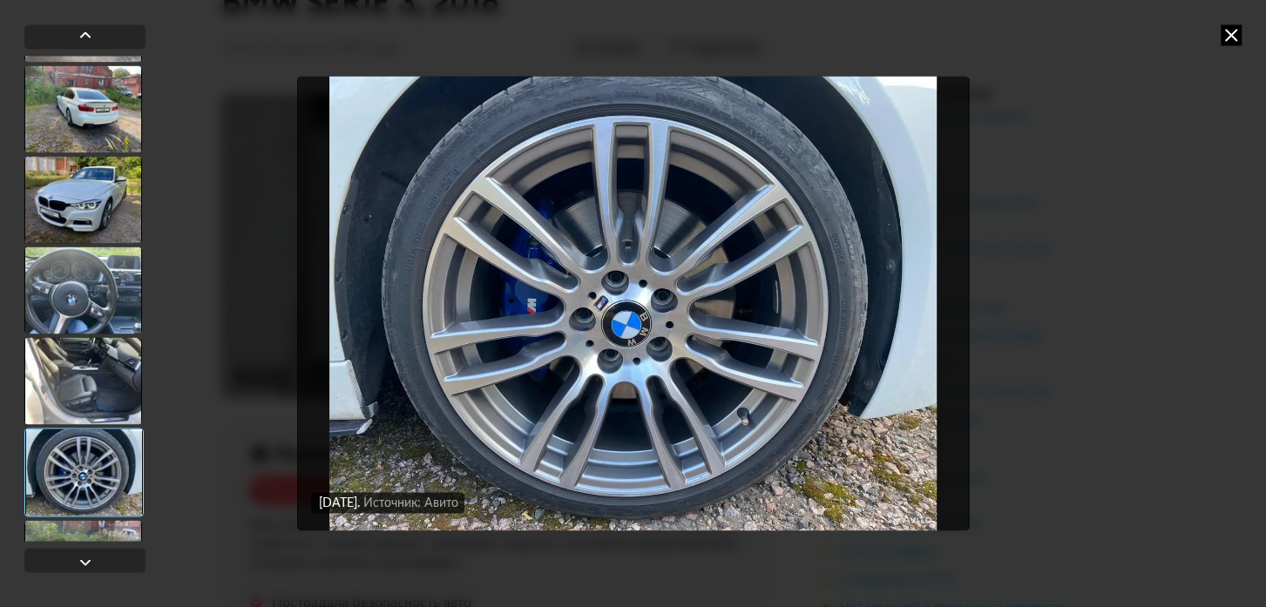
click at [82, 375] on div at bounding box center [83, 380] width 118 height 87
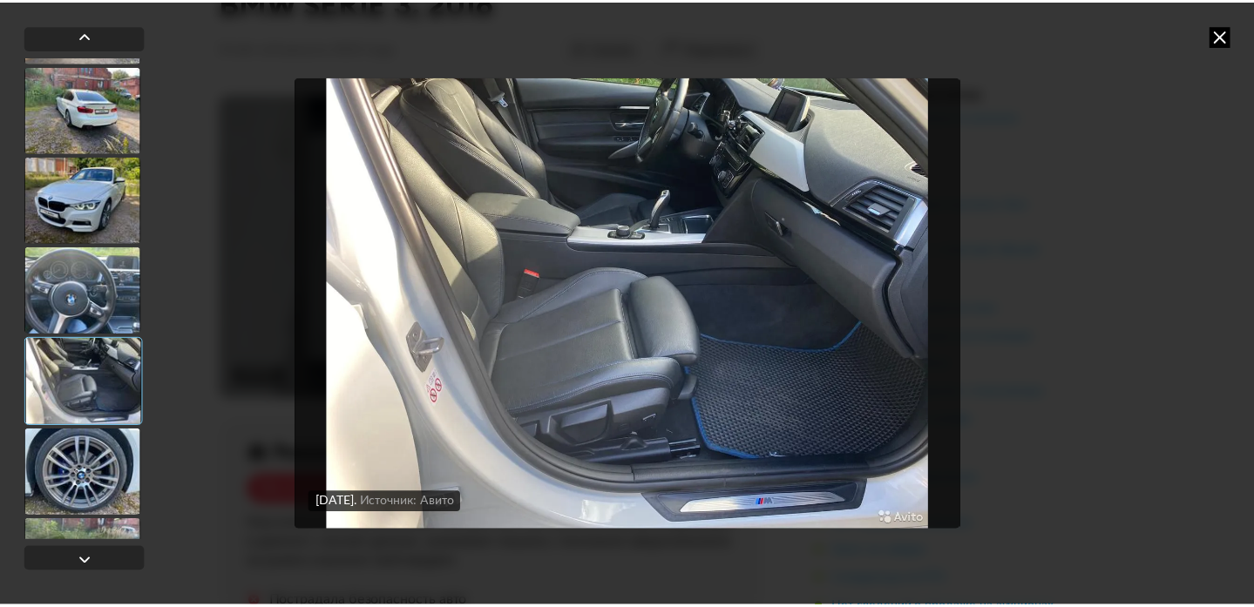
scroll to position [4441, 0]
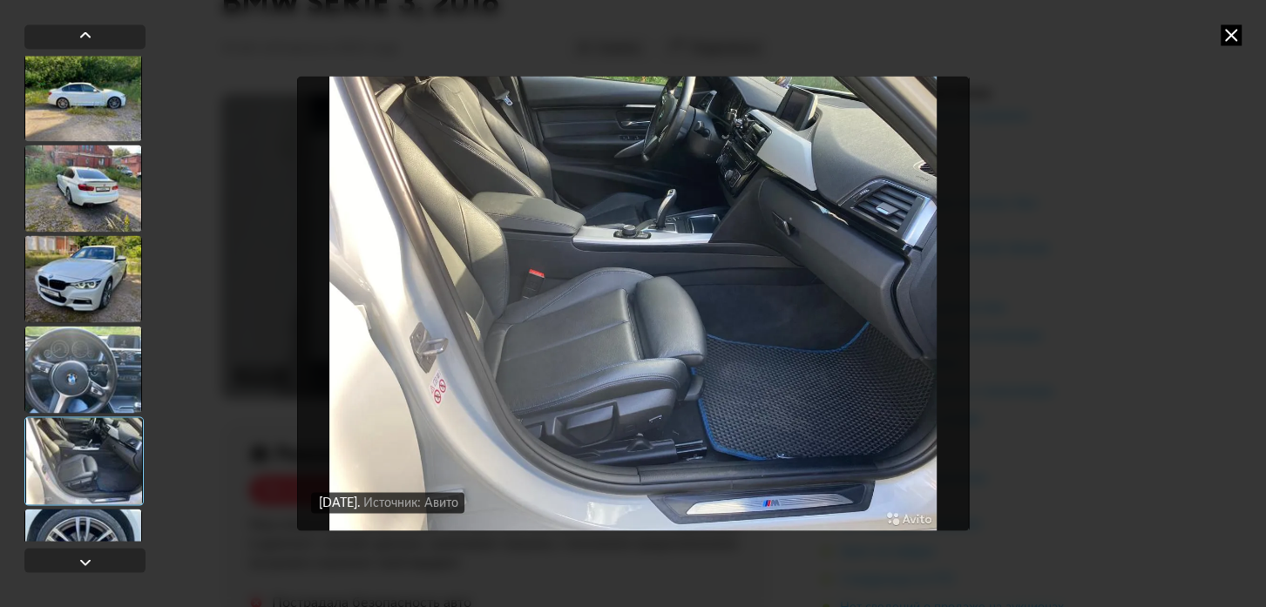
click at [1234, 42] on icon at bounding box center [1231, 34] width 21 height 21
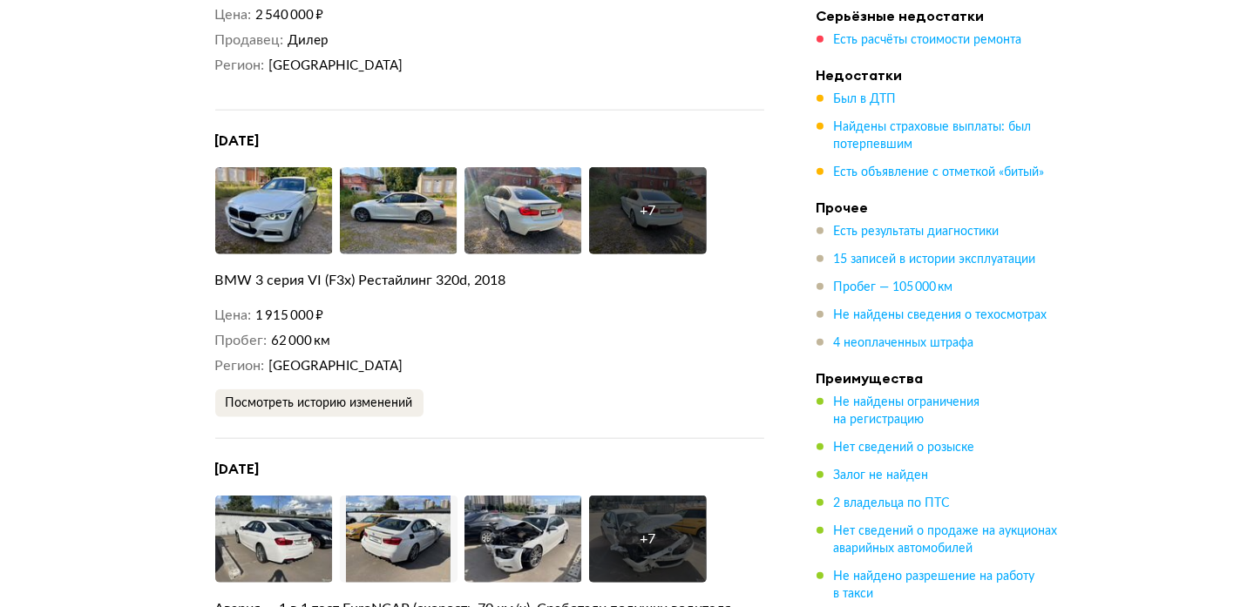
scroll to position [4277, 0]
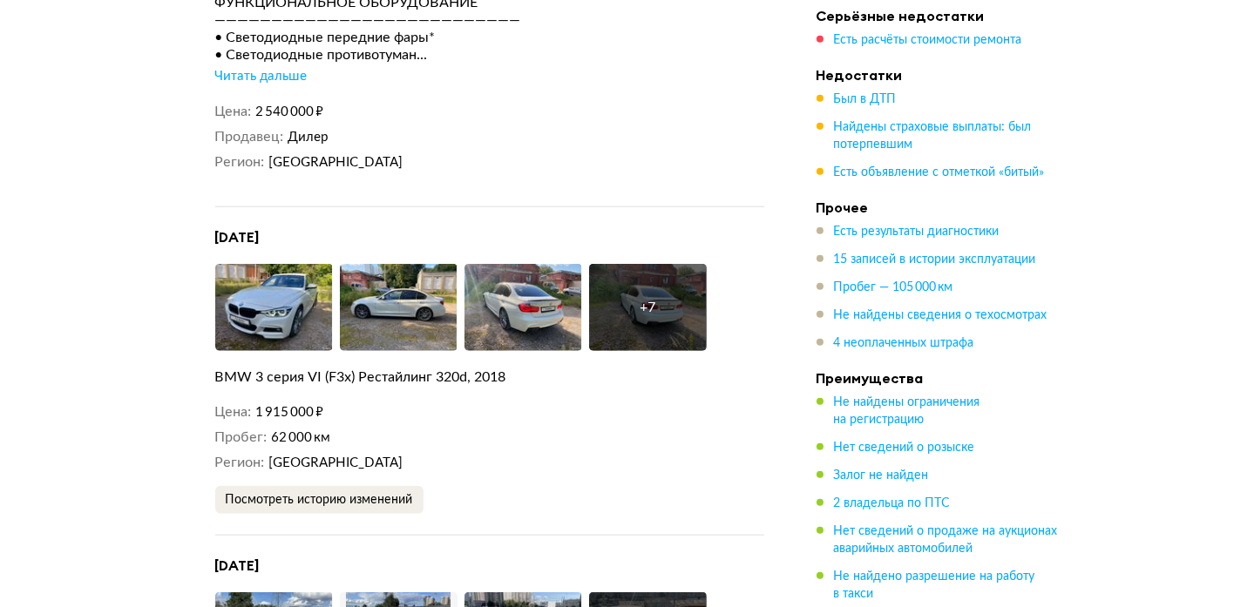
click at [270, 68] on div "Читать дальше" at bounding box center [261, 76] width 92 height 17
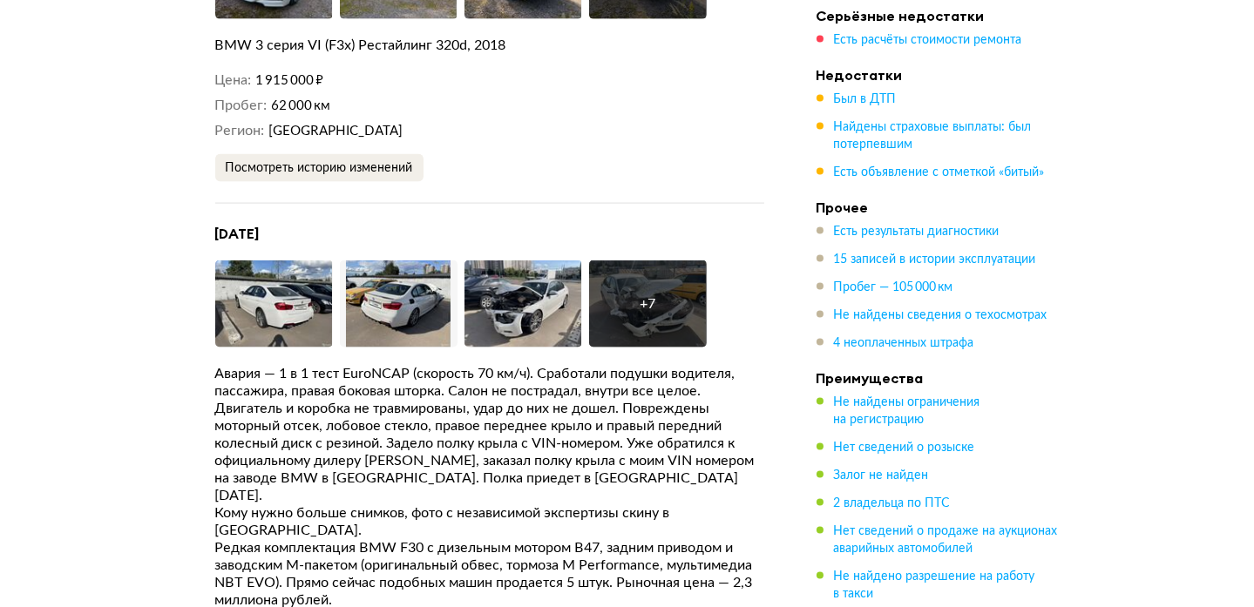
scroll to position [5543, 0]
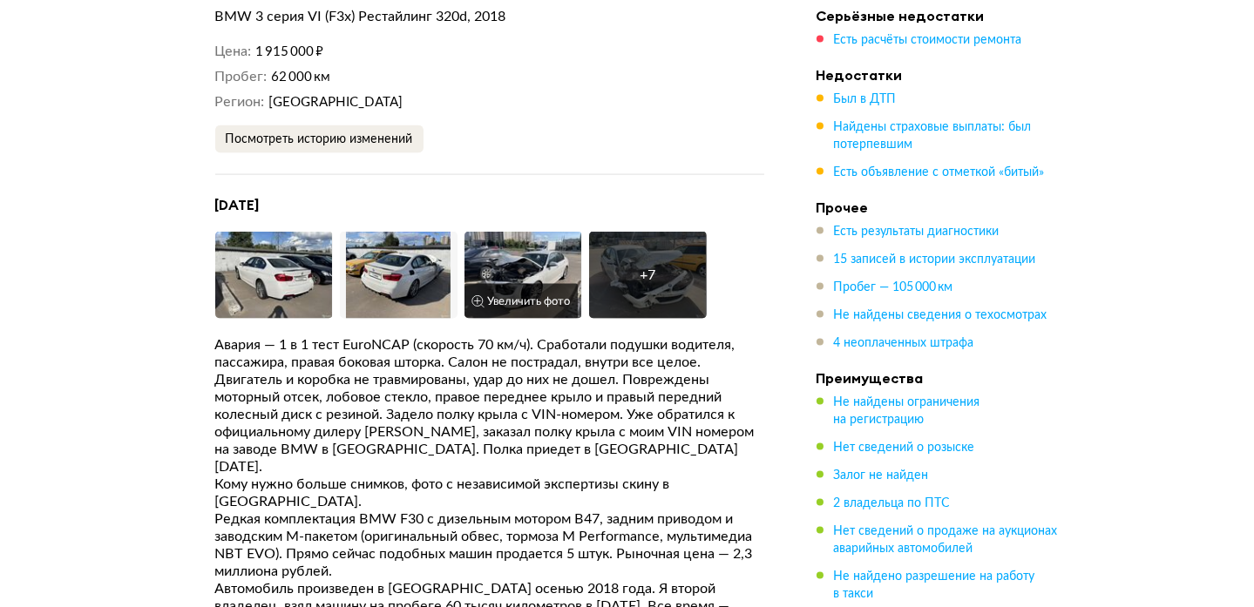
click at [495, 285] on img at bounding box center [523, 275] width 118 height 87
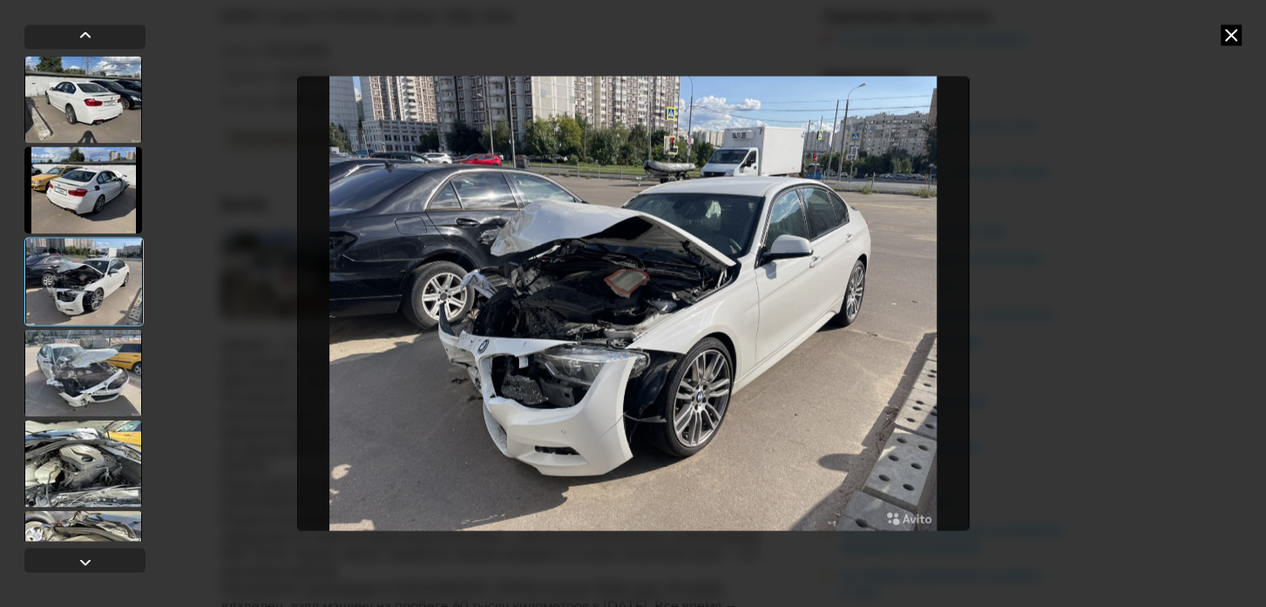
click at [1229, 36] on icon at bounding box center [1231, 34] width 21 height 21
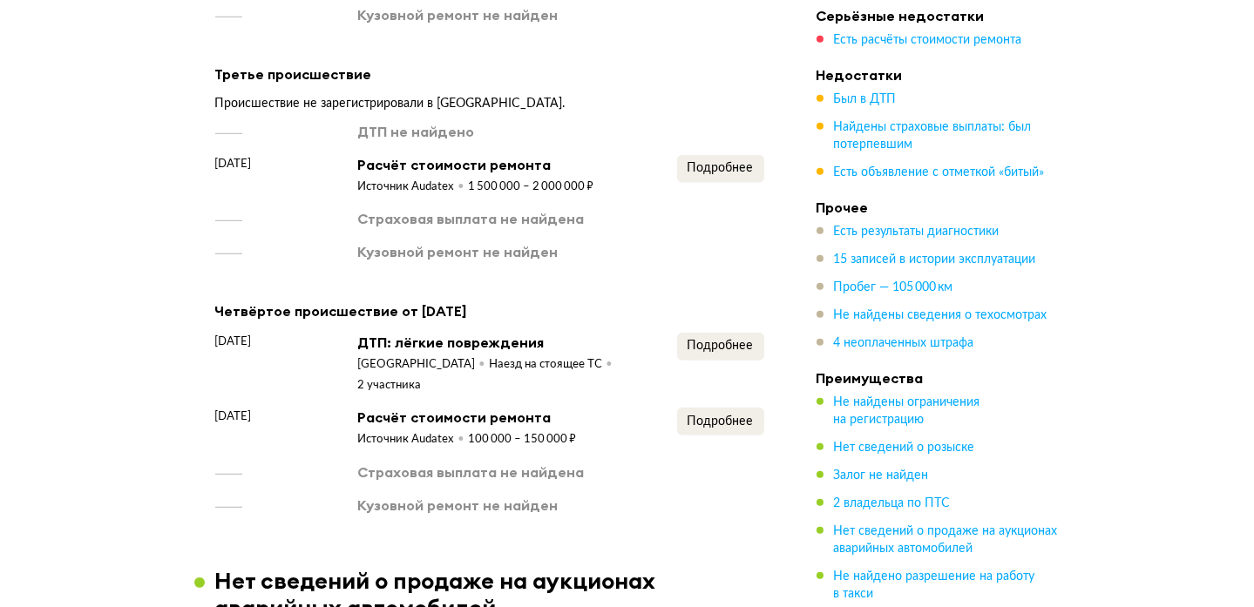
scroll to position [0, 0]
